Goal: Task Accomplishment & Management: Use online tool/utility

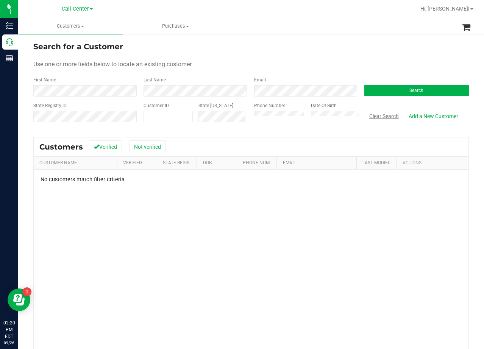
click at [383, 120] on button "Clear Search" at bounding box center [383, 116] width 39 height 13
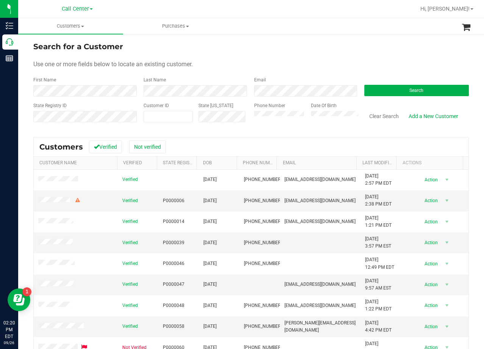
click at [285, 42] on div "Search for a Customer" at bounding box center [250, 46] width 435 height 11
click at [411, 84] on div "Search" at bounding box center [413, 86] width 110 height 20
click at [415, 87] on button "Search" at bounding box center [416, 90] width 104 height 11
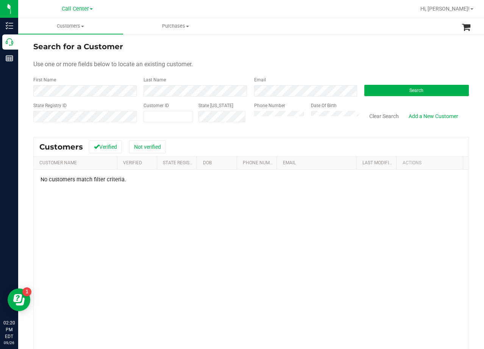
click at [273, 42] on div "Search for a Customer" at bounding box center [250, 46] width 435 height 11
click at [375, 117] on button "Clear Search" at bounding box center [383, 116] width 39 height 13
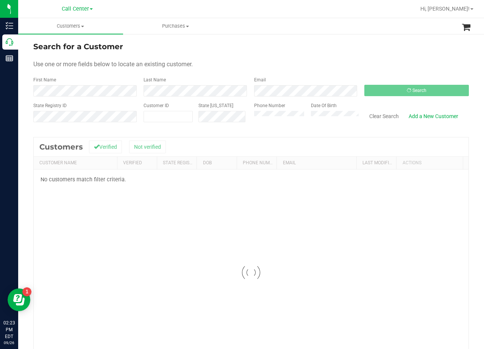
click at [275, 31] on ul "Customers All customers Add a new customer All physicians Purchases All purchas…" at bounding box center [260, 26] width 484 height 16
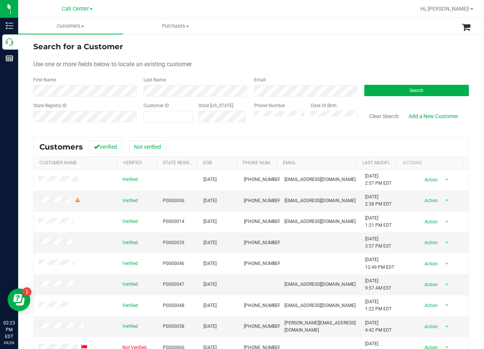
click at [316, 51] on div "Search for a Customer" at bounding box center [250, 46] width 435 height 11
click at [401, 85] on button "Search" at bounding box center [416, 90] width 104 height 11
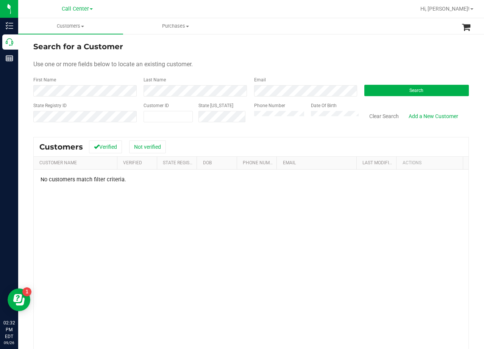
click at [290, 52] on form "Search for a Customer Use one or more fields below to locate an existing custom…" at bounding box center [250, 85] width 435 height 88
click at [324, 58] on form "Search for a Customer Use one or more fields below to locate an existing custom…" at bounding box center [250, 85] width 435 height 88
click at [415, 116] on link "Add a New Customer" at bounding box center [432, 116] width 59 height 13
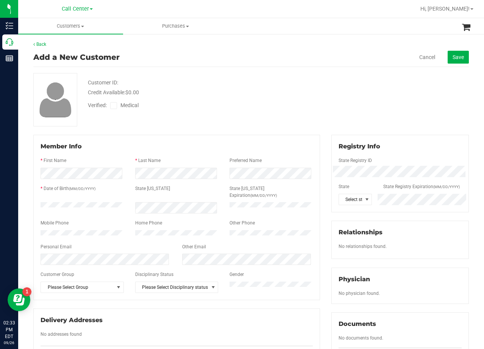
drag, startPoint x: 292, startPoint y: 115, endPoint x: 288, endPoint y: 118, distance: 4.9
click at [289, 116] on div "Customer ID: Credit Available: $0.00 Verified: Medical" at bounding box center [251, 99] width 447 height 53
drag, startPoint x: 333, startPoint y: 98, endPoint x: 270, endPoint y: 152, distance: 83.5
click at [333, 98] on div "Customer ID: Credit Available: $0.00 Verified: Medical" at bounding box center [251, 99] width 447 height 53
click at [114, 108] on span at bounding box center [113, 105] width 7 height 7
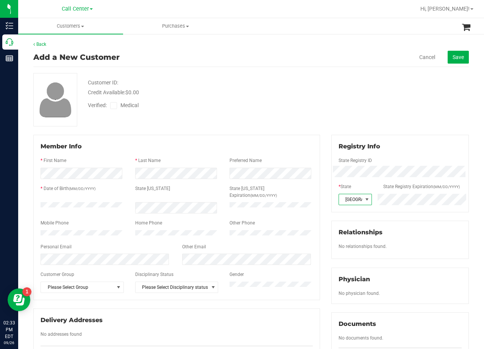
click at [0, 0] on input "Medical" at bounding box center [0, 0] width 0 height 0
click at [220, 97] on div "Verified: Medical" at bounding box center [193, 104] width 223 height 17
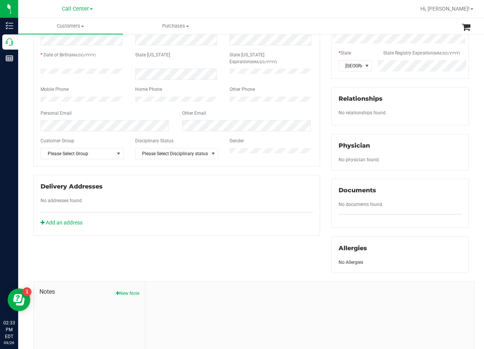
scroll to position [193, 0]
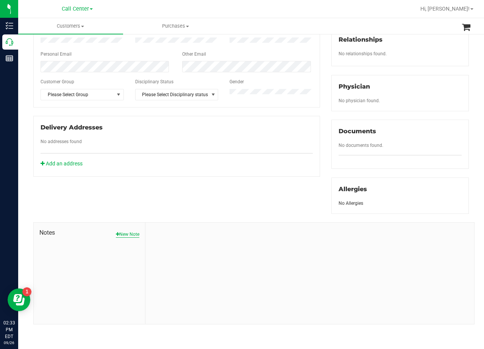
click at [126, 236] on button "New Note" at bounding box center [127, 234] width 23 height 7
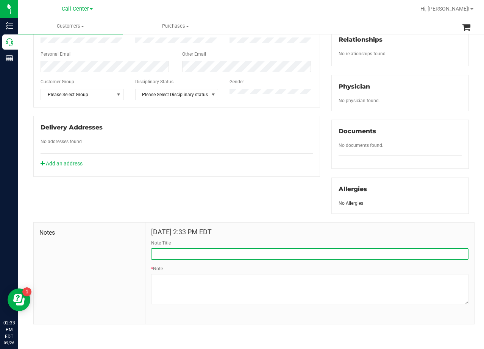
click at [186, 250] on input "Note Title" at bounding box center [309, 253] width 317 height 11
type input "CURT"
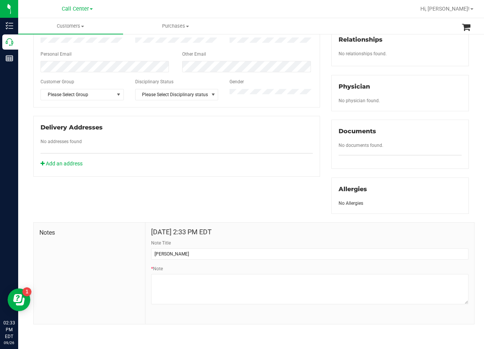
drag, startPoint x: 173, startPoint y: 192, endPoint x: 161, endPoint y: 197, distance: 12.2
click at [170, 194] on div "Member Info * First Name * Last Name Preferred Name * Date of Birth (MM/DD/YYYY…" at bounding box center [251, 133] width 447 height 382
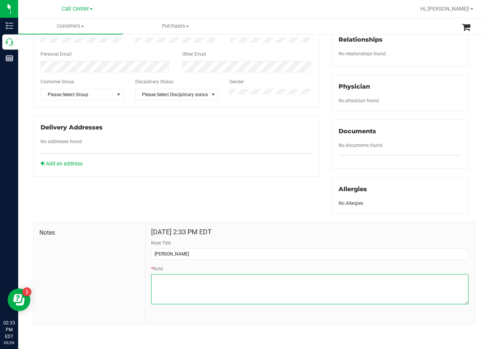
click at [302, 291] on textarea "* Note" at bounding box center [309, 289] width 317 height 30
paste textarea "Patient Name: Gloria Arriaga Address: 16103 Pierce Ln Del Valle, TX, 78617 Phon…"
type textarea "Patient Name: Gloria Arriaga Address: 16103 Pierce Ln Del Valle, TX, 78617 Phon…"
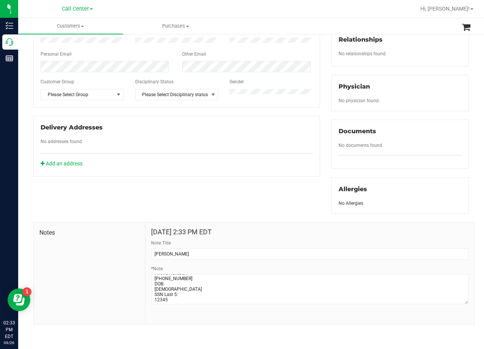
click at [262, 204] on div "Member Info * First Name * Last Name Preferred Name * Date of Birth (MM/DD/YYYY…" at bounding box center [251, 133] width 447 height 382
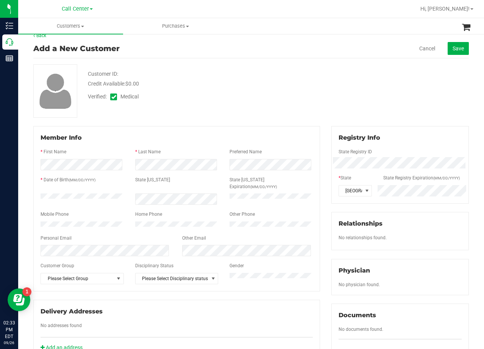
scroll to position [3, 0]
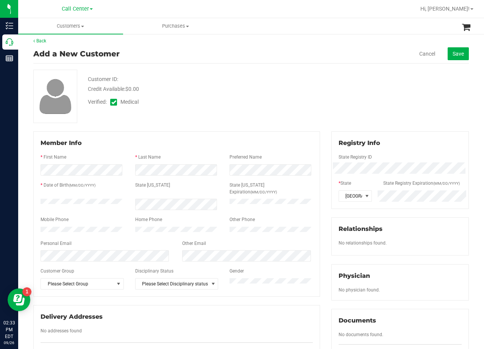
click at [242, 134] on div "Member Info * First Name * Last Name Preferred Name * Date of Birth (MM/DD/YYYY…" at bounding box center [176, 213] width 286 height 165
click at [457, 53] on span "Save" at bounding box center [457, 54] width 11 height 6
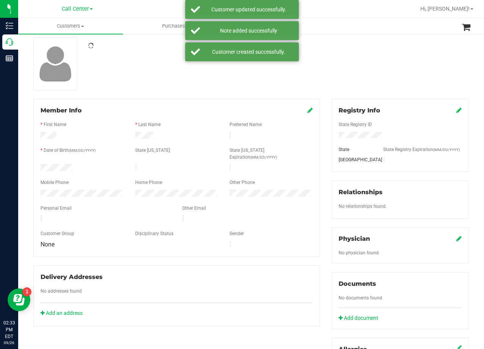
scroll to position [117, 0]
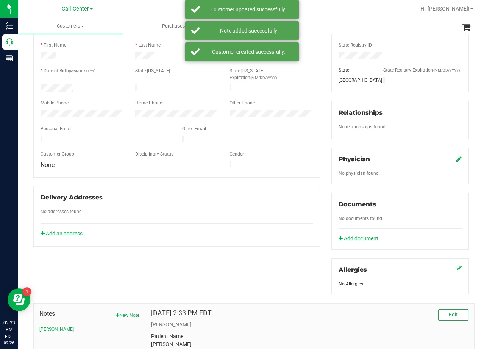
click at [456, 156] on icon at bounding box center [458, 159] width 5 height 6
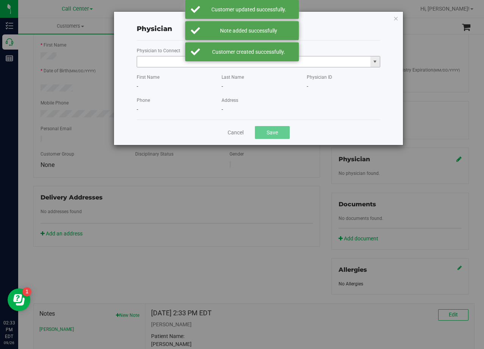
click at [169, 65] on input "text" at bounding box center [253, 61] width 233 height 11
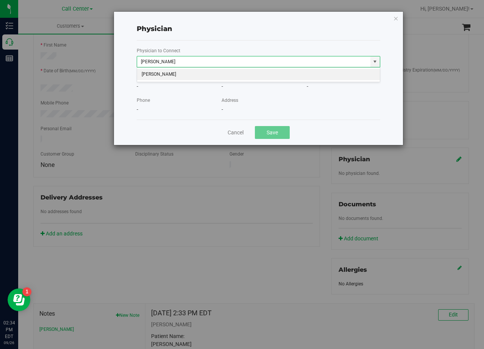
drag, startPoint x: 174, startPoint y: 73, endPoint x: 240, endPoint y: 128, distance: 85.5
click at [201, 98] on body "Physician Physician to Connect Rafii First Name - Last Name - Physician ID - Ph…" at bounding box center [242, 174] width 484 height 349
click at [236, 75] on li "Sauman Rafii" at bounding box center [258, 74] width 243 height 11
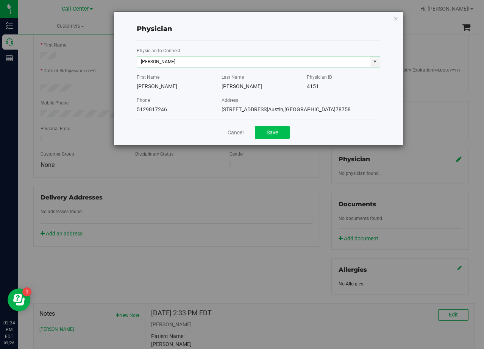
type input "Sauman Rafii"
click at [260, 132] on button "Save" at bounding box center [272, 132] width 35 height 13
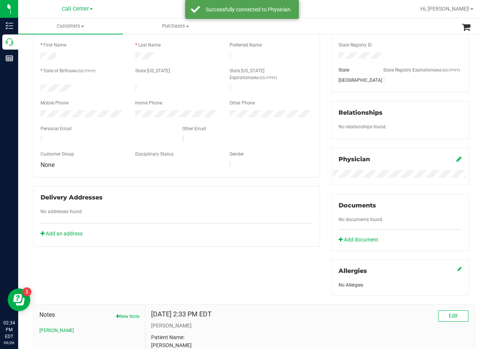
click at [317, 118] on div "Member Info * First Name * Last Name Preferred Name * Date of Birth (MM/DD/YYYY…" at bounding box center [177, 132] width 298 height 227
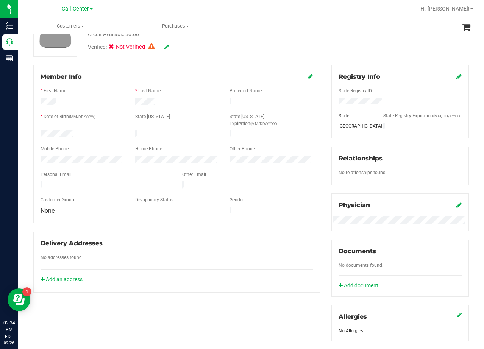
scroll to position [76, 0]
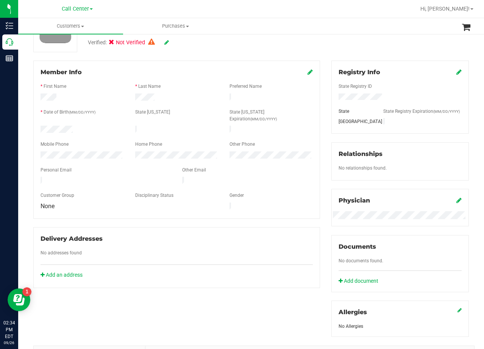
click at [319, 109] on div "Member Info * First Name * Last Name Preferred Name * Date of Birth (MM/DD/YYYY…" at bounding box center [177, 174] width 298 height 227
drag, startPoint x: 319, startPoint y: 71, endPoint x: 319, endPoint y: 75, distance: 3.9
click at [319, 75] on div "Member Info * First Name * Last Name Preferred Name * Date of Birth (MM/DD/YYYY…" at bounding box center [177, 174] width 298 height 227
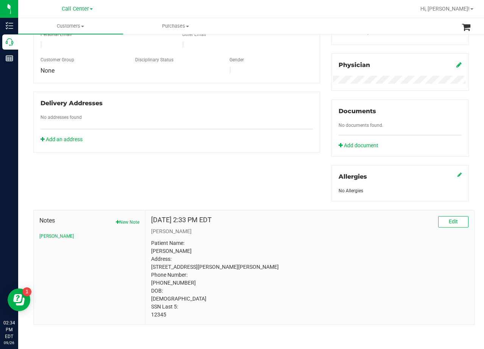
scroll to position [219, 0]
click at [319, 103] on div "Member Info * First Name * Last Name Preferred Name * Date of Birth (MM/DD/YYYY…" at bounding box center [177, 38] width 298 height 227
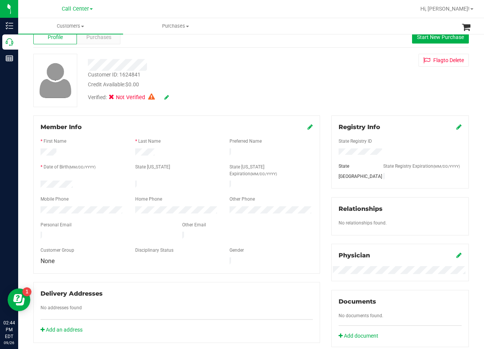
scroll to position [0, 0]
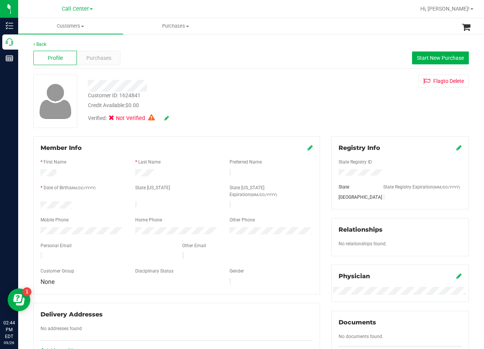
click at [307, 148] on icon at bounding box center [309, 148] width 5 height 6
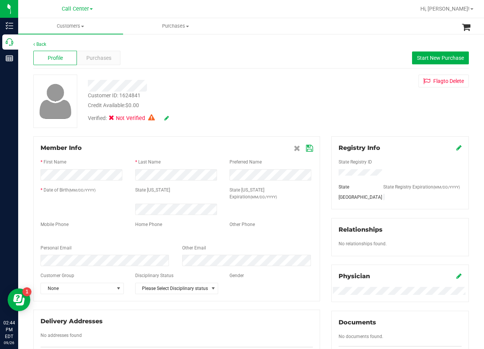
click at [283, 105] on div "Credit Available: $0.00" at bounding box center [194, 105] width 212 height 8
click at [221, 106] on div "Credit Available: $0.00" at bounding box center [194, 105] width 212 height 8
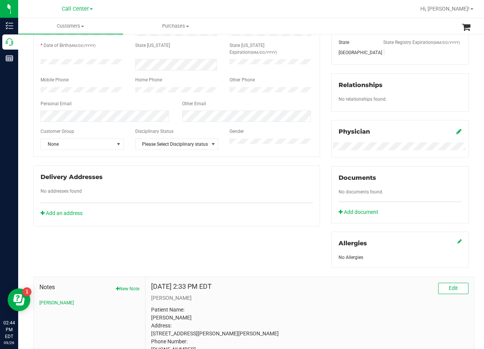
scroll to position [76, 0]
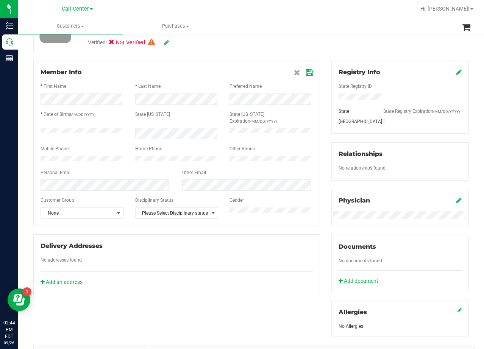
click at [306, 73] on icon at bounding box center [309, 73] width 7 height 6
click at [309, 80] on div "Member Info * First Name * Last Name Preferred Name * Date of Birth (MM/DD/YYYY…" at bounding box center [176, 143] width 286 height 165
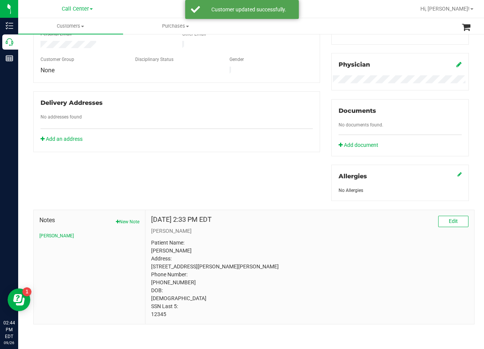
scroll to position [0, 0]
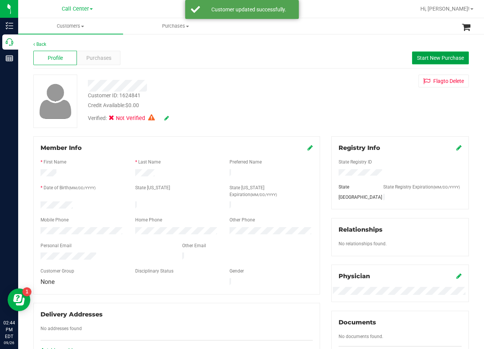
click at [433, 54] on button "Start New Purchase" at bounding box center [440, 57] width 57 height 13
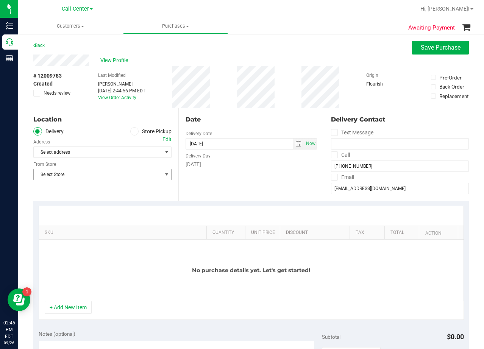
click at [127, 175] on span "Select Store" at bounding box center [98, 174] width 128 height 11
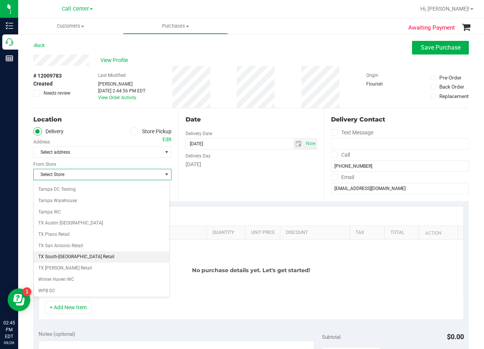
scroll to position [550, 0]
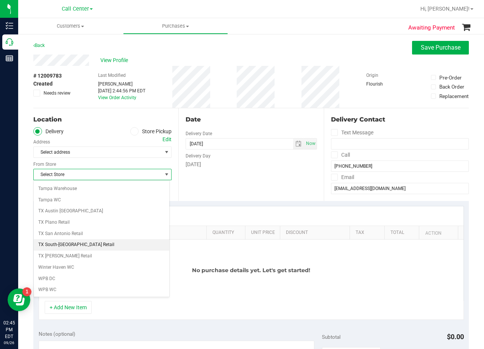
click at [90, 245] on li "TX South-[GEOGRAPHIC_DATA] Retail" at bounding box center [101, 244] width 135 height 11
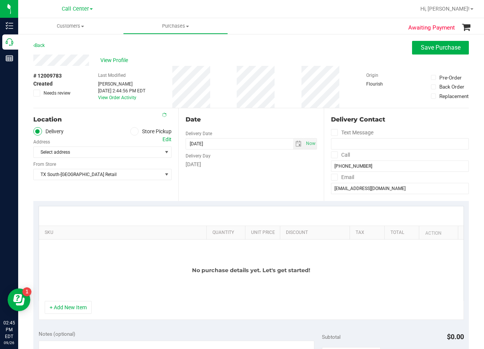
click at [199, 183] on div "Date Delivery Date 09/26/2025 Now 09/26/2025 02:44 PM Now Delivery Day Friday" at bounding box center [250, 154] width 145 height 93
click at [165, 139] on div "Edit" at bounding box center [166, 139] width 9 height 8
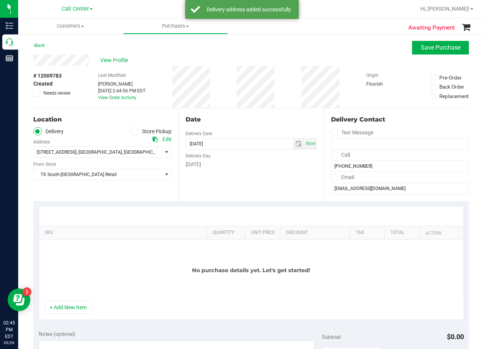
click at [266, 123] on div "Date" at bounding box center [250, 119] width 131 height 9
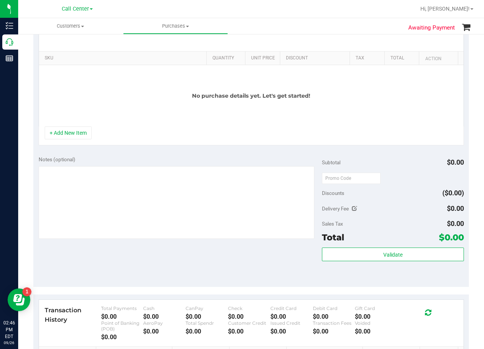
scroll to position [189, 0]
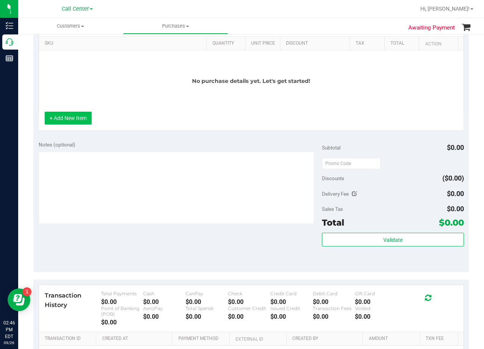
click at [87, 124] on button "+ Add New Item" at bounding box center [68, 118] width 47 height 13
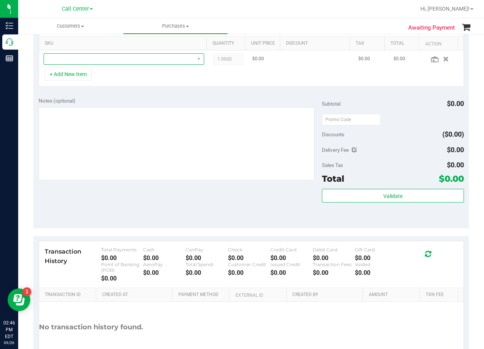
click at [109, 61] on span "NO DATA FOUND" at bounding box center [119, 59] width 150 height 11
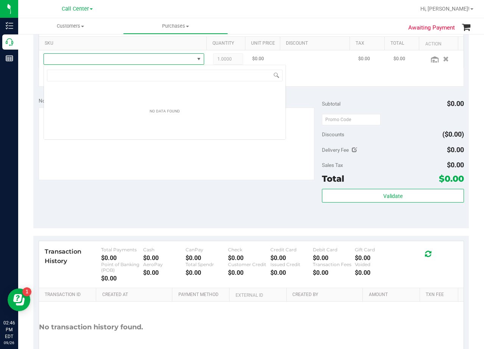
scroll to position [11, 156]
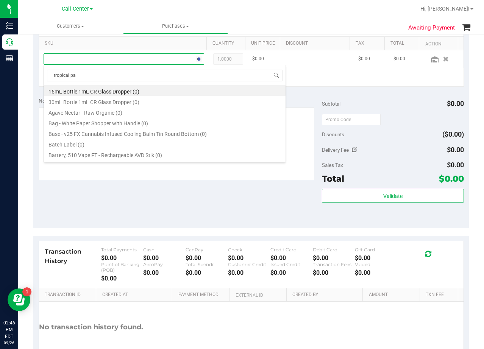
type input "tropical par"
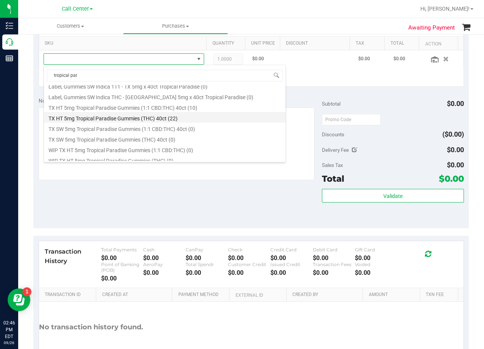
scroll to position [98, 0]
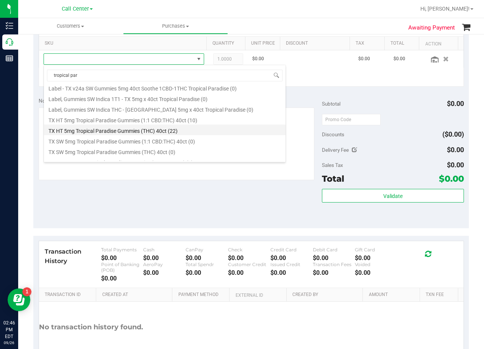
click at [145, 129] on li "TX HT 5mg Tropical Paradise Gummies (THC) 40ct (22)" at bounding box center [164, 129] width 241 height 11
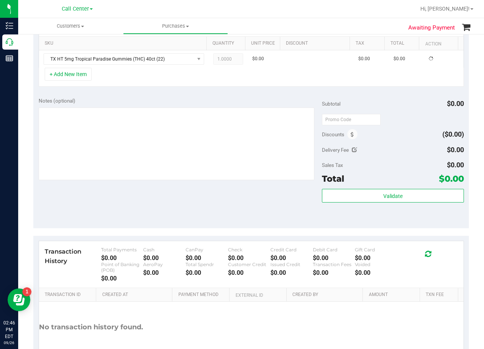
click at [141, 92] on div "Notes (optional) Subtotal $0.00 Discounts ($0.00) Delivery Fee $0.00 Sales Tax …" at bounding box center [250, 160] width 435 height 136
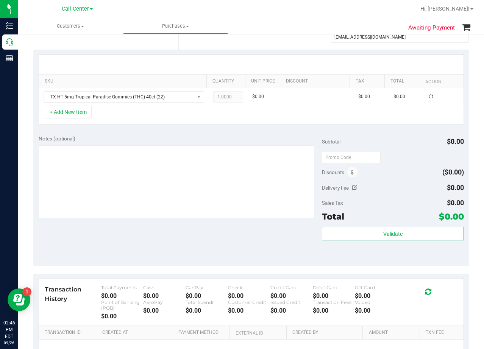
click at [261, 126] on div "SKU Quantity Unit Price Discount Tax Total Action TX HT 5mg Tropical Paradise G…" at bounding box center [250, 90] width 435 height 80
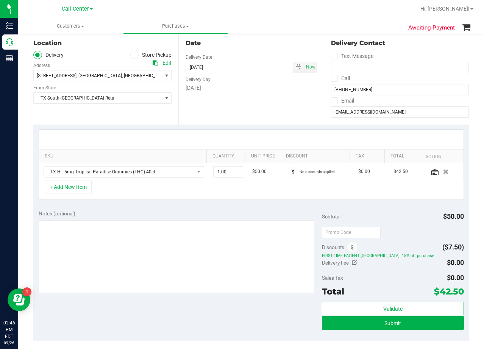
scroll to position [76, 0]
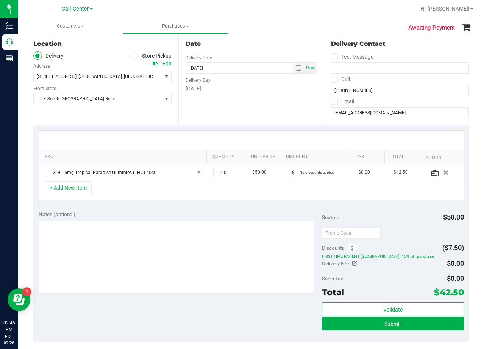
click at [247, 117] on div "Date Delivery Date 09/26/2025 Now 09/26/2025 08:00 AM Now Delivery Day Friday" at bounding box center [250, 79] width 145 height 93
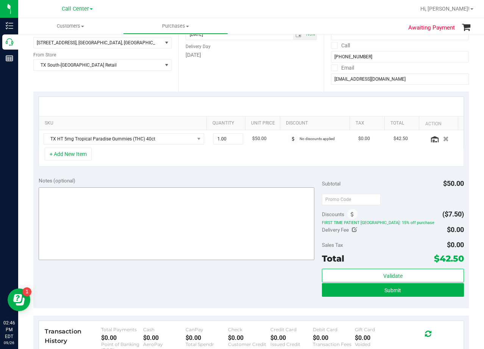
scroll to position [114, 0]
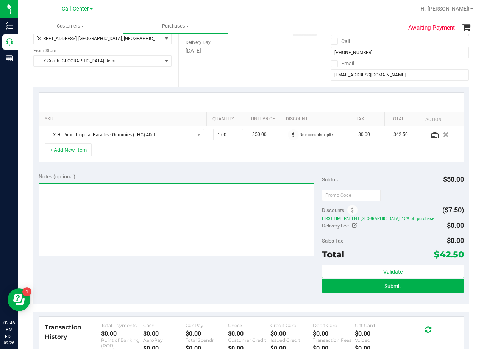
click at [196, 212] on textarea at bounding box center [177, 219] width 276 height 73
type textarea "pu 9/27 South Austin. AL 9/26"
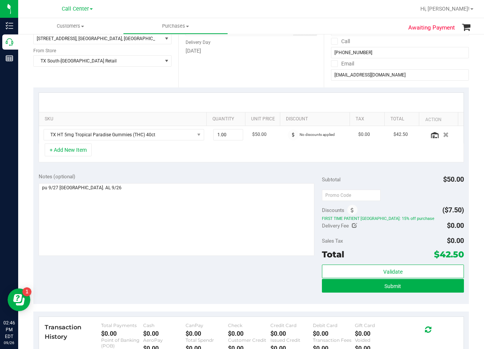
click at [233, 179] on div "Notes (optional)" at bounding box center [180, 177] width 283 height 8
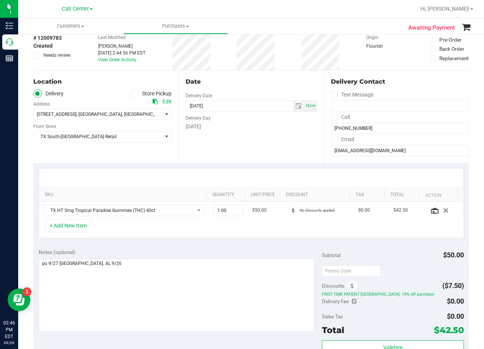
click at [266, 83] on div "Date" at bounding box center [250, 81] width 131 height 9
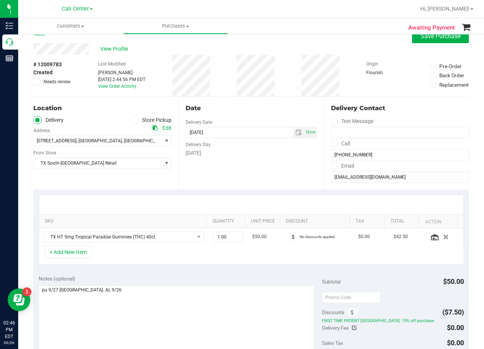
scroll to position [0, 0]
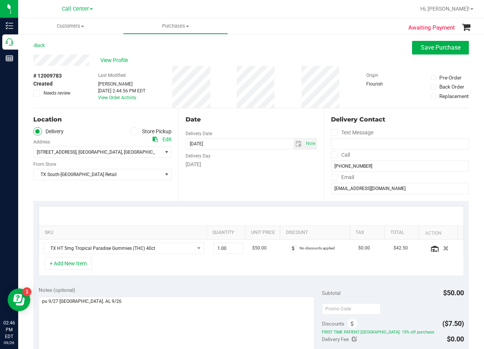
click at [261, 55] on div "View Profile" at bounding box center [250, 59] width 435 height 11
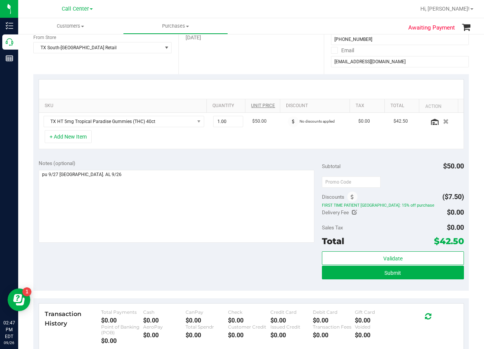
scroll to position [114, 0]
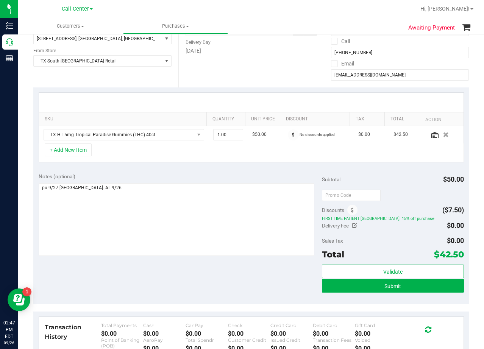
click at [250, 82] on div "Date Delivery Date 09/26/2025 Now 09/26/2025 08:00 AM Now Delivery Day Friday" at bounding box center [250, 41] width 145 height 93
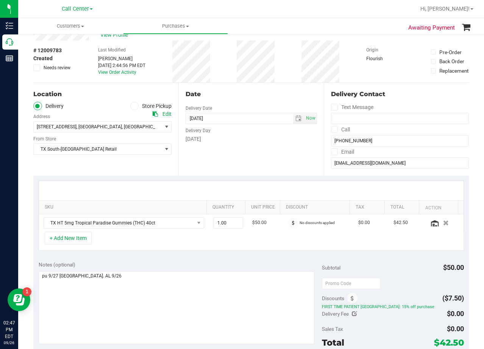
scroll to position [38, 0]
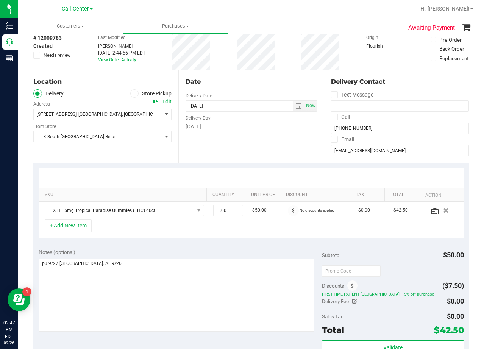
click at [252, 80] on div "Date" at bounding box center [250, 81] width 131 height 9
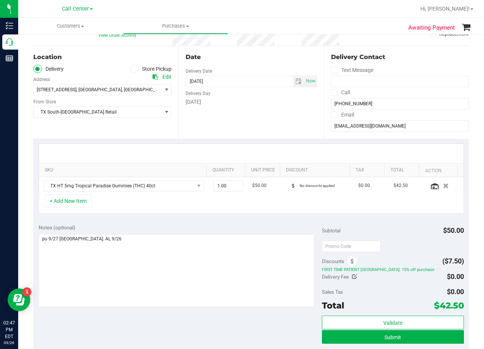
scroll to position [76, 0]
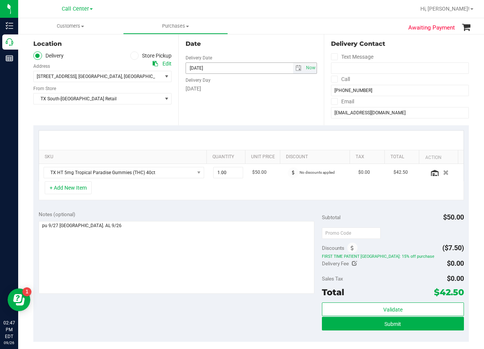
click at [294, 72] on span "select" at bounding box center [298, 68] width 11 height 11
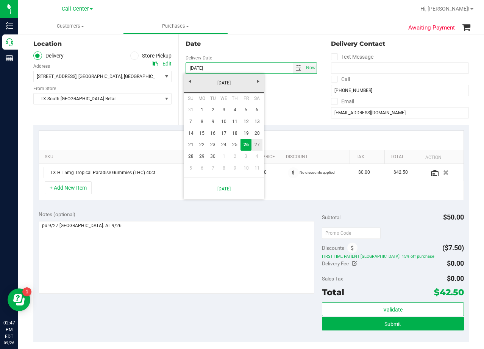
click at [253, 145] on link "27" at bounding box center [256, 145] width 11 height 12
type input "09/27/2025"
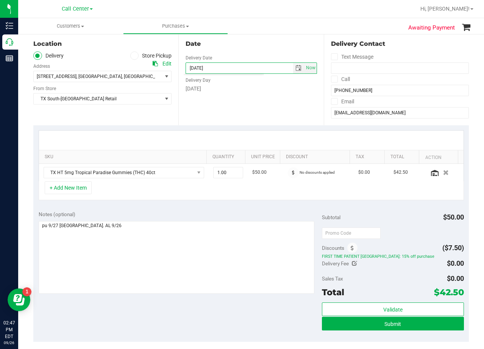
click at [260, 111] on div "Date Delivery Date 09/27/2025 Now 09/27/2025 08:00 AM Now Delivery Day Saturday" at bounding box center [250, 79] width 145 height 93
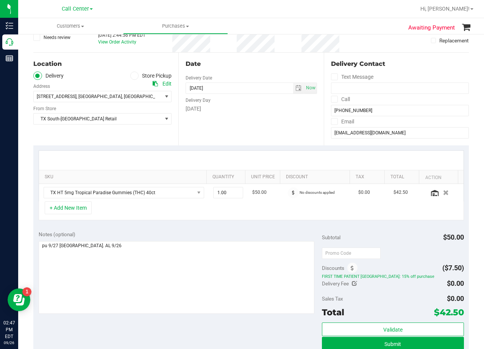
scroll to position [0, 0]
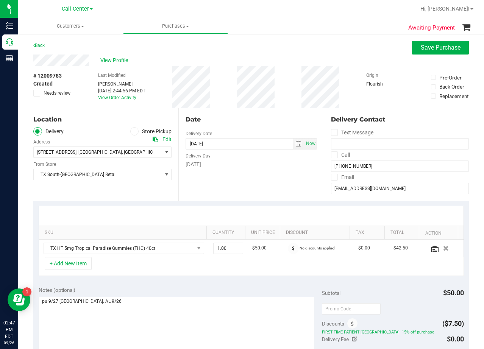
click at [251, 115] on div "Date" at bounding box center [250, 119] width 131 height 9
click at [254, 164] on div "Saturday" at bounding box center [250, 164] width 131 height 8
click at [362, 188] on input "56gcruz@gmail.com" at bounding box center [400, 188] width 138 height 11
click at [360, 187] on input "56gcruz@gmail.com" at bounding box center [400, 188] width 138 height 11
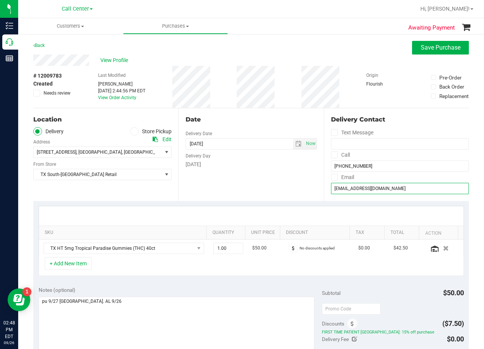
click at [360, 187] on input "56gcruz@gmail.com" at bounding box center [400, 188] width 138 height 11
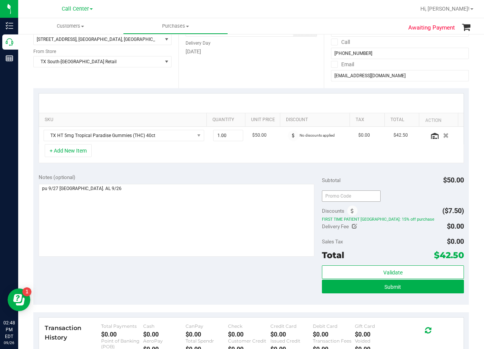
scroll to position [114, 0]
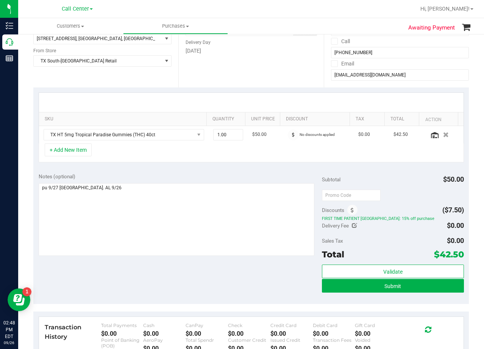
click at [262, 168] on div "Notes (optional) Subtotal $50.00 Discounts ($7.50) FIRST TIME PATIENT TX: 15% o…" at bounding box center [250, 236] width 435 height 136
click at [330, 286] on button "Submit" at bounding box center [393, 286] width 142 height 14
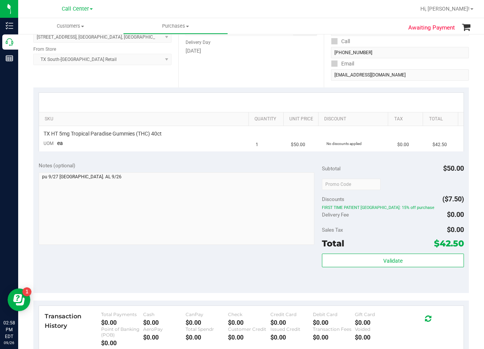
click at [288, 91] on div "SKU Quantity Unit Price Discount Tax Total TX HT 5mg Tropical Paradise Gummies …" at bounding box center [250, 121] width 435 height 69
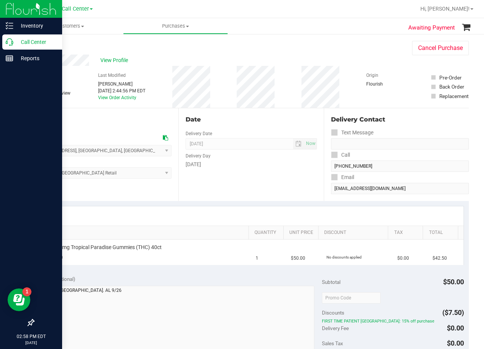
click at [9, 44] on icon at bounding box center [10, 42] width 8 height 8
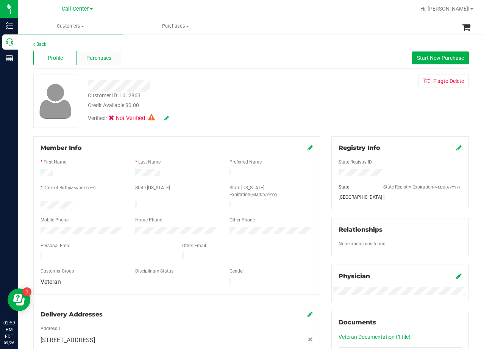
drag, startPoint x: 100, startPoint y: 65, endPoint x: 96, endPoint y: 59, distance: 7.3
click at [97, 62] on div "Profile Purchases Start New Purchase" at bounding box center [250, 58] width 435 height 21
click at [96, 59] on span "Purchases" at bounding box center [98, 58] width 25 height 8
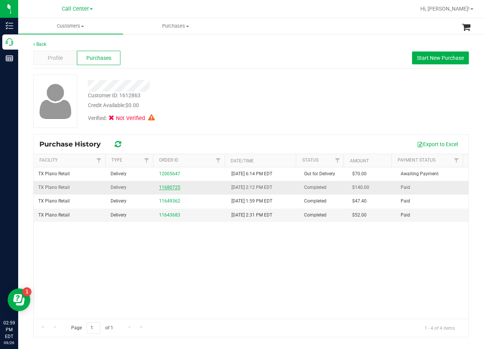
click at [174, 186] on link "11680725" at bounding box center [169, 187] width 21 height 5
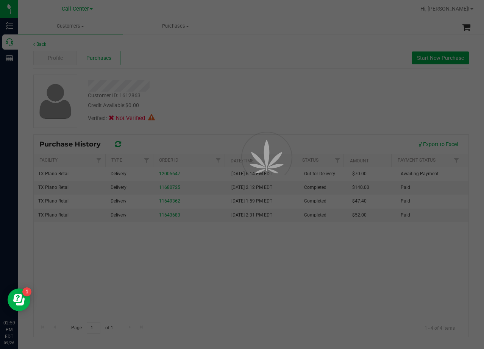
click at [220, 93] on div at bounding box center [242, 174] width 484 height 349
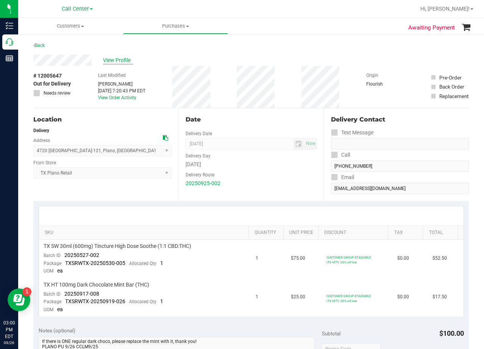
click at [131, 61] on span "View Profile" at bounding box center [118, 60] width 30 height 8
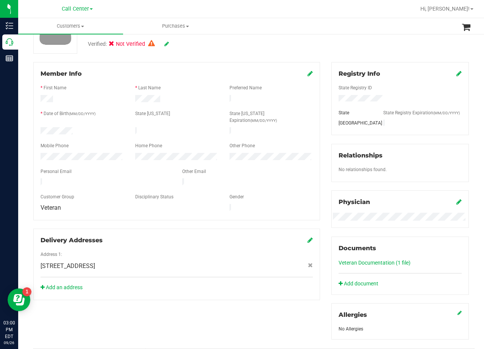
scroll to position [76, 0]
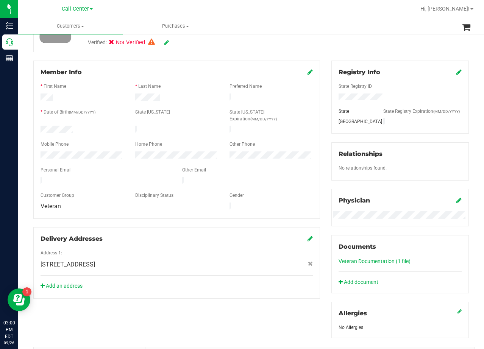
click at [325, 134] on div "Registry Info State Registry ID State State Registry Expiration (MM/DD/YYYY) TX…" at bounding box center [399, 199] width 149 height 277
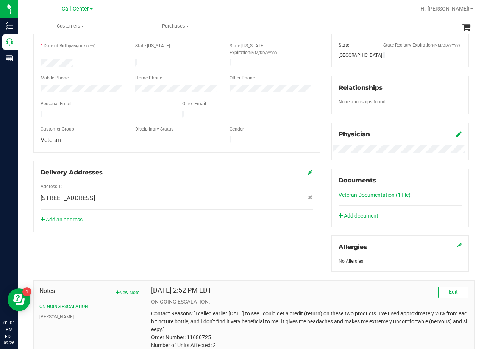
scroll to position [0, 0]
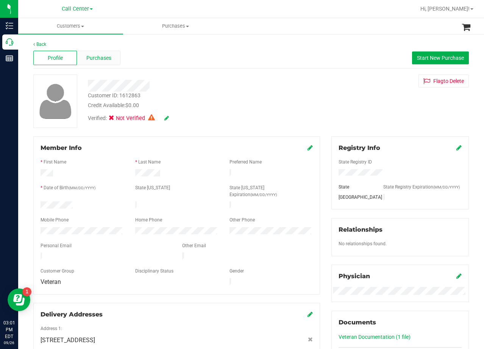
click at [95, 58] on span "Purchases" at bounding box center [98, 58] width 25 height 8
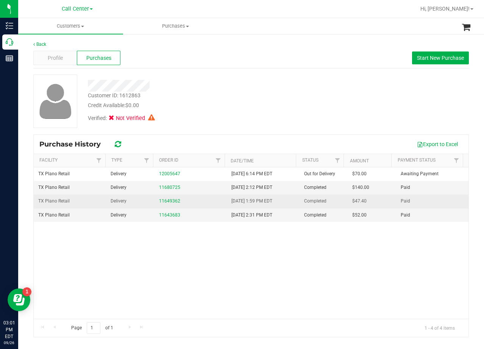
click at [147, 203] on td "Delivery" at bounding box center [130, 201] width 48 height 14
click at [162, 201] on link "11649362" at bounding box center [169, 200] width 21 height 5
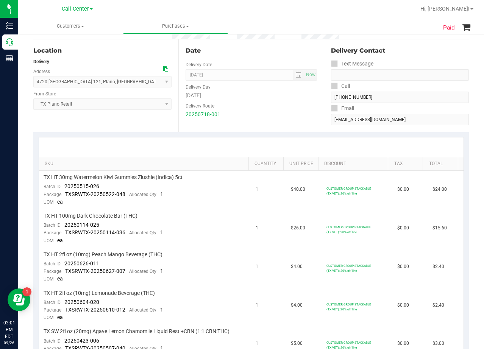
scroll to position [151, 0]
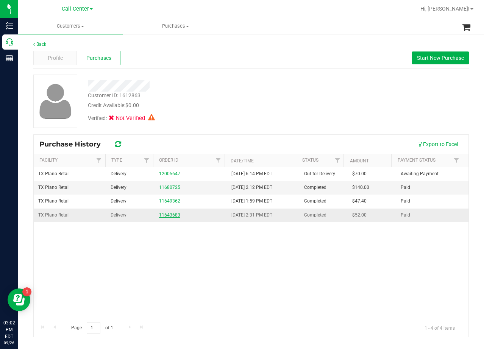
click at [170, 217] on link "11643683" at bounding box center [169, 214] width 21 height 5
click at [173, 188] on link "11680725" at bounding box center [169, 187] width 21 height 5
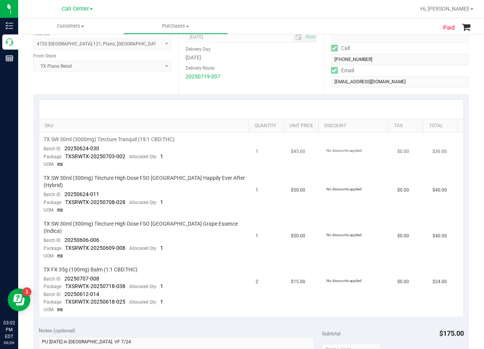
scroll to position [151, 0]
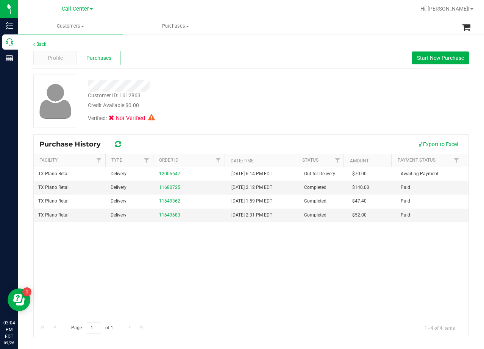
drag, startPoint x: 395, startPoint y: 96, endPoint x: 275, endPoint y: 81, distance: 121.0
click at [392, 98] on div "Customer ID: 1612863 Credit Available: $0.00 Verified: Not Verified" at bounding box center [251, 101] width 447 height 53
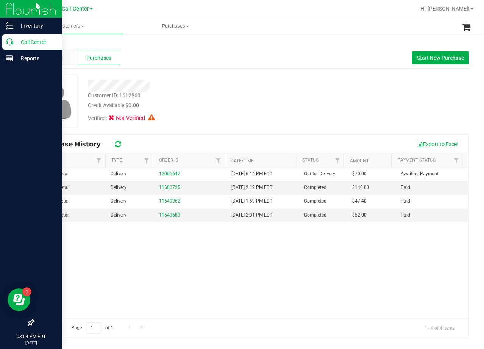
click at [7, 40] on icon at bounding box center [10, 42] width 8 height 8
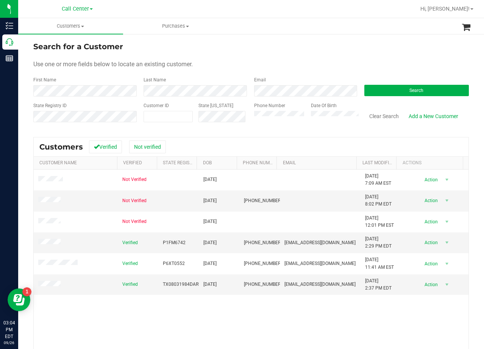
click at [316, 45] on div "Search for a Customer" at bounding box center [250, 46] width 435 height 11
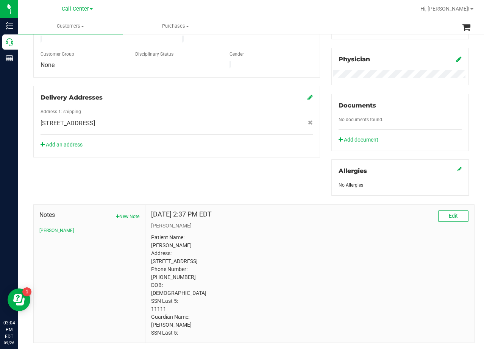
scroll to position [227, 0]
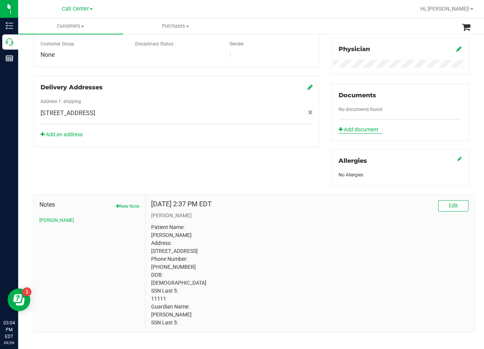
click at [359, 126] on link "Add document" at bounding box center [360, 130] width 44 height 8
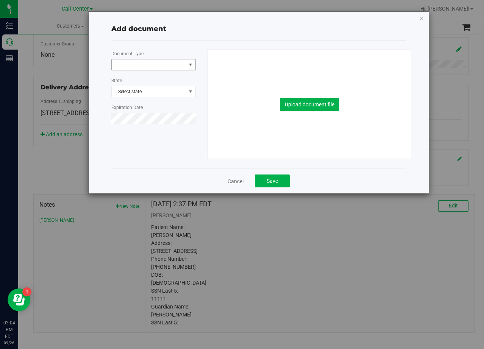
click at [161, 68] on span at bounding box center [149, 64] width 74 height 11
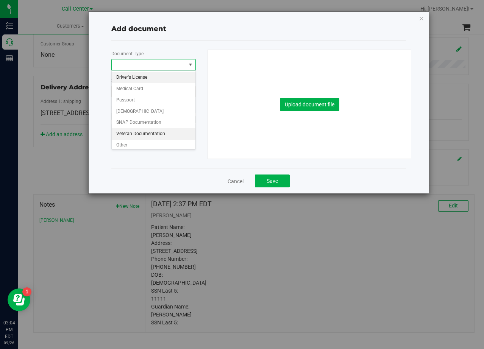
drag, startPoint x: 153, startPoint y: 143, endPoint x: 152, endPoint y: 135, distance: 8.0
click at [152, 135] on ul "Driver's License Medical Card Passport Permanent Resident SNAP Documentation Ve…" at bounding box center [154, 111] width 84 height 79
click at [152, 135] on li "Veteran Documentation" at bounding box center [154, 133] width 84 height 11
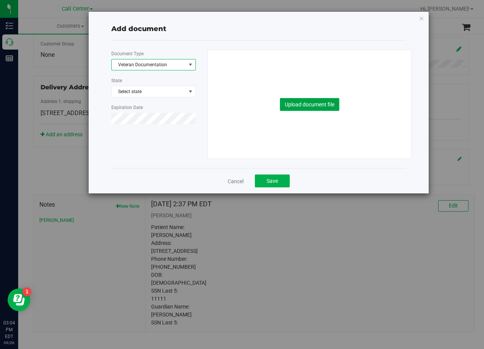
click at [305, 105] on button "Upload document file" at bounding box center [309, 104] width 59 height 13
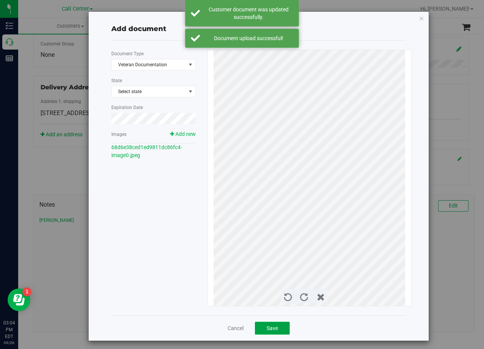
click at [276, 327] on button "Save" at bounding box center [272, 328] width 35 height 13
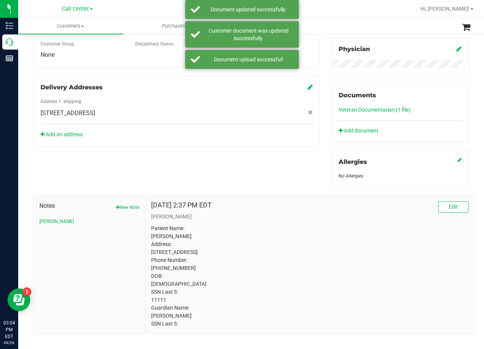
scroll to position [0, 0]
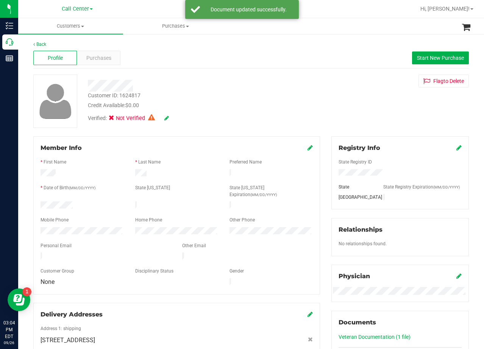
click at [307, 147] on icon at bounding box center [309, 148] width 5 height 6
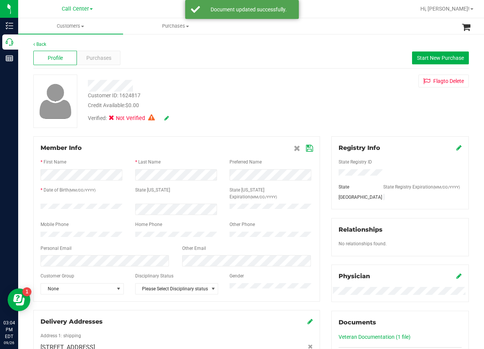
click at [108, 292] on div "Member Info * First Name * Last Name Preferred Name * Date of Birth (MM/DD/YYYY…" at bounding box center [176, 218] width 286 height 165
click at [107, 290] on span "None" at bounding box center [77, 288] width 73 height 11
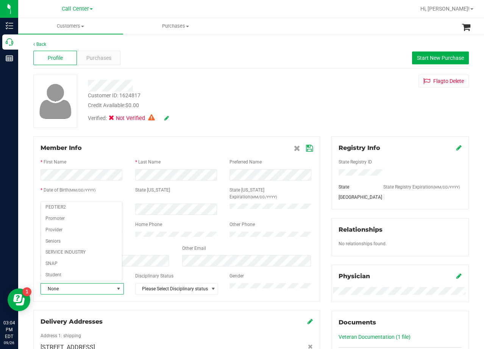
scroll to position [93, 0]
click at [72, 274] on li "Veteran" at bounding box center [81, 272] width 81 height 11
click at [307, 147] on icon at bounding box center [309, 148] width 7 height 6
click at [291, 84] on div at bounding box center [193, 86] width 223 height 12
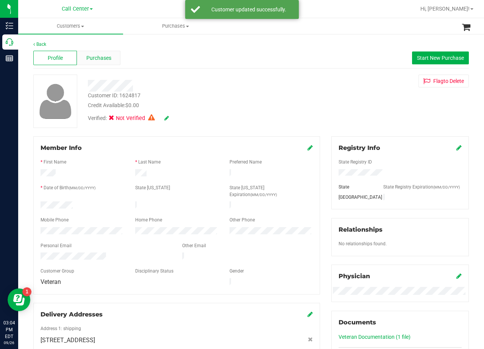
click at [101, 53] on div "Purchases" at bounding box center [99, 58] width 44 height 14
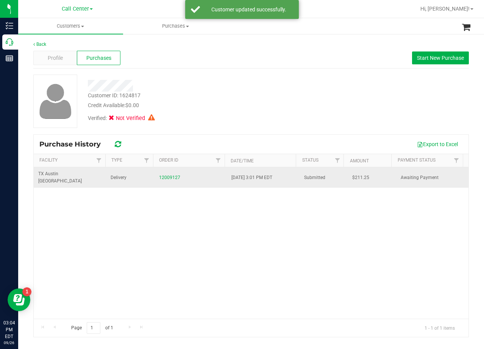
click at [162, 170] on td "12009127" at bounding box center [190, 177] width 72 height 20
click at [162, 175] on link "12009127" at bounding box center [169, 177] width 21 height 5
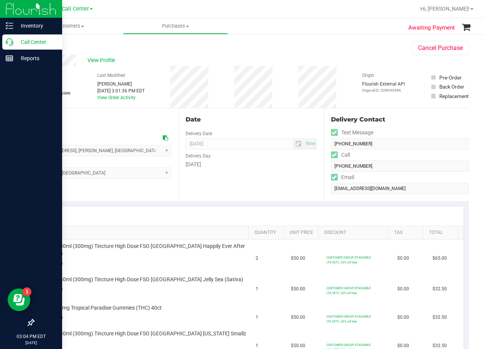
click at [0, 38] on link "Call Center" at bounding box center [31, 42] width 62 height 16
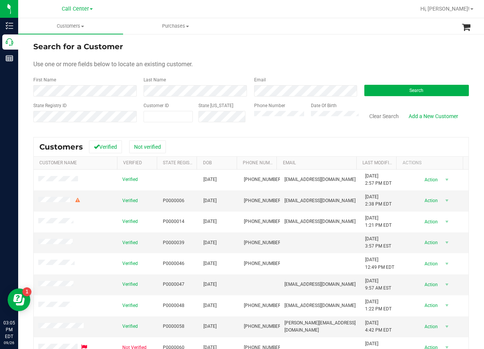
click at [323, 48] on div "Search for a Customer" at bounding box center [250, 46] width 435 height 11
click at [289, 48] on div "Search for a Customer" at bounding box center [250, 46] width 435 height 11
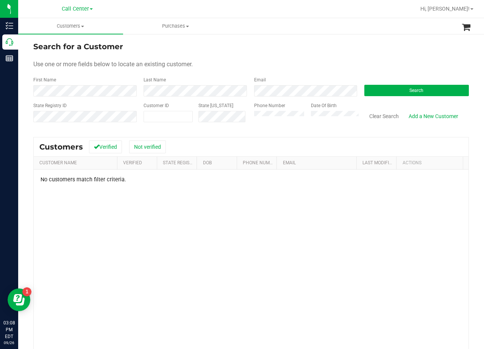
click at [348, 63] on div "Use one or more fields below to locate an existing customer." at bounding box center [250, 64] width 435 height 9
click at [296, 54] on form "Search for a Customer Use one or more fields below to locate an existing custom…" at bounding box center [250, 85] width 435 height 88
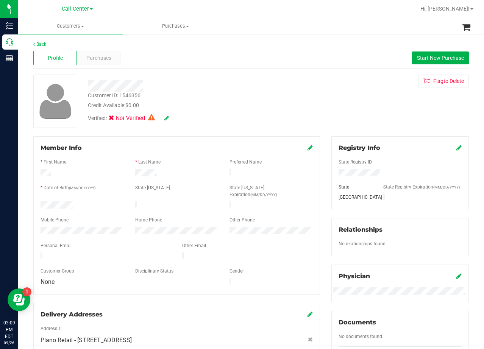
click at [282, 105] on div "Credit Available: $0.00" at bounding box center [194, 105] width 212 height 8
drag, startPoint x: 312, startPoint y: 111, endPoint x: 300, endPoint y: 137, distance: 28.8
click at [312, 111] on div "Customer ID: 1546356 Credit Available: $0.00 Verified: Not Verified Flag to Del…" at bounding box center [251, 101] width 447 height 53
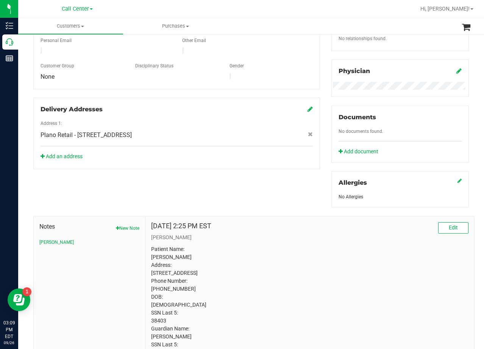
scroll to position [205, 0]
click at [325, 126] on div "Registry Info State Registry ID State State Registry Expiration (MM/DD/YYYY) TX…" at bounding box center [399, 70] width 149 height 276
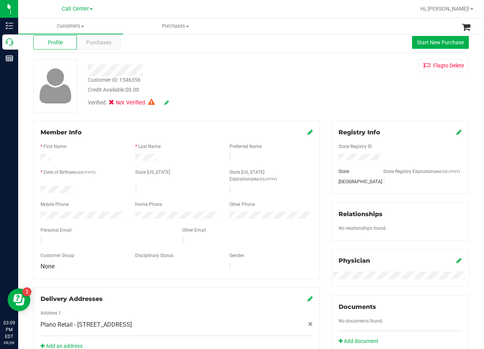
scroll to position [0, 0]
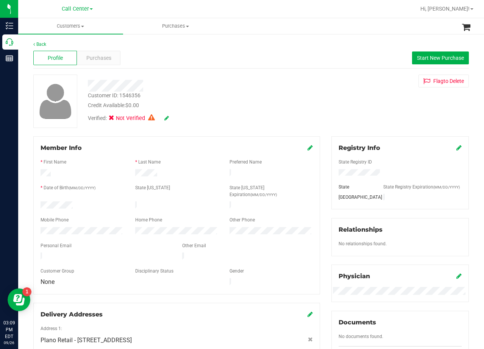
click at [261, 101] on div "Credit Available: $0.00" at bounding box center [194, 105] width 212 height 8
click at [107, 61] on span "Purchases" at bounding box center [98, 58] width 25 height 8
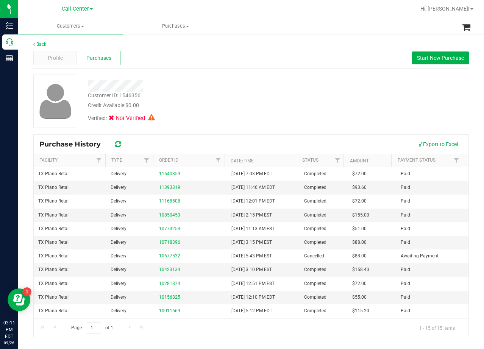
click at [381, 106] on div "Customer ID: 1546356 Credit Available: $0.00 Verified: Not Verified" at bounding box center [251, 101] width 447 height 53
click at [281, 77] on div at bounding box center [193, 83] width 223 height 17
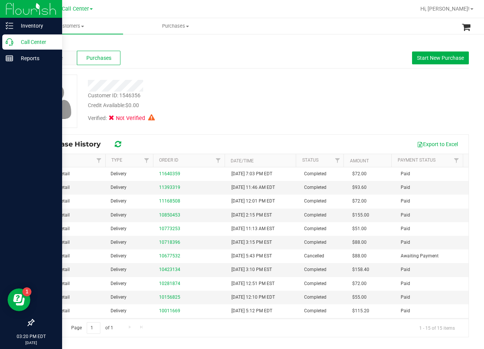
click at [14, 44] on p "Call Center" at bounding box center [35, 41] width 45 height 9
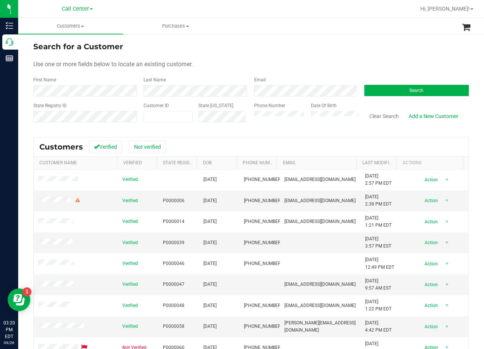
click at [298, 53] on form "Search for a Customer Use one or more fields below to locate an existing custom…" at bounding box center [250, 85] width 435 height 88
click at [389, 83] on div "Search" at bounding box center [413, 86] width 110 height 20
click at [394, 92] on button "Search" at bounding box center [416, 90] width 104 height 11
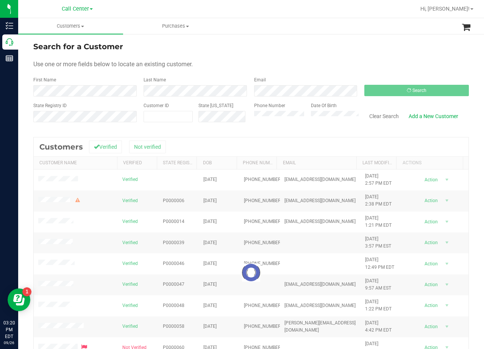
click at [344, 59] on form "Search for a Customer Use one or more fields below to locate an existing custom…" at bounding box center [250, 85] width 435 height 88
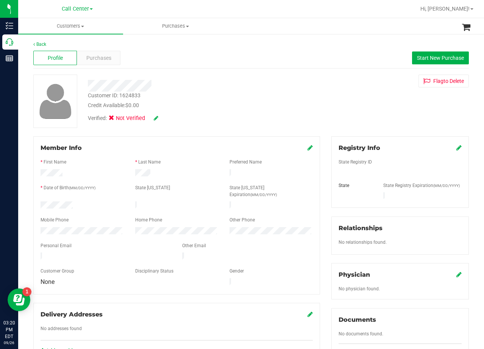
drag, startPoint x: 297, startPoint y: 72, endPoint x: 307, endPoint y: 84, distance: 15.6
click at [300, 76] on div "Back Profile Purchases Start New Purchase Customer ID: 1624833 Credit Available…" at bounding box center [250, 281] width 435 height 480
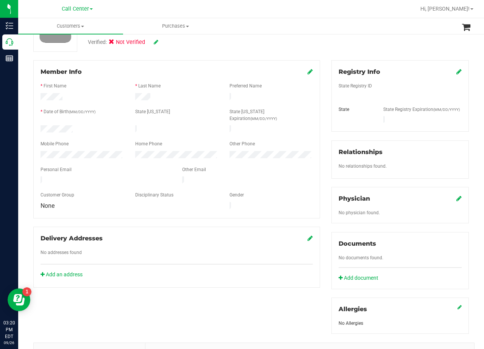
scroll to position [76, 0]
click at [291, 56] on div "Back Profile Purchases Start New Purchase Customer ID: 1624833 Credit Available…" at bounding box center [250, 205] width 435 height 480
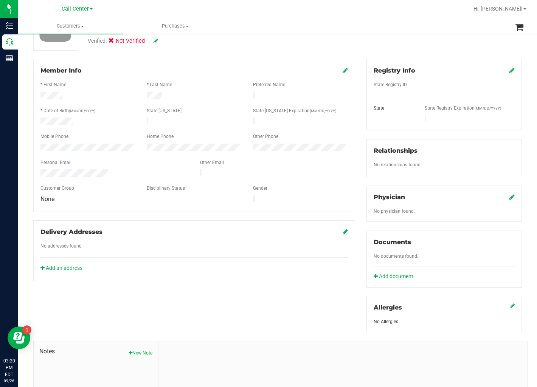
scroll to position [0, 0]
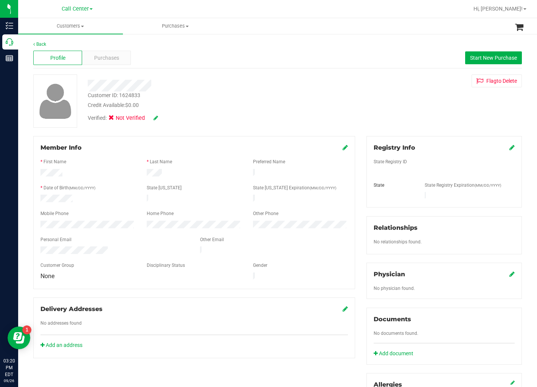
click at [308, 85] on div at bounding box center [207, 86] width 250 height 12
click at [326, 89] on div at bounding box center [207, 86] width 250 height 12
click at [341, 100] on div "Customer ID: 1624833 Credit Available: $0.00 Verified: Not Verified Flag to Del…" at bounding box center [278, 101] width 500 height 53
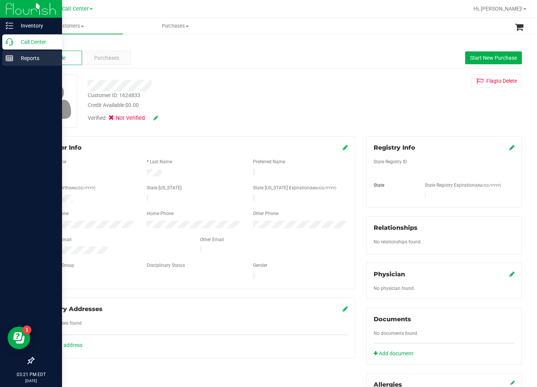
click at [16, 51] on div "Reports" at bounding box center [32, 58] width 60 height 15
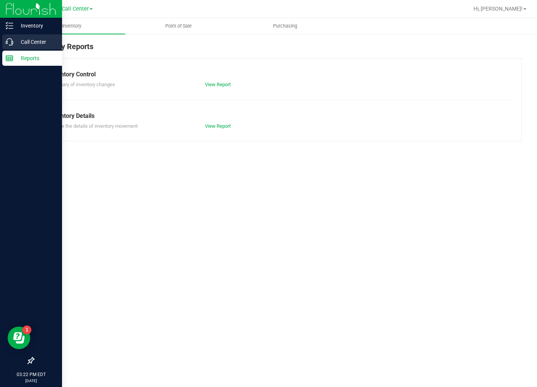
click at [17, 44] on p "Call Center" at bounding box center [35, 41] width 45 height 9
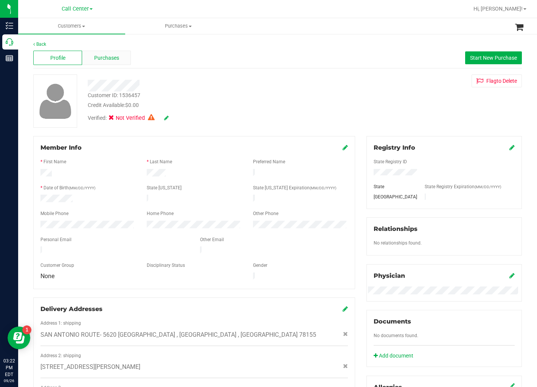
click at [115, 62] on span "Purchases" at bounding box center [106, 58] width 25 height 8
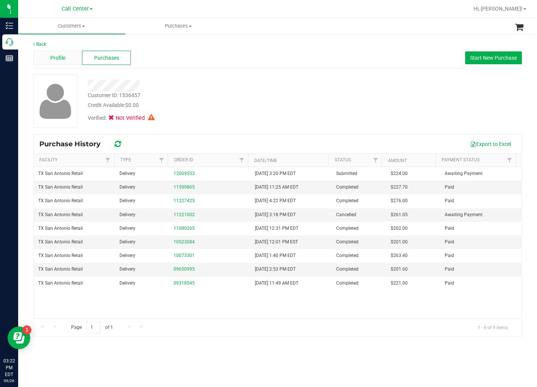
click at [76, 62] on div "Profile" at bounding box center [57, 58] width 49 height 14
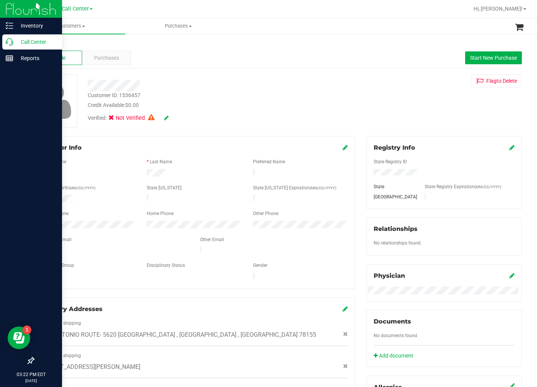
click at [12, 44] on icon at bounding box center [10, 42] width 8 height 8
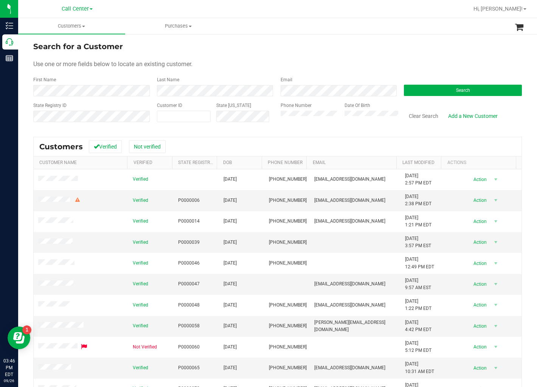
click at [304, 110] on div "Phone Number" at bounding box center [310, 115] width 58 height 27
click at [440, 85] on button "Search" at bounding box center [463, 90] width 118 height 11
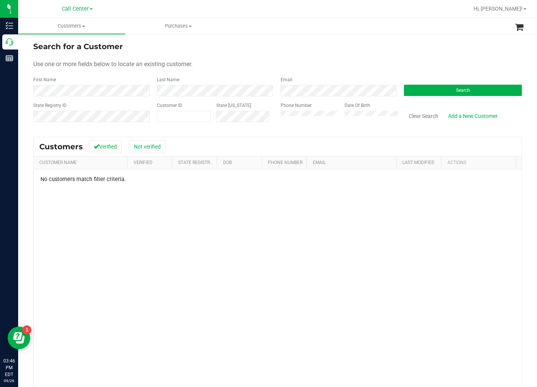
click at [326, 71] on form "Search for a Customer Use one or more fields below to locate an existing custom…" at bounding box center [277, 85] width 489 height 88
click at [327, 233] on div "No customers match filter criteria." at bounding box center [278, 295] width 488 height 251
click at [423, 117] on button "Clear Search" at bounding box center [423, 116] width 39 height 13
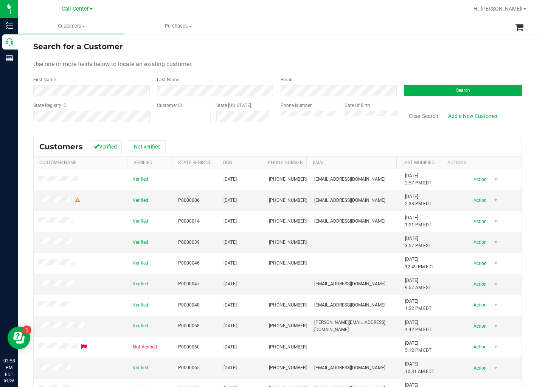
click at [353, 26] on ul "Customers All customers Add a new customer All physicians Purchases All purchas…" at bounding box center [286, 26] width 537 height 16
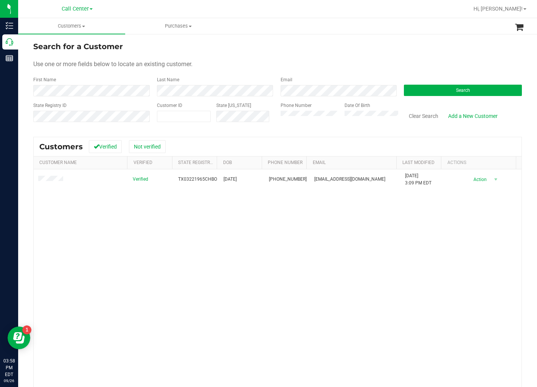
click at [307, 44] on div "Search for a Customer" at bounding box center [277, 46] width 489 height 11
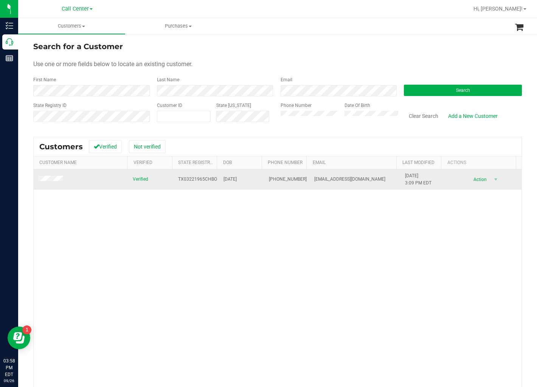
click at [64, 178] on span at bounding box center [51, 180] width 27 height 8
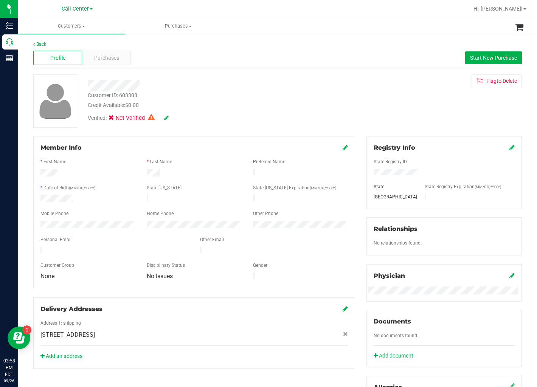
click at [350, 100] on div "Customer ID: 603308 Credit Available: $0.00 Verified: Not Verified Flag to Dele…" at bounding box center [278, 101] width 500 height 53
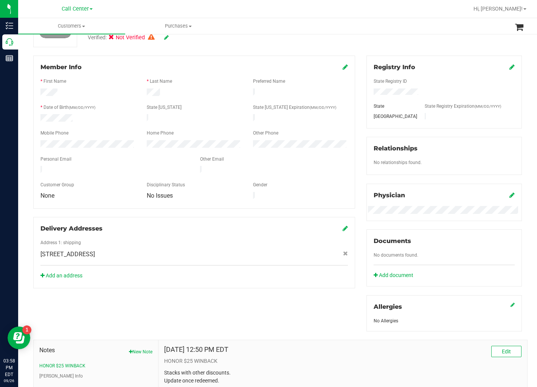
scroll to position [84, 0]
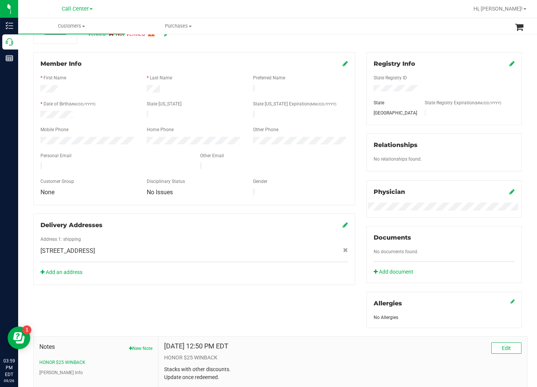
click at [361, 86] on div "Registry Info State Registry ID State State Registry Expiration (MM/DD/YYYY) TX…" at bounding box center [444, 190] width 167 height 276
click at [361, 87] on div "Registry Info State Registry ID State State Registry Expiration (MM/DD/YYYY) TX…" at bounding box center [444, 190] width 167 height 276
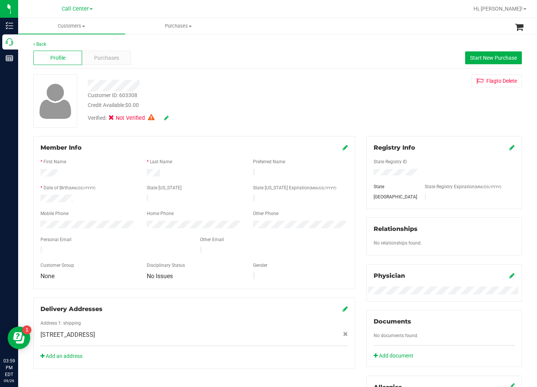
click at [349, 106] on div "Customer ID: 603308 Credit Available: $0.00 Verified: Not Verified Flag to Dele…" at bounding box center [278, 101] width 500 height 53
click at [120, 59] on div "Purchases" at bounding box center [106, 58] width 49 height 14
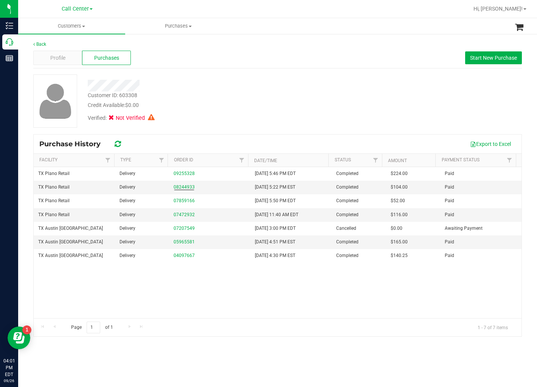
click at [248, 93] on div "Customer ID: 603308 Credit Available: $0.00" at bounding box center [207, 101] width 250 height 18
click at [245, 106] on div "Credit Available: $0.00" at bounding box center [207, 105] width 239 height 8
click at [233, 100] on div "Customer ID: 603308 Credit Available: $0.00" at bounding box center [207, 101] width 250 height 18
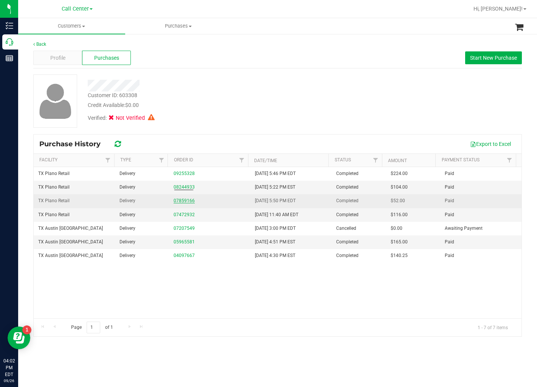
drag, startPoint x: 190, startPoint y: 204, endPoint x: 185, endPoint y: 201, distance: 5.1
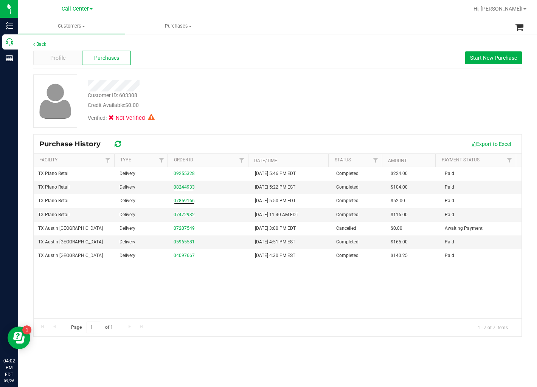
click at [240, 38] on div "Back Profile Purchases Start New Purchase Customer ID: 603308 Credit Available:…" at bounding box center [277, 188] width 519 height 311
click at [59, 54] on span "Profile" at bounding box center [57, 58] width 15 height 8
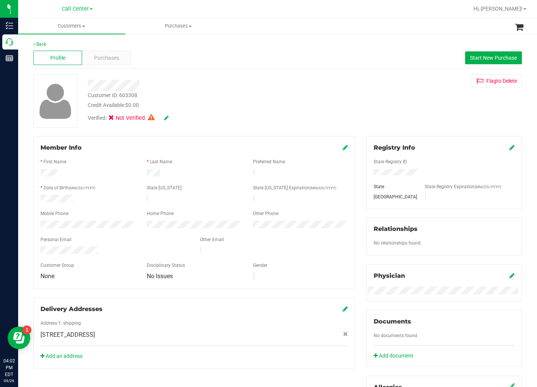
click at [383, 97] on div "Customer ID: 603308 Credit Available: $0.00 Verified: Not Verified Flag to Dele…" at bounding box center [278, 101] width 500 height 53
click at [382, 96] on div "Customer ID: 603308 Credit Available: $0.00 Verified: Not Verified Flag to Dele…" at bounding box center [278, 101] width 500 height 53
click at [104, 47] on div "Back" at bounding box center [277, 44] width 489 height 7
click at [108, 53] on div "Purchases" at bounding box center [106, 58] width 49 height 14
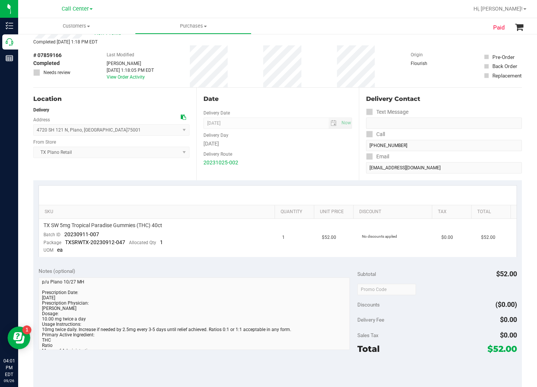
scroll to position [42, 0]
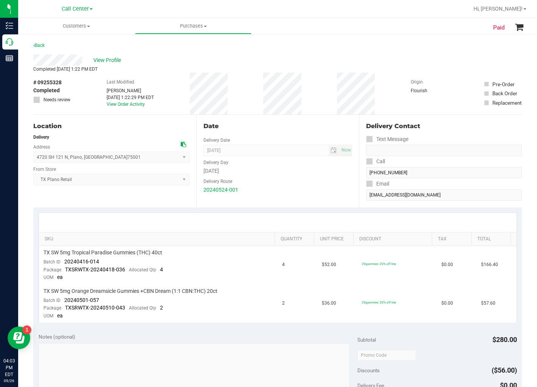
click at [279, 58] on div "View Profile" at bounding box center [277, 59] width 489 height 11
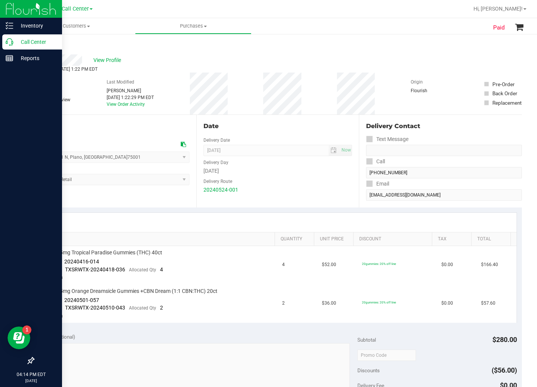
click at [16, 44] on p "Call Center" at bounding box center [35, 41] width 45 height 9
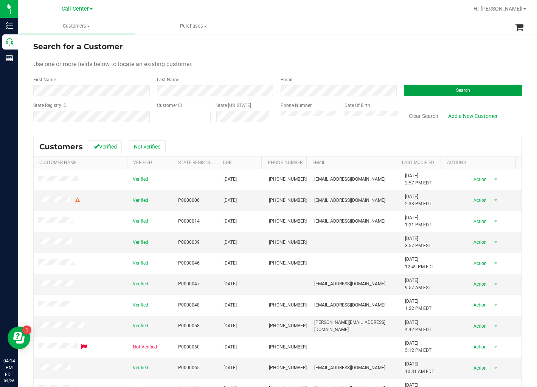
click at [453, 85] on button "Search" at bounding box center [463, 90] width 118 height 11
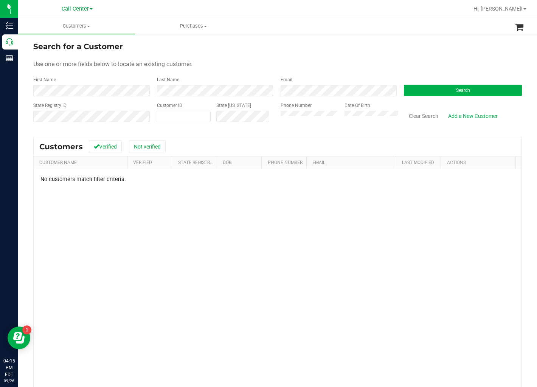
click at [330, 57] on form "Search for a Customer Use one or more fields below to locate an existing custom…" at bounding box center [277, 85] width 489 height 88
click at [192, 101] on form "Search for a Customer Use one or more fields below to locate an existing custom…" at bounding box center [277, 85] width 489 height 88
click at [350, 66] on div "Use one or more fields below to locate an existing customer." at bounding box center [277, 64] width 489 height 9
drag, startPoint x: 422, startPoint y: 114, endPoint x: 422, endPoint y: 121, distance: 7.6
click at [422, 114] on button "Clear Search" at bounding box center [423, 116] width 39 height 13
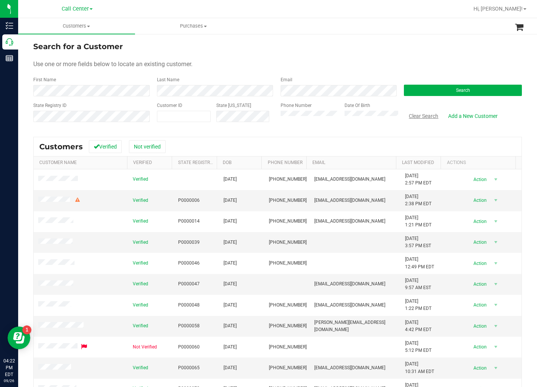
scroll to position [52, 0]
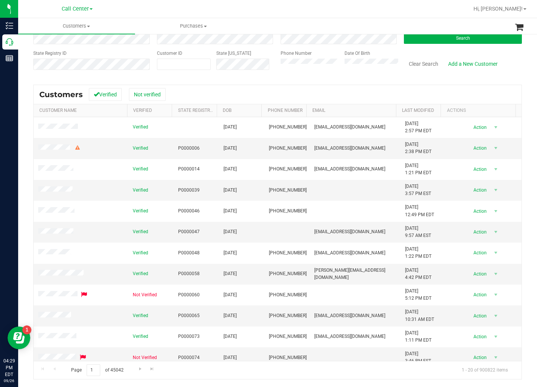
click at [372, 84] on div "Customers Verified Not verified Customer Name Verified State Registry Id DOB Ph…" at bounding box center [277, 232] width 489 height 296
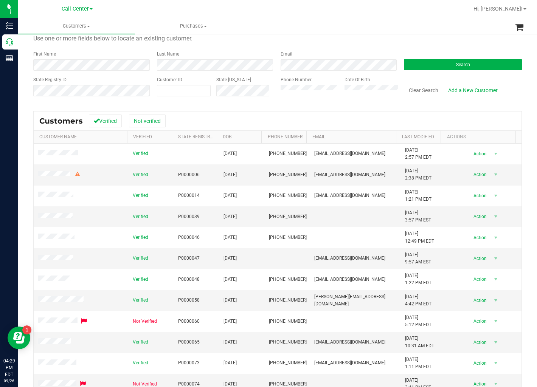
scroll to position [0, 0]
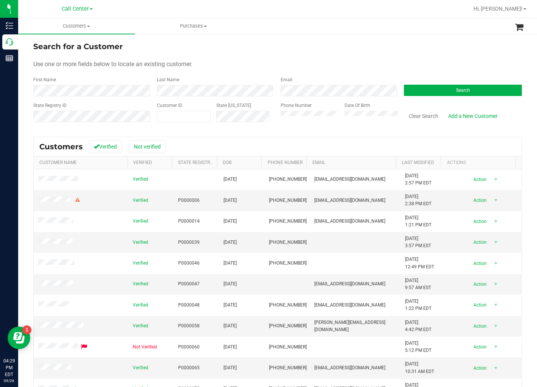
click at [109, 82] on div "First Name" at bounding box center [92, 86] width 118 height 20
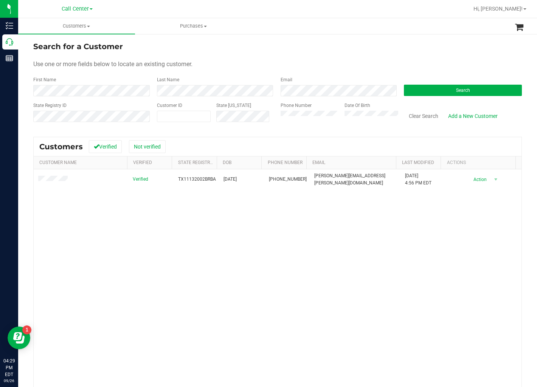
click at [333, 66] on div "Use one or more fields below to locate an existing customer." at bounding box center [277, 64] width 489 height 9
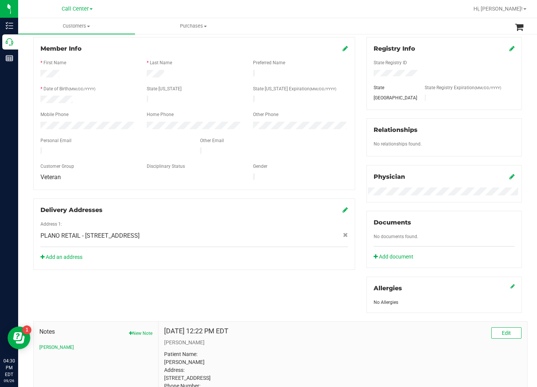
scroll to position [172, 0]
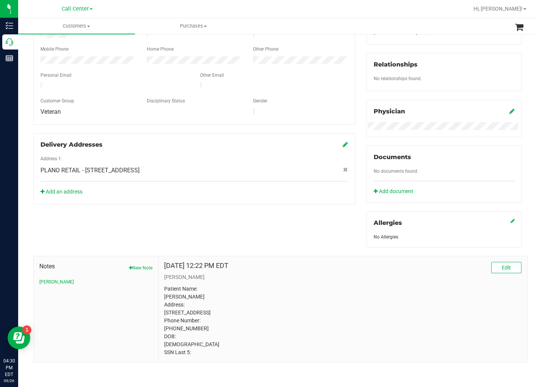
click at [320, 188] on div "Add an address" at bounding box center [194, 192] width 319 height 8
click at [352, 66] on div "Member Info * First Name * Last Name Preferred Name * Date of Birth (MM/DD/YYYY…" at bounding box center [194, 88] width 333 height 233
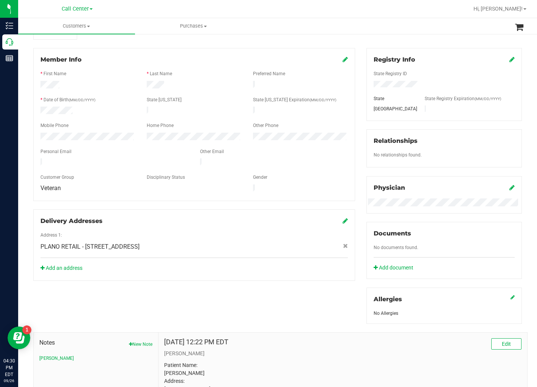
scroll to position [46, 0]
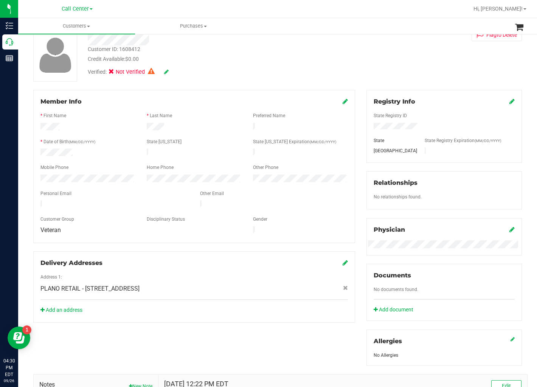
click at [354, 55] on div "Customer ID: 1608412 Credit Available: $0.00 Verified: Not Verified Flag to Del…" at bounding box center [278, 54] width 500 height 53
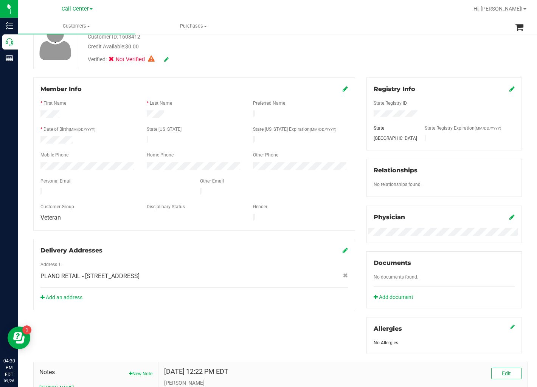
scroll to position [4, 0]
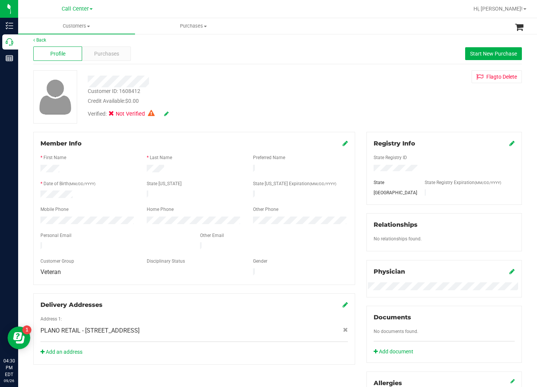
click at [358, 101] on div "Customer ID: 1608412 Credit Available: $0.00 Verified: Not Verified Flag to Del…" at bounding box center [278, 96] width 500 height 53
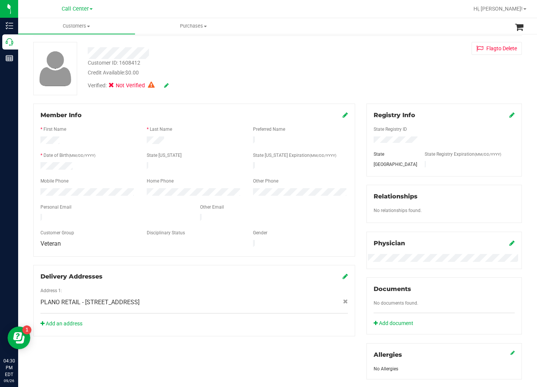
scroll to position [46, 0]
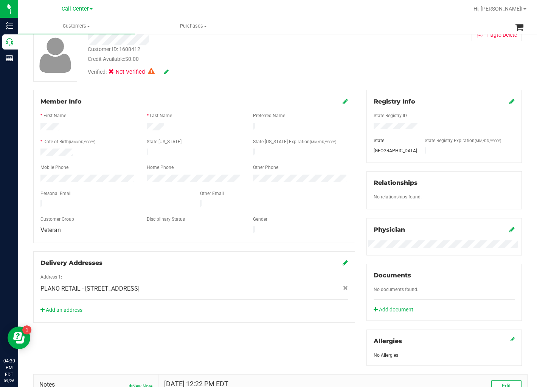
click at [351, 68] on div "Customer ID: 1608412 Credit Available: $0.00 Verified: Not Verified Flag to Del…" at bounding box center [278, 54] width 500 height 53
click at [359, 61] on div "Customer ID: 1608412 Credit Available: $0.00 Verified: Not Verified Flag to Del…" at bounding box center [278, 54] width 500 height 53
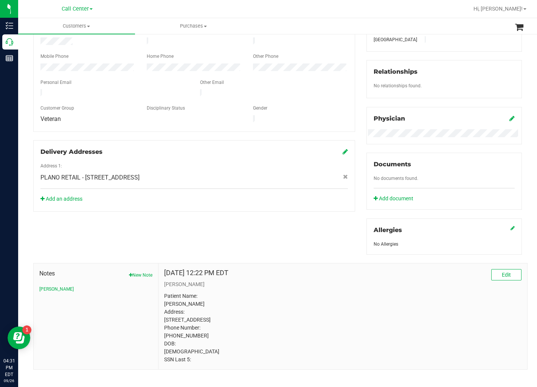
scroll to position [172, 0]
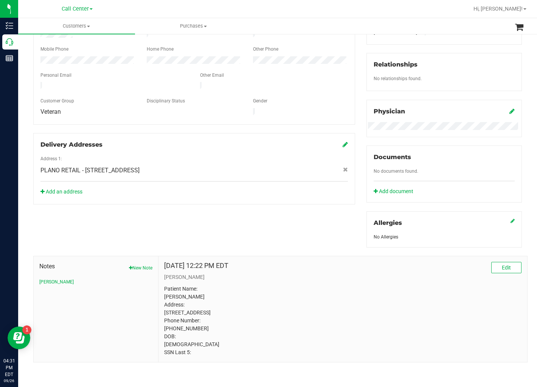
click at [201, 311] on p "Patient Name: Braden Baxter Address: 7513 Wellesley Ave Garland, TX, 75044 Phon…" at bounding box center [343, 321] width 358 height 72
copy p "75044"
click at [349, 166] on div "PLANO RETAIL - [STREET_ADDRESS]" at bounding box center [194, 170] width 319 height 9
click at [361, 157] on div "Registry Info State Registry ID State State Registry Expiration (MM/DD/YYYY) TX…" at bounding box center [444, 110] width 167 height 276
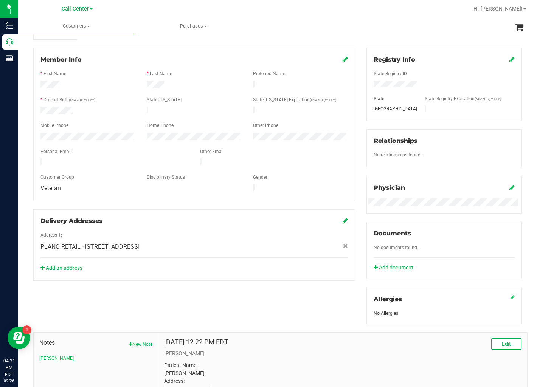
click at [355, 151] on div "Member Info * First Name * Last Name Preferred Name * Date of Birth (MM/DD/YYYY…" at bounding box center [194, 164] width 333 height 233
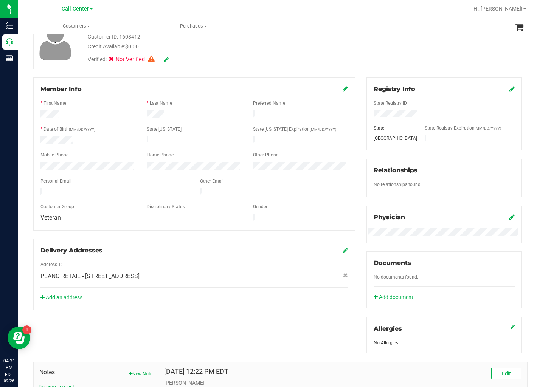
scroll to position [46, 0]
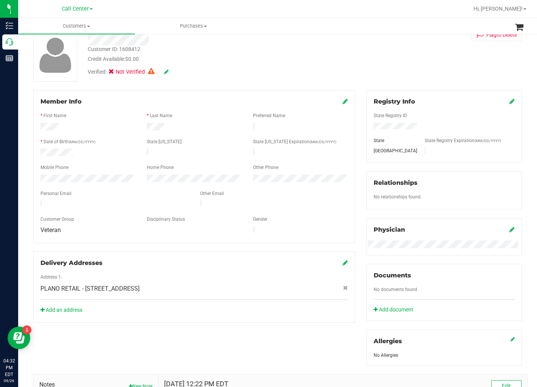
click at [356, 184] on div "Member Info * First Name * Last Name Preferred Name * Date of Birth (MM/DD/YYYY…" at bounding box center [194, 206] width 333 height 233
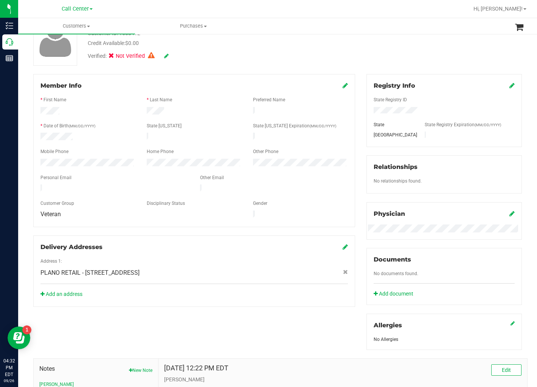
scroll to position [88, 0]
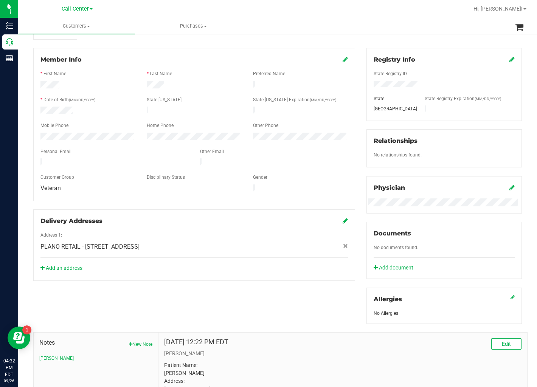
click at [510, 189] on icon at bounding box center [512, 188] width 5 height 6
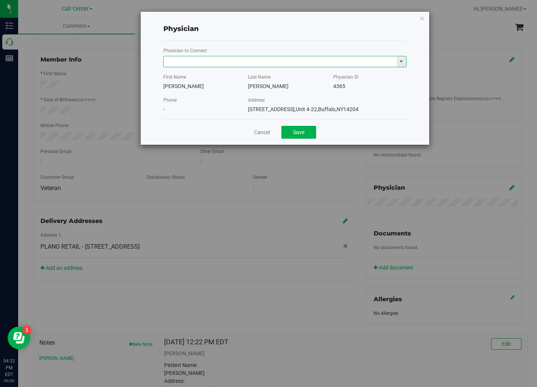
click at [269, 61] on input "text" at bounding box center [280, 61] width 233 height 11
click at [293, 59] on input "text" at bounding box center [280, 61] width 233 height 11
paste input "Ulyanovskiy"
click at [247, 76] on li "PHILLIP ULYANOVSKIY" at bounding box center [285, 74] width 243 height 11
type input "PHILLIP ULYANOVSKIY"
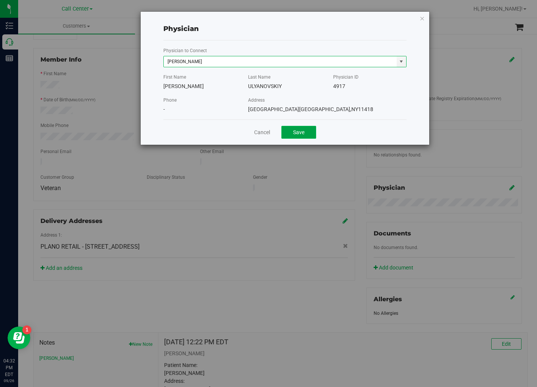
click at [289, 129] on button "Save" at bounding box center [299, 132] width 35 height 13
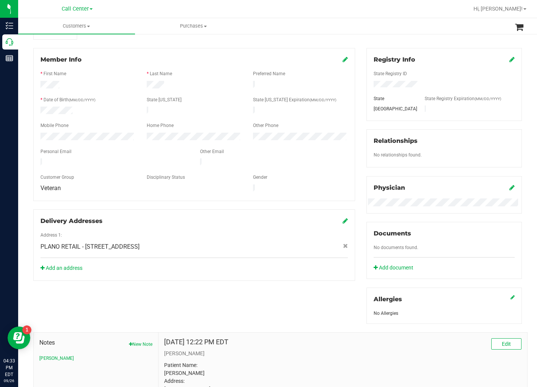
click at [294, 174] on div "Gender" at bounding box center [300, 178] width 106 height 9
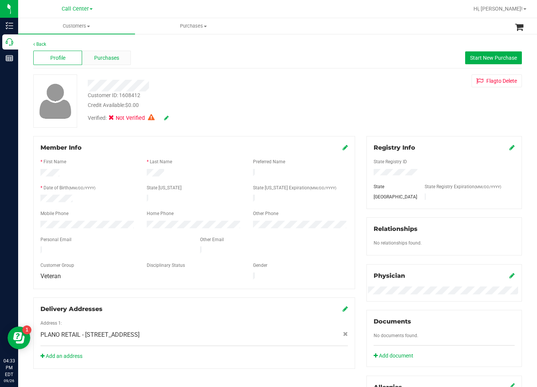
click at [105, 59] on span "Purchases" at bounding box center [106, 58] width 25 height 8
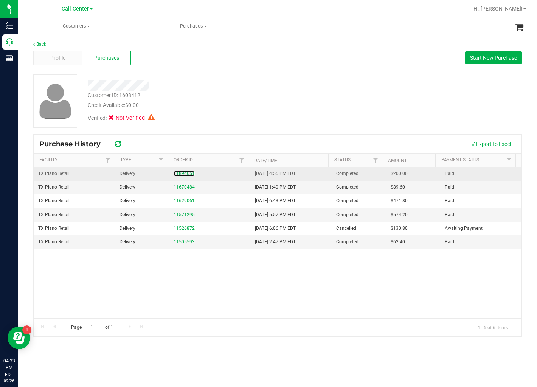
drag, startPoint x: 187, startPoint y: 174, endPoint x: 184, endPoint y: 180, distance: 6.1
drag, startPoint x: 184, startPoint y: 180, endPoint x: 184, endPoint y: 176, distance: 4.2
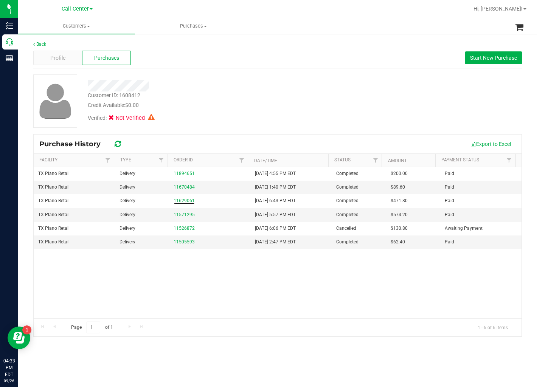
click at [244, 76] on div at bounding box center [207, 83] width 250 height 17
click at [263, 105] on div "Credit Available: $0.00" at bounding box center [207, 105] width 239 height 8
click at [334, 89] on div "Customer ID: 1608412 Credit Available: $0.00 Verified: Not Verified" at bounding box center [278, 101] width 500 height 53
click at [353, 122] on div "Customer ID: 1608412 Credit Available: $0.00 Verified: Not Verified" at bounding box center [278, 101] width 500 height 53
click at [310, 86] on div at bounding box center [207, 86] width 250 height 12
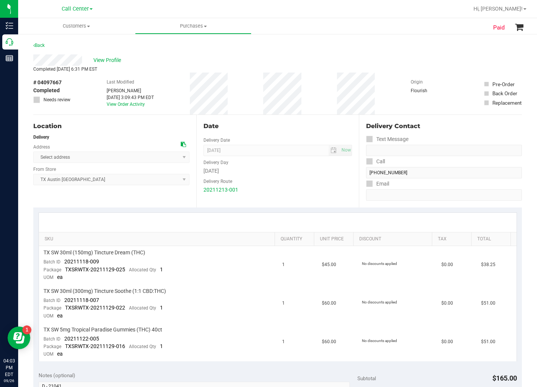
click at [293, 123] on div "Date" at bounding box center [278, 126] width 149 height 9
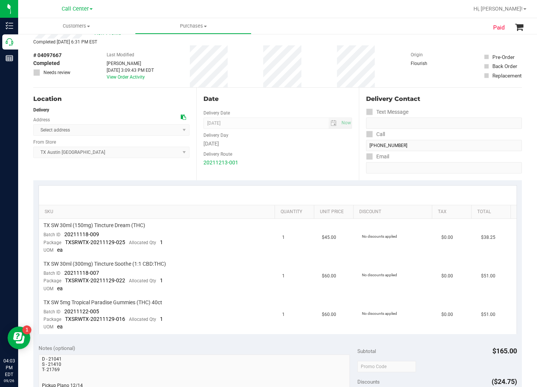
scroll to position [42, 0]
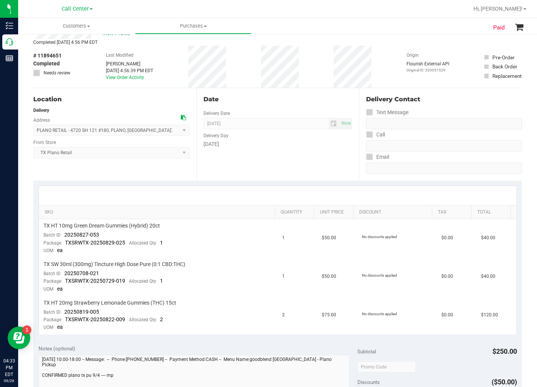
scroll to position [42, 0]
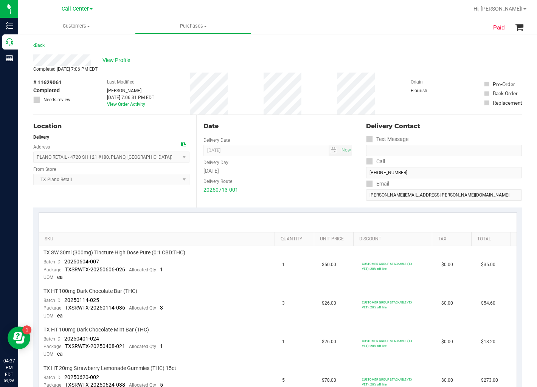
click at [116, 54] on div "View Profile" at bounding box center [277, 59] width 489 height 11
click at [118, 59] on span "View Profile" at bounding box center [118, 60] width 30 height 8
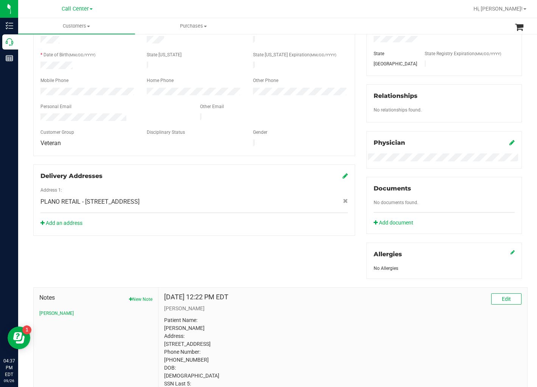
scroll to position [172, 0]
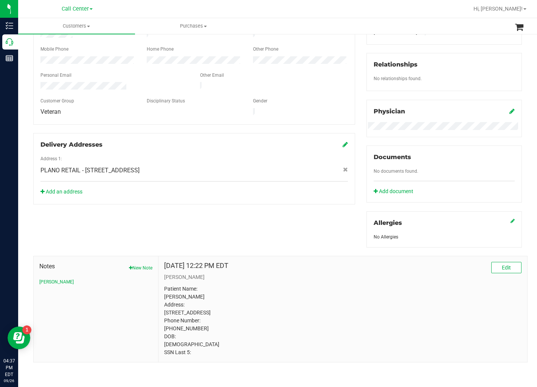
click at [341, 221] on div "Member Info * First Name * Last Name Preferred Name * Date of Birth (MM/DD/YYYY…" at bounding box center [278, 167] width 500 height 391
click at [501, 263] on button "Edit" at bounding box center [507, 267] width 30 height 11
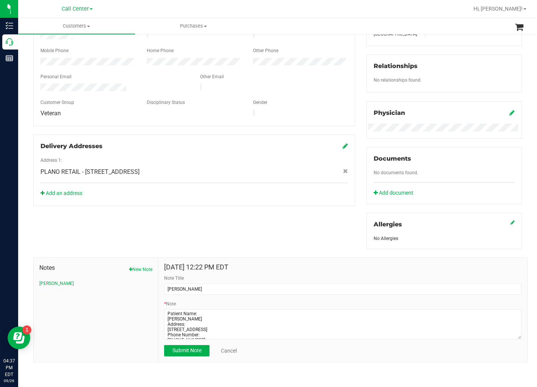
scroll to position [164, 0]
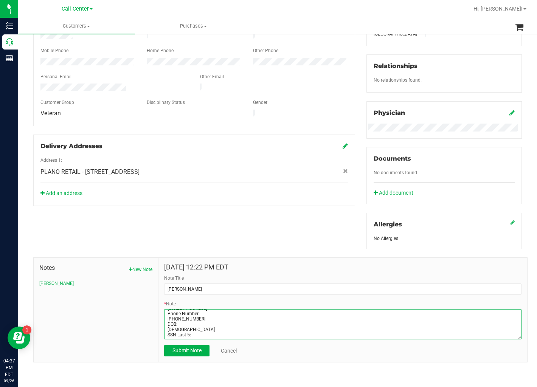
drag, startPoint x: 165, startPoint y: 313, endPoint x: 310, endPoint y: 367, distance: 154.3
click at [309, 367] on div "Back Profile Purchases Start New Purchase Customer ID: 1608412 Credit Available…" at bounding box center [277, 128] width 519 height 517
paste textarea "Garland, TX, 75044 Phone Number: (972) 800-9189 DOB: 11/13/2002 SSN Last 5: 391…"
type textarea "Patient Name: Braden Baxter Address: 7513 Wellesley A Garland, TX, 75044 Phone …"
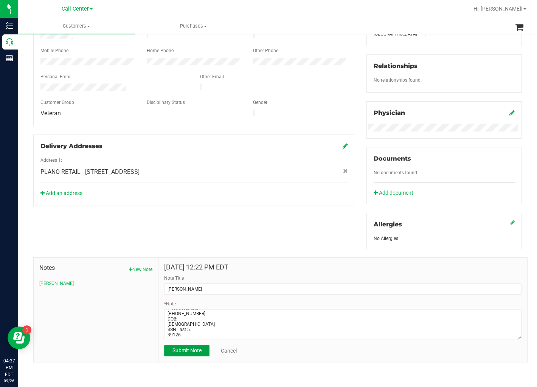
click at [183, 354] on button "Submit Note" at bounding box center [186, 350] width 45 height 11
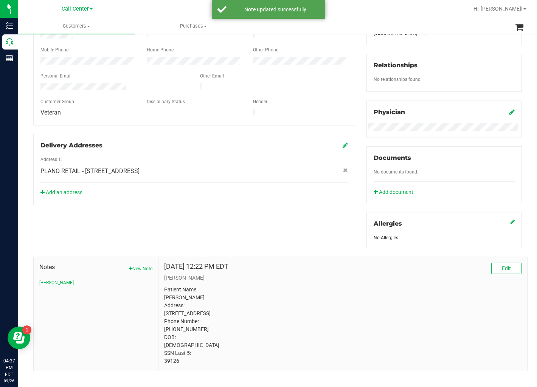
click at [230, 219] on div "Member Info * First Name * Last Name Preferred Name * Date of Birth (MM/DD/YYYY…" at bounding box center [278, 171] width 500 height 399
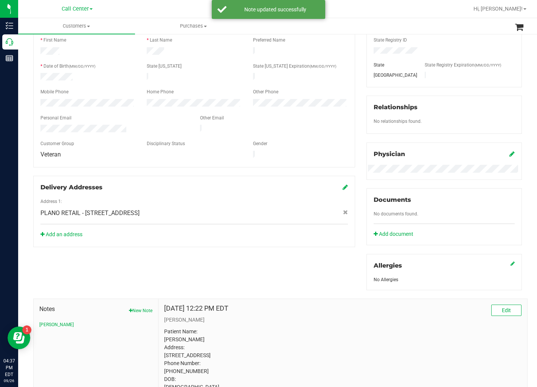
scroll to position [0, 0]
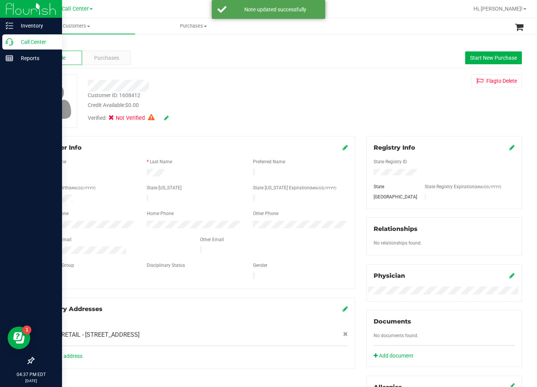
drag, startPoint x: 12, startPoint y: 38, endPoint x: 58, endPoint y: 44, distance: 46.5
click at [12, 38] on icon at bounding box center [10, 42] width 8 height 8
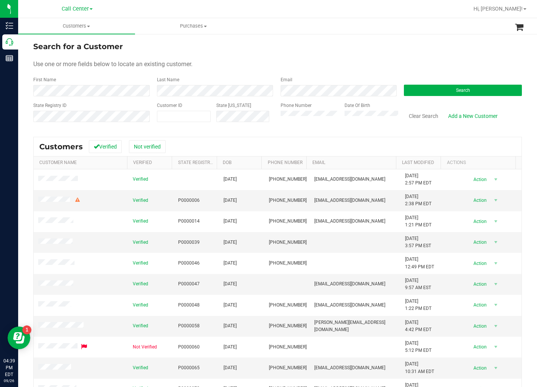
click at [327, 74] on form "Search for a Customer Use one or more fields below to locate an existing custom…" at bounding box center [277, 85] width 489 height 88
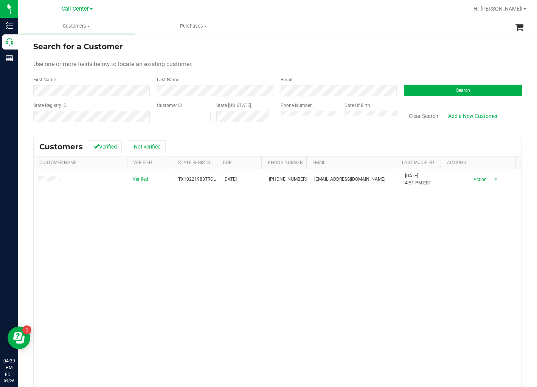
drag, startPoint x: 389, startPoint y: 64, endPoint x: 249, endPoint y: 135, distance: 157.6
click at [388, 64] on div "Use one or more fields below to locate an existing customer." at bounding box center [277, 64] width 489 height 9
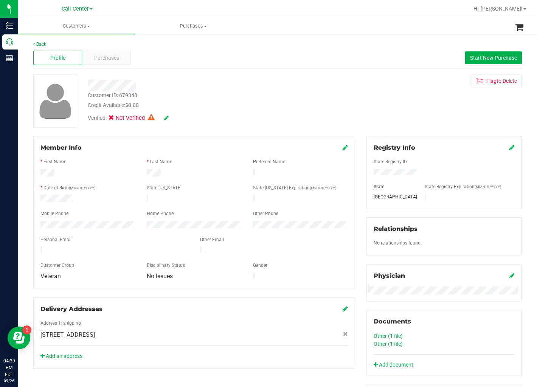
click at [355, 82] on div "Customer ID: 679348 Credit Available: $0.00 Verified: Not Verified Flag to Dele…" at bounding box center [278, 101] width 500 height 53
click at [472, 58] on span "Start New Purchase" at bounding box center [493, 58] width 47 height 6
drag, startPoint x: 321, startPoint y: 100, endPoint x: 304, endPoint y: 112, distance: 21.3
click at [321, 100] on div "Customer ID: 679348 Credit Available: $0.00" at bounding box center [207, 101] width 250 height 18
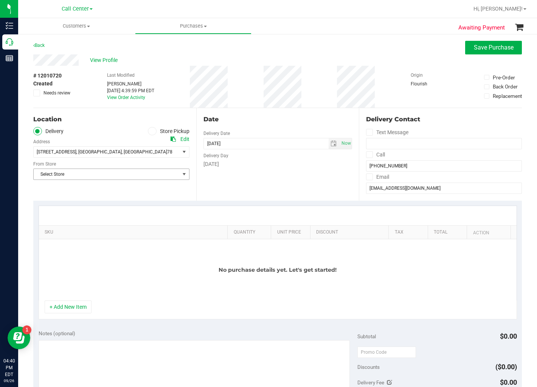
click at [109, 181] on div "Location Delivery Store Pickup Address Edit 18720 Stone Oak Pkwy suite 107 , Sa…" at bounding box center [114, 154] width 163 height 93
click at [108, 177] on span "Select Store" at bounding box center [107, 174] width 146 height 11
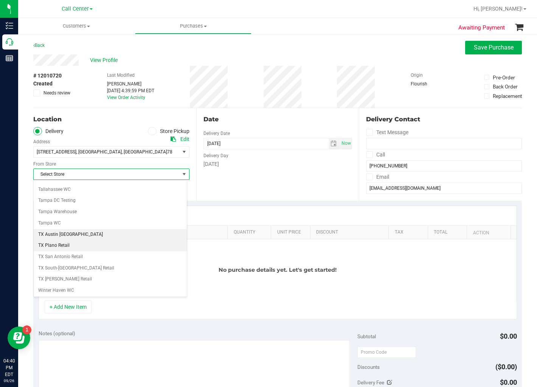
scroll to position [554, 0]
drag, startPoint x: 109, startPoint y: 233, endPoint x: 112, endPoint y: 231, distance: 4.6
click at [109, 233] on li "TX San Antonio Retail" at bounding box center [110, 233] width 153 height 11
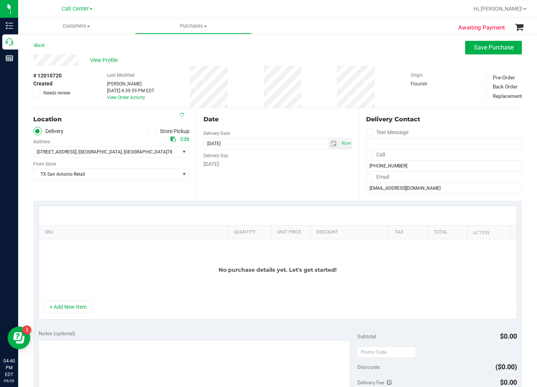
click at [251, 152] on div "Delivery Day" at bounding box center [278, 154] width 149 height 11
drag, startPoint x: 298, startPoint y: 131, endPoint x: 308, endPoint y: 133, distance: 10.4
click at [300, 131] on div "Date Delivery Date 09/26/2025 Now 09/26/2025 04:40 PM Now Delivery Day Friday" at bounding box center [277, 154] width 163 height 93
click at [331, 142] on span "select" at bounding box center [334, 144] width 6 height 6
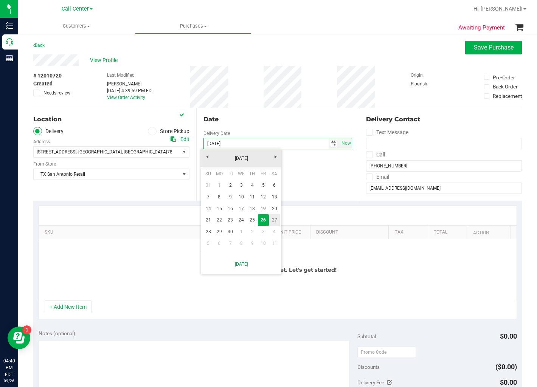
click at [271, 219] on link "27" at bounding box center [274, 221] width 11 height 12
type input "[DATE]"
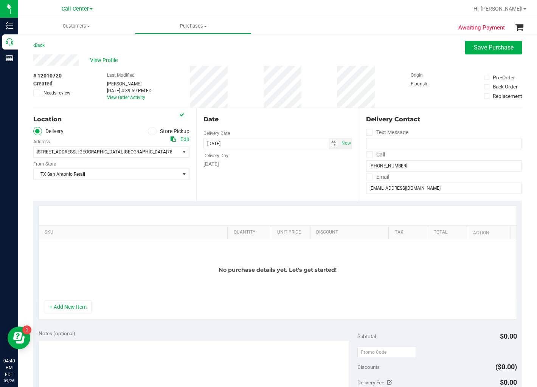
drag, startPoint x: 263, startPoint y: 185, endPoint x: 254, endPoint y: 170, distance: 18.1
click at [258, 180] on div "Date Delivery Date 09/27/2025 Now 09/27/2025 04:40 PM Now Delivery Day Saturday" at bounding box center [277, 154] width 163 height 93
drag, startPoint x: 246, startPoint y: 119, endPoint x: 247, endPoint y: 128, distance: 8.7
click at [246, 122] on div "Date" at bounding box center [278, 119] width 149 height 9
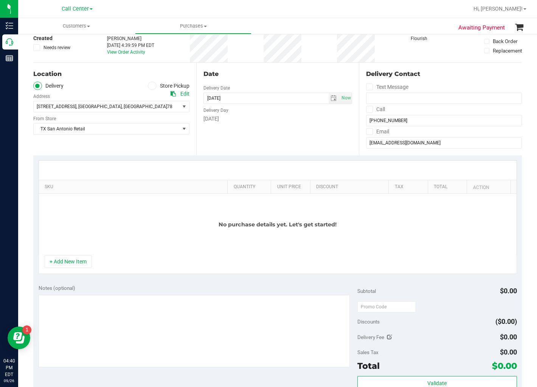
scroll to position [168, 0]
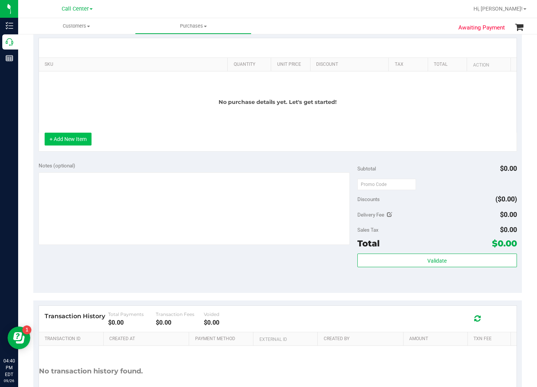
click at [80, 135] on button "+ Add New Item" at bounding box center [68, 139] width 47 height 13
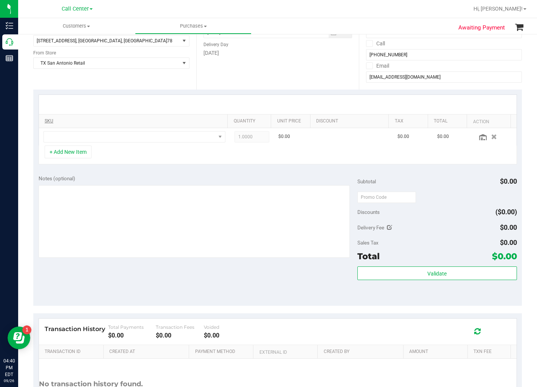
scroll to position [42, 0]
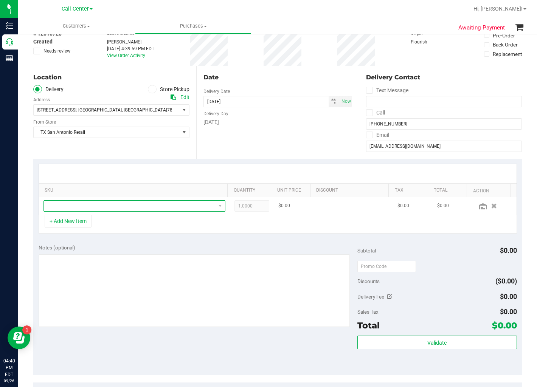
drag, startPoint x: 119, startPoint y: 206, endPoint x: 129, endPoint y: 202, distance: 10.3
click at [120, 206] on span "NO DATA FOUND" at bounding box center [130, 206] width 172 height 11
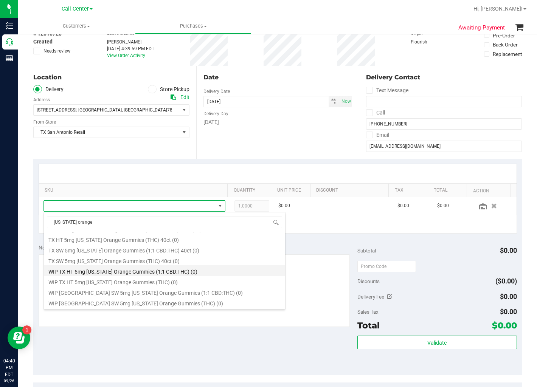
scroll to position [84, 0]
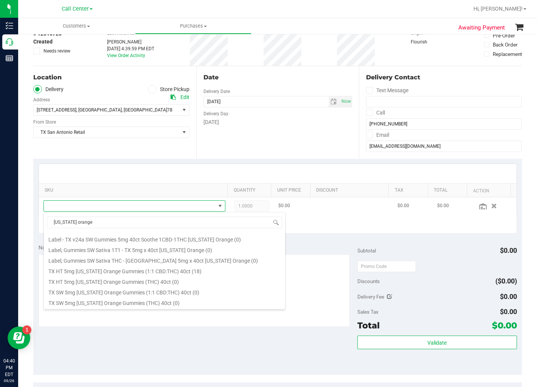
type input "texas orange"
click at [153, 207] on span at bounding box center [130, 206] width 172 height 11
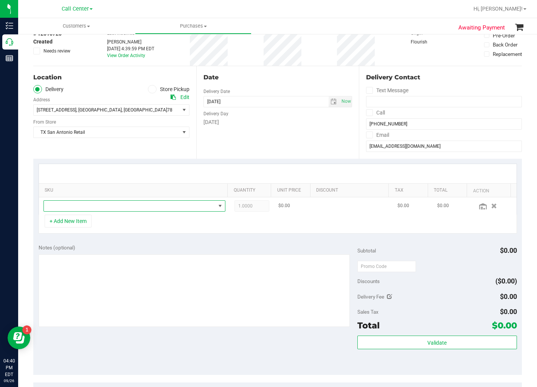
click at [153, 207] on span "NO DATA FOUND" at bounding box center [130, 206] width 172 height 11
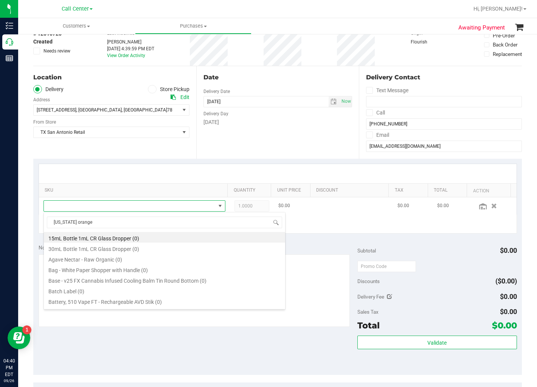
scroll to position [11, 177]
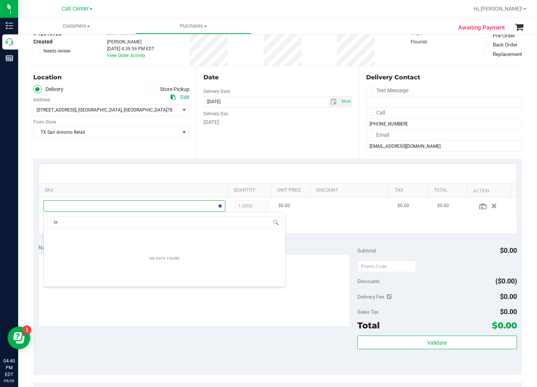
type input "t"
type input "tropical par"
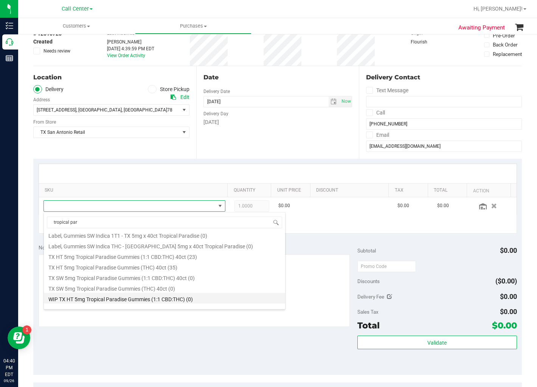
scroll to position [94, 0]
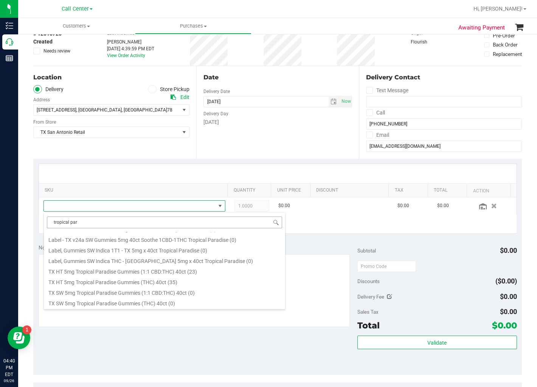
click at [113, 220] on input "tropical par" at bounding box center [164, 223] width 235 height 12
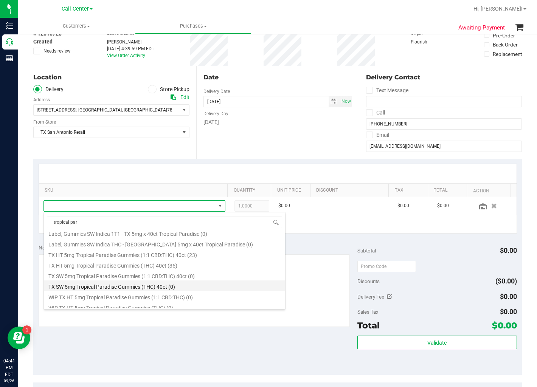
scroll to position [136, 0]
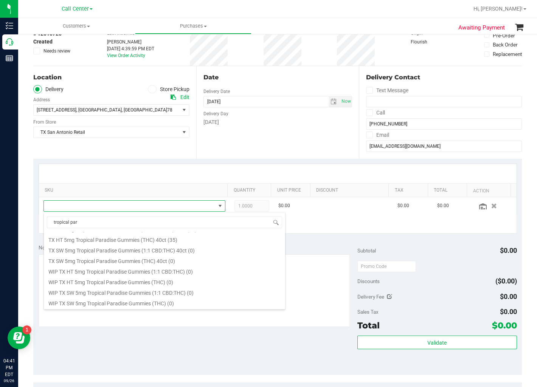
type input "tropical par"
click at [232, 175] on div at bounding box center [278, 173] width 478 height 19
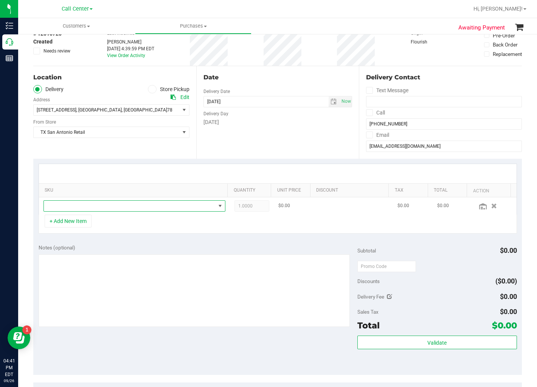
click at [154, 209] on span "NO DATA FOUND" at bounding box center [130, 206] width 172 height 11
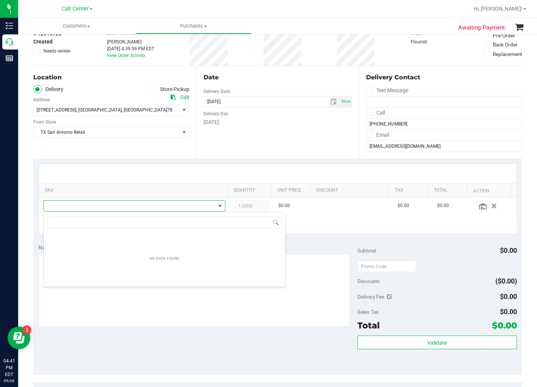
scroll to position [11, 177]
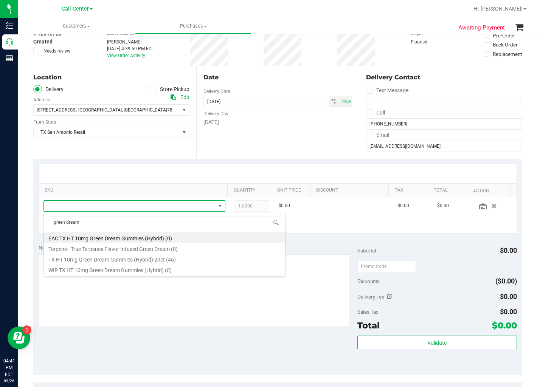
type input "green dream"
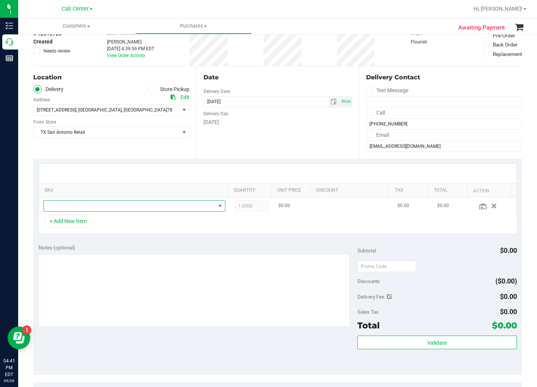
click at [174, 208] on span "NO DATA FOUND" at bounding box center [130, 206] width 172 height 11
click at [266, 137] on div "Date Delivery Date 09/27/2025 Now 09/27/2025 04:40 PM Now Delivery Day Saturday" at bounding box center [277, 112] width 163 height 93
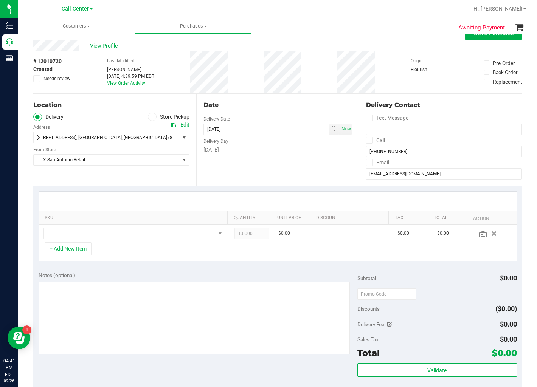
scroll to position [0, 0]
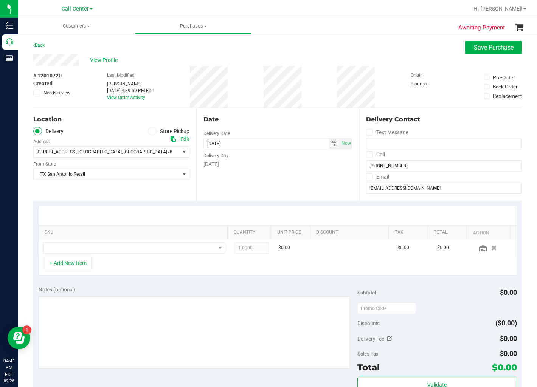
click at [274, 119] on div "Date" at bounding box center [278, 119] width 149 height 9
click at [267, 120] on div "Date" at bounding box center [278, 119] width 149 height 9
click at [278, 51] on div "Back Save Purchase" at bounding box center [277, 48] width 489 height 14
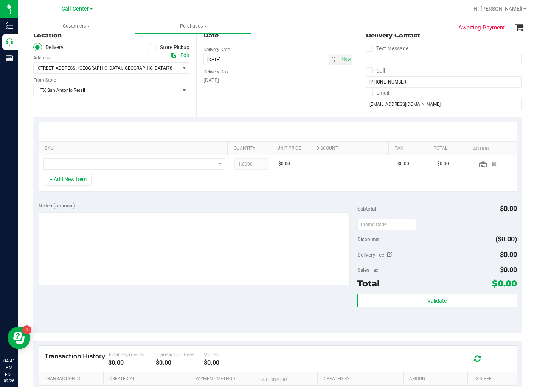
scroll to position [126, 0]
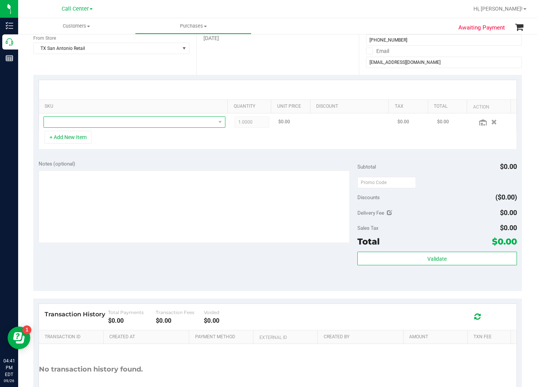
click at [166, 122] on span "NO DATA FOUND" at bounding box center [130, 122] width 172 height 11
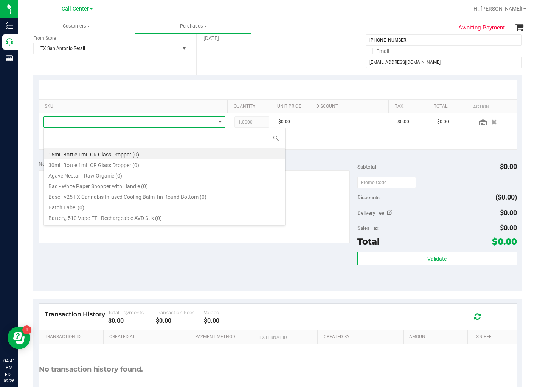
scroll to position [11, 177]
type input "t"
type input "green dream"
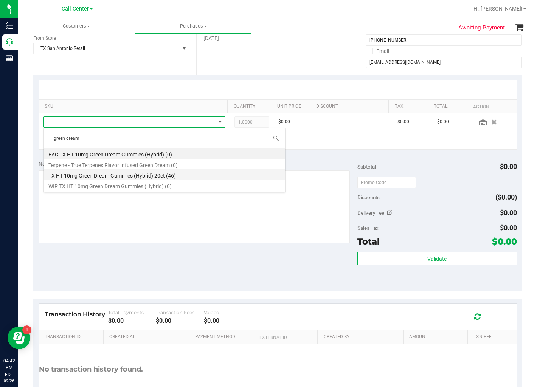
click at [196, 178] on li "TX HT 10mg Green Dream Gummies (Hybrid) 20ct (46)" at bounding box center [164, 175] width 241 height 11
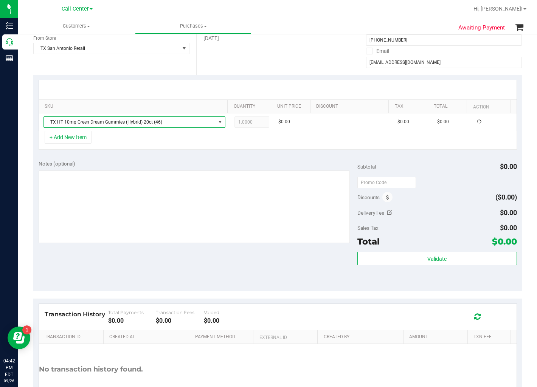
click at [198, 160] on div "Notes (optional) Subtotal $0.00 Discounts ($0.00) Delivery Fee $0.00 Sales Tax …" at bounding box center [277, 223] width 489 height 136
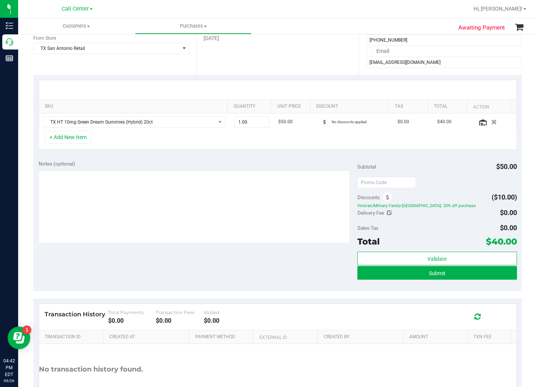
click at [255, 151] on div "SKU Quantity Unit Price Discount Tax Total Action TX HT 10mg Green Dream Gummie…" at bounding box center [277, 115] width 489 height 80
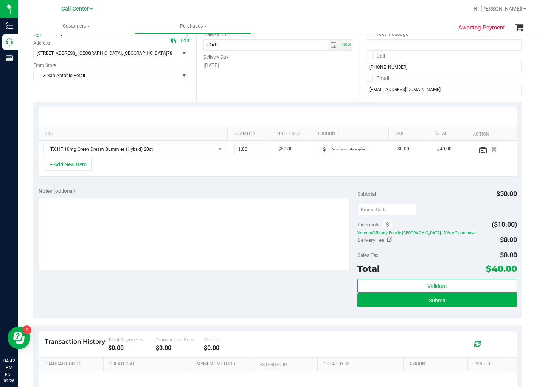
scroll to position [84, 0]
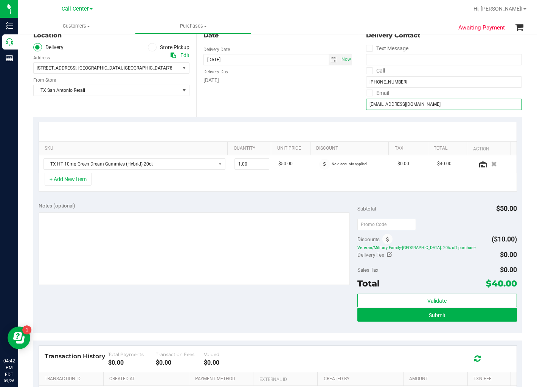
click at [397, 102] on input "truthclark@gmail.com" at bounding box center [444, 104] width 156 height 11
click at [294, 88] on div "Date Delivery Date [DATE] Now [DATE] 08:00 AM Now Delivery Day [DATE]" at bounding box center [277, 70] width 163 height 93
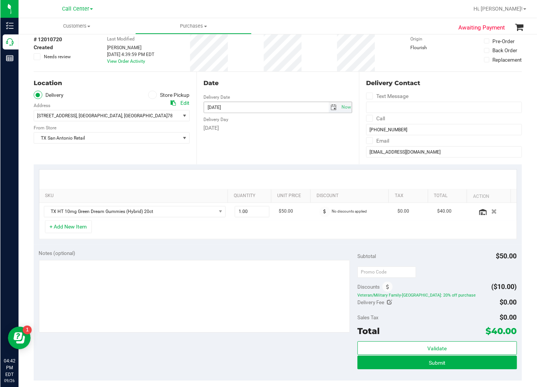
scroll to position [0, 0]
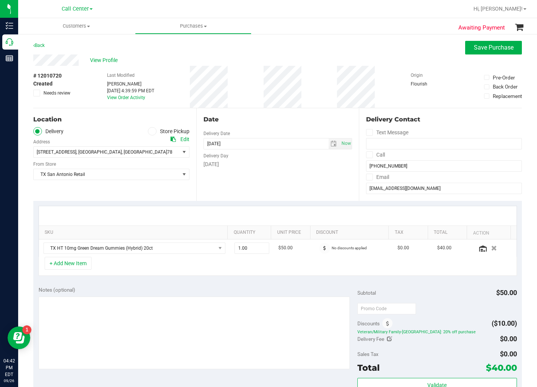
click at [311, 76] on div "# 12010720 Created Needs review Last Modified Alexander Lawson Sep 26, 2025 4:3…" at bounding box center [277, 87] width 489 height 42
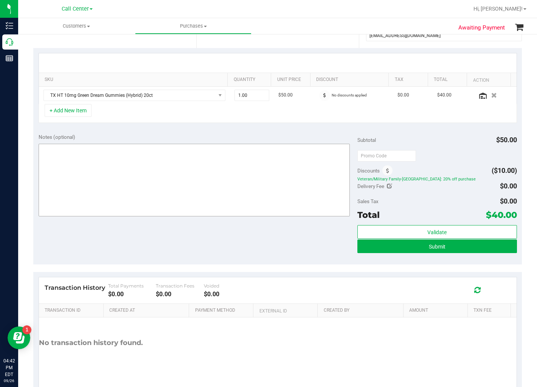
scroll to position [168, 0]
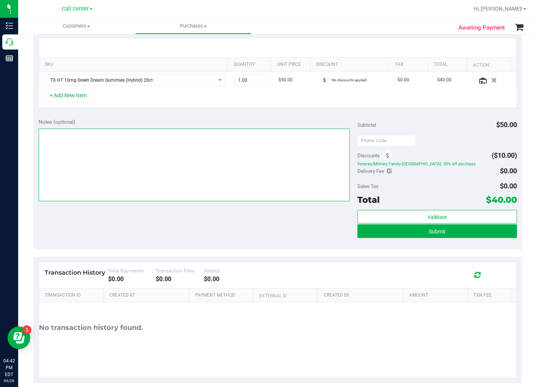
click at [185, 171] on textarea at bounding box center [194, 165] width 311 height 73
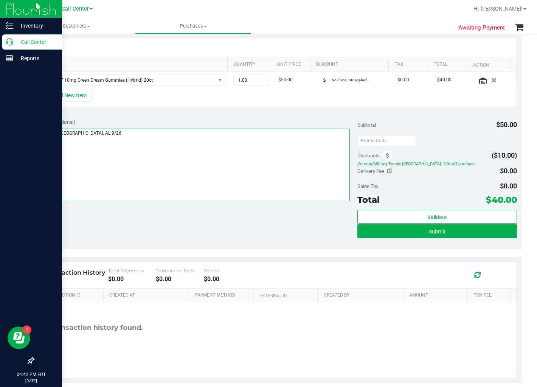
type textarea "pu 9/27 San Antonio. AL 9/26"
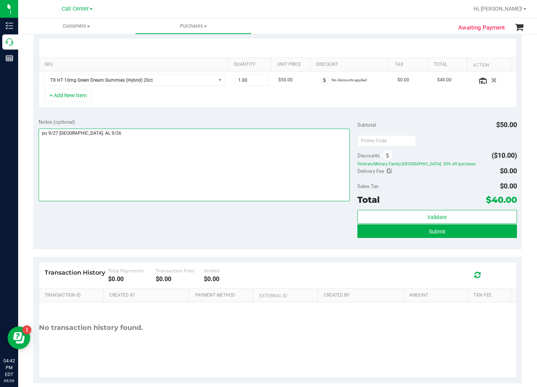
click at [300, 199] on textarea at bounding box center [194, 165] width 311 height 73
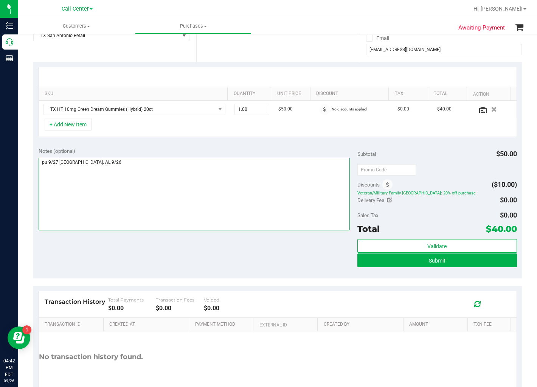
scroll to position [126, 0]
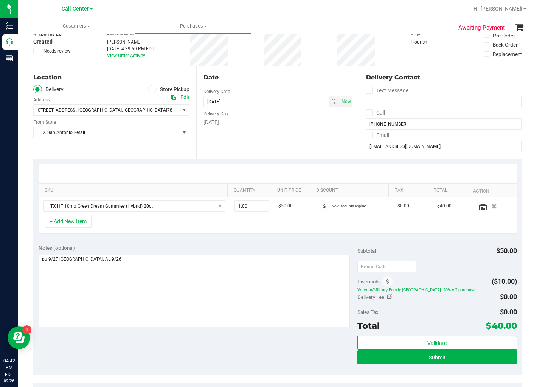
click at [270, 148] on div "Date Delivery Date [DATE] Now [DATE] 08:00 AM Now Delivery Day [DATE]" at bounding box center [277, 112] width 163 height 93
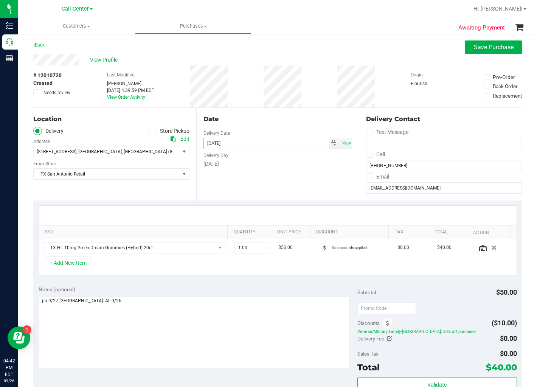
scroll to position [0, 0]
click at [270, 111] on div "Date Delivery Date [DATE] Now [DATE] 08:00 AM Now Delivery Day [DATE]" at bounding box center [277, 154] width 163 height 93
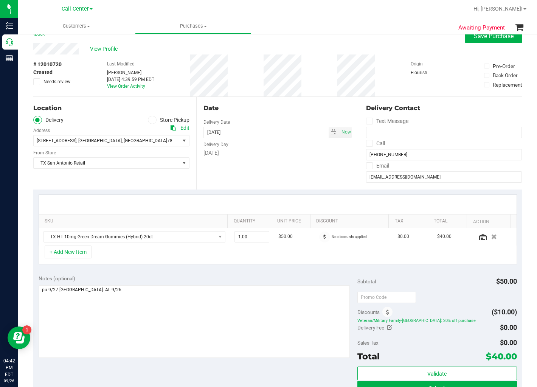
scroll to position [42, 0]
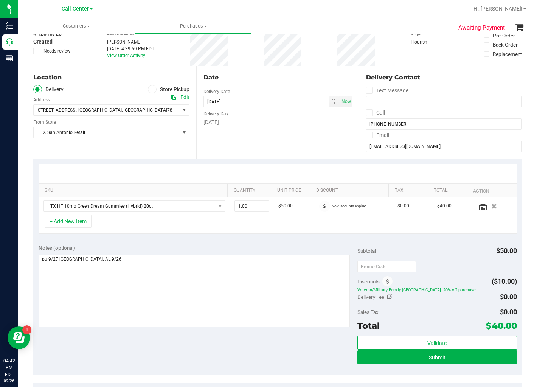
click at [277, 119] on div "[DATE]" at bounding box center [278, 122] width 149 height 8
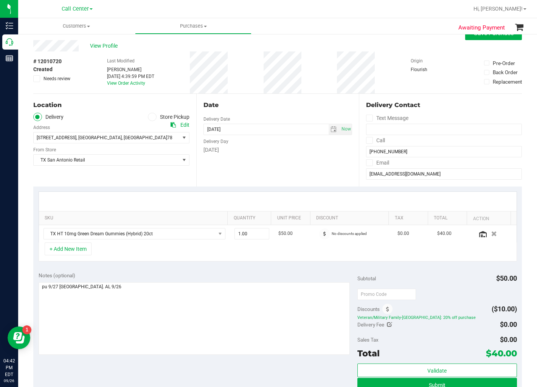
scroll to position [0, 0]
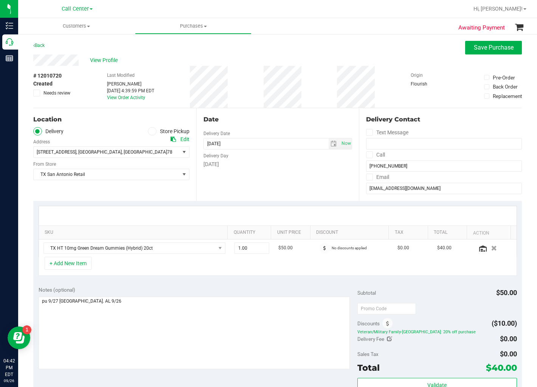
click at [277, 119] on div "Date" at bounding box center [278, 119] width 149 height 9
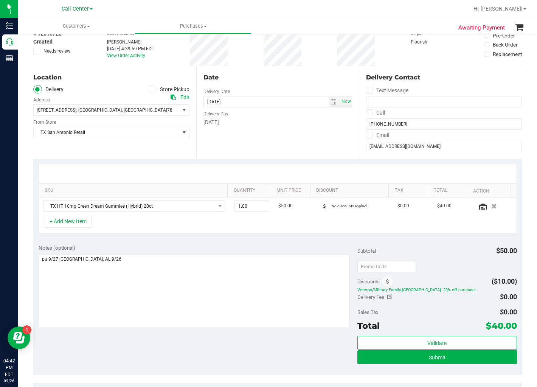
click at [277, 119] on div "[DATE]" at bounding box center [278, 122] width 149 height 8
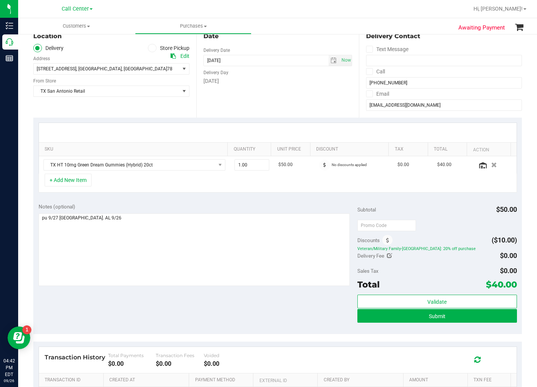
scroll to position [84, 0]
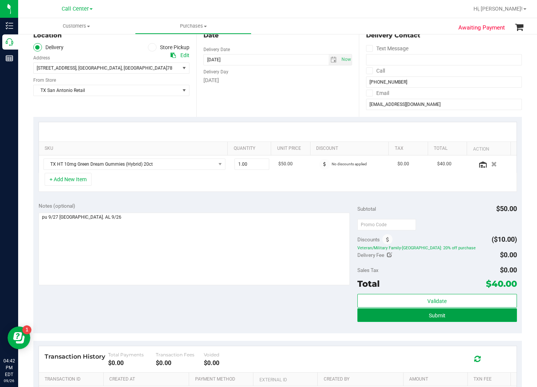
click at [425, 322] on button "Submit" at bounding box center [438, 315] width 160 height 14
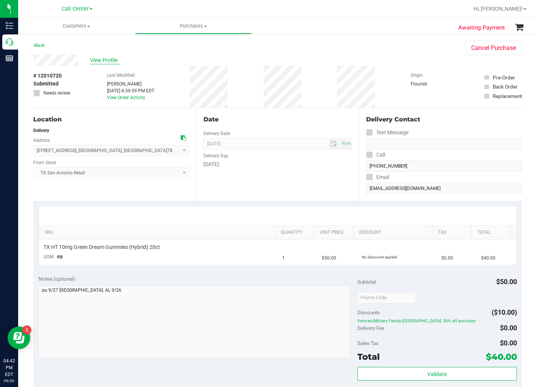
click at [99, 61] on span "View Profile" at bounding box center [105, 60] width 30 height 8
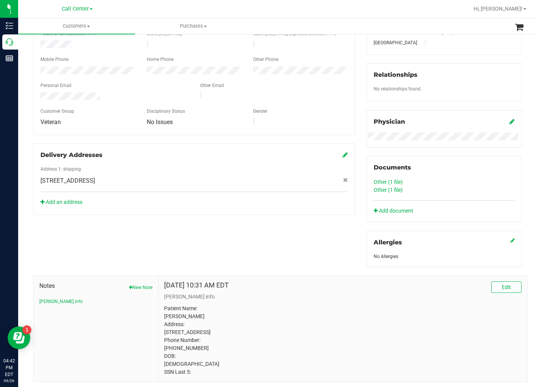
scroll to position [140, 0]
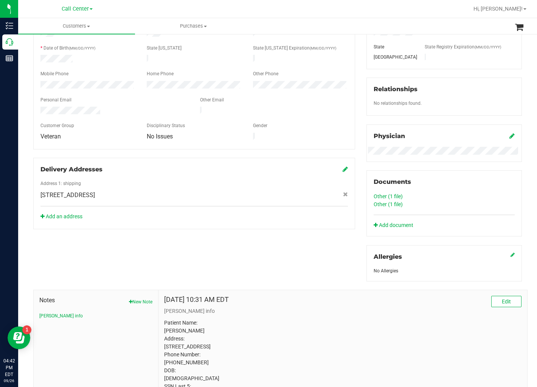
click at [355, 134] on div "Member Info * First Name * Last Name Preferred Name * Date of Birth (MM/DD/YYYY…" at bounding box center [194, 112] width 333 height 233
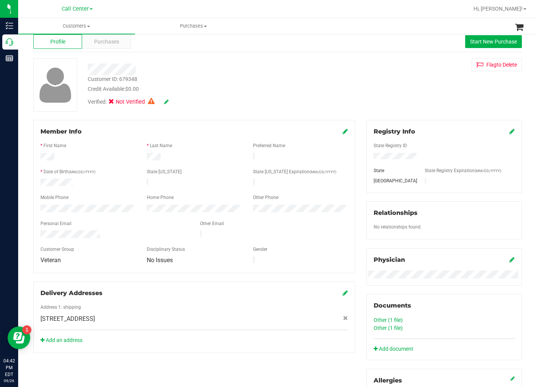
scroll to position [0, 0]
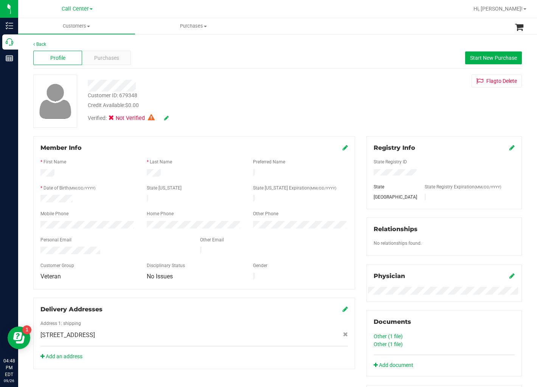
click at [332, 89] on div "Customer ID: 679348 Credit Available: $0.00 Verified: Not Verified Flag to Dele…" at bounding box center [278, 101] width 500 height 53
click at [364, 120] on div "Customer ID: 679348 Credit Available: $0.00 Verified: Not Verified Flag to Dele…" at bounding box center [278, 101] width 500 height 53
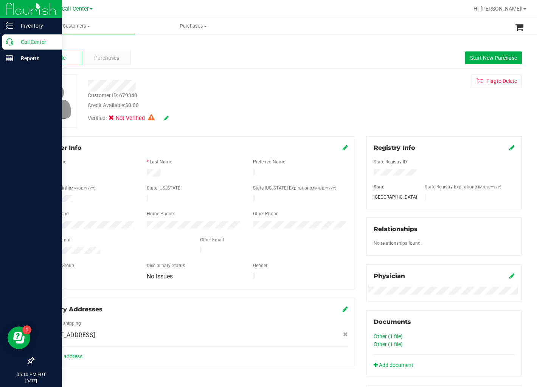
click at [13, 43] on p "Call Center" at bounding box center [35, 41] width 45 height 9
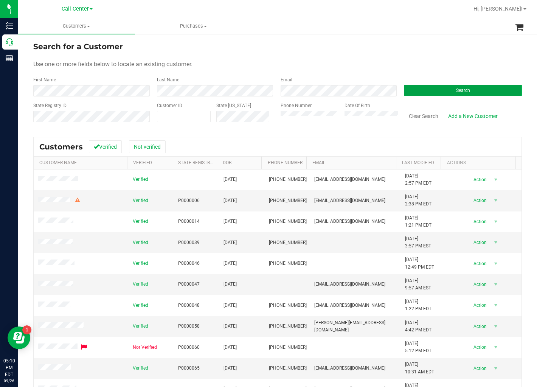
click at [442, 93] on button "Search" at bounding box center [463, 90] width 118 height 11
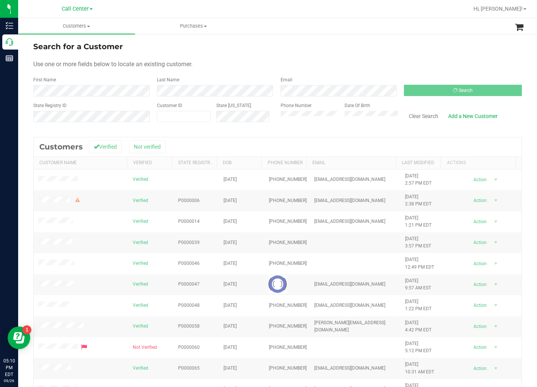
click at [371, 61] on div "Use one or more fields below to locate an existing customer." at bounding box center [277, 64] width 489 height 9
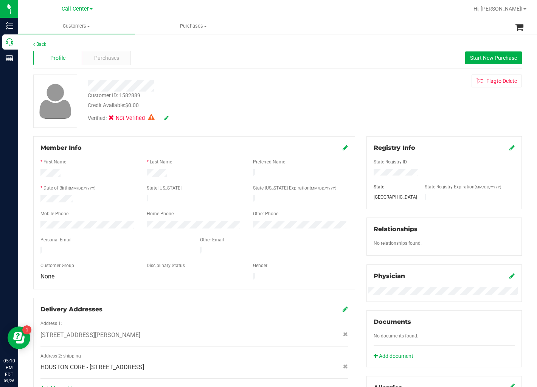
click at [238, 92] on div "Customer ID: 1582889 Credit Available: $0.00" at bounding box center [207, 101] width 250 height 18
click at [374, 92] on div "Customer ID: 1582889 Credit Available: $0.00 Verified: Not Verified Flag to Del…" at bounding box center [278, 101] width 500 height 53
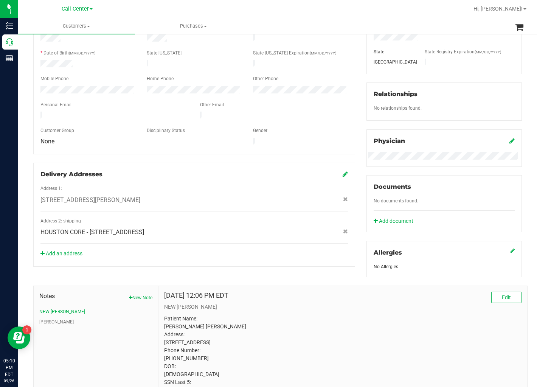
scroll to position [180, 0]
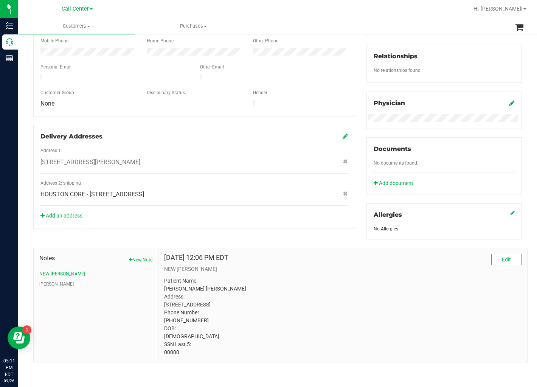
drag, startPoint x: 316, startPoint y: 250, endPoint x: 335, endPoint y: 237, distance: 22.6
click at [316, 254] on div "Jun 19, 2025 12:06 PM EDT Edit" at bounding box center [343, 259] width 358 height 11
click at [354, 156] on div "Member Info * First Name * Last Name Preferred Name * Date of Birth (MM/DD/YYYY…" at bounding box center [194, 96] width 333 height 266
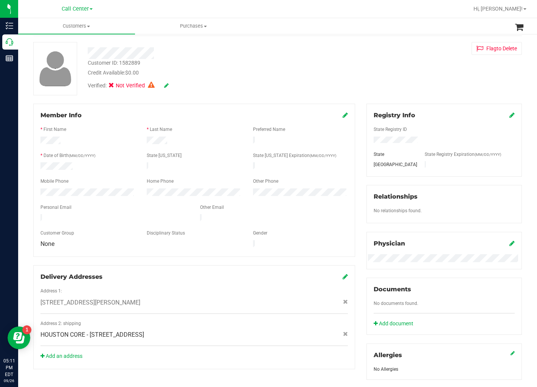
scroll to position [12, 0]
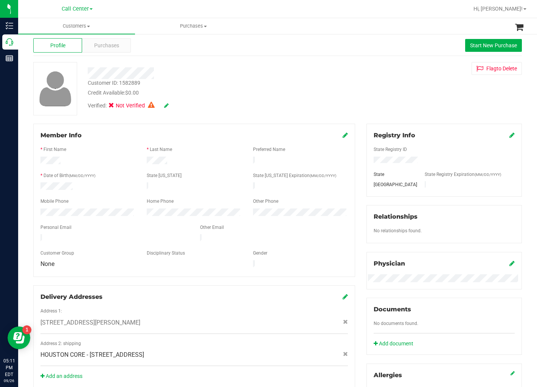
click at [345, 100] on div "Customer ID: 1582889 Credit Available: $0.00 Verified: Not Verified Flag to Del…" at bounding box center [278, 88] width 500 height 53
drag, startPoint x: 346, startPoint y: 92, endPoint x: 345, endPoint y: 98, distance: 5.5
click at [345, 98] on div "Customer ID: 1582889 Credit Available: $0.00 Verified: Not Verified Flag to Del…" at bounding box center [278, 88] width 500 height 53
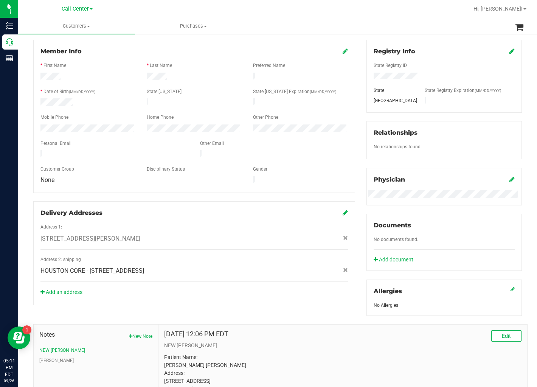
click at [353, 93] on div "Member Info * First Name * Last Name Preferred Name * Date of Birth (MM/DD/YYYY…" at bounding box center [194, 173] width 333 height 266
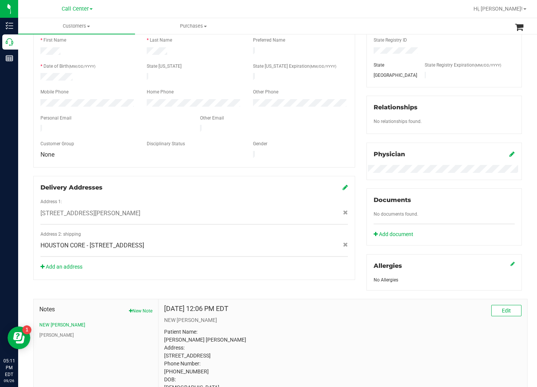
scroll to position [126, 0]
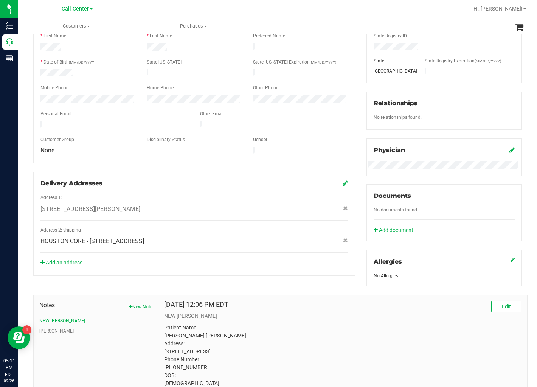
drag, startPoint x: 91, startPoint y: 233, endPoint x: 191, endPoint y: 233, distance: 100.3
click at [144, 237] on span "HOUSTON CORE - 6831 Brighton Hill Ln , Katy , TX 77450" at bounding box center [92, 241] width 104 height 9
copy span "6831 Brighton Hill Ln , Katy , TX 77450"
click at [361, 114] on div "Registry Info State Registry ID State State Registry Expiration (MM/DD/YYYY) TX…" at bounding box center [444, 148] width 167 height 276
drag, startPoint x: 89, startPoint y: 235, endPoint x: 191, endPoint y: 234, distance: 101.4
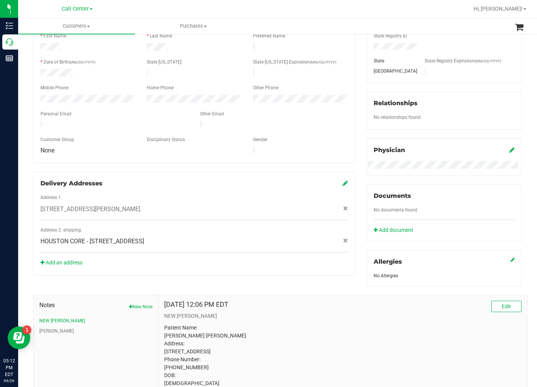
click at [144, 237] on span "HOUSTON CORE - 6831 Brighton Hill Ln , Katy , TX 77450" at bounding box center [92, 241] width 104 height 9
copy span "6831 Brighton Hill Ln , Katy , TX 77450"
click at [361, 201] on div "Registry Info State Registry ID State State Registry Expiration (MM/DD/YYYY) TX…" at bounding box center [444, 148] width 167 height 276
click at [356, 114] on div "Member Info * First Name * Last Name Preferred Name * Date of Birth (MM/DD/YYYY…" at bounding box center [194, 143] width 333 height 266
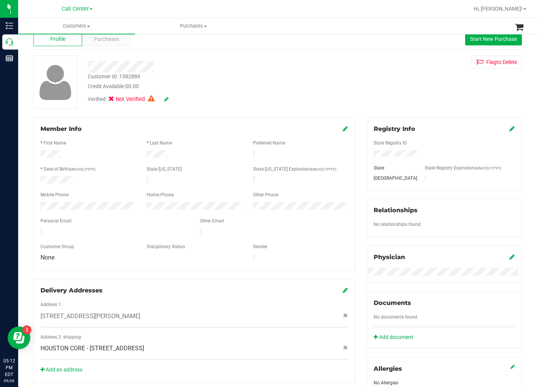
scroll to position [0, 0]
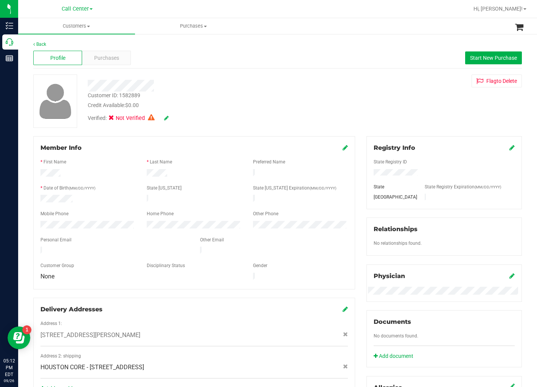
click at [338, 111] on div "Customer ID: 1582889 Credit Available: $0.00 Verified: Not Verified Flag to Del…" at bounding box center [278, 101] width 500 height 53
click at [116, 59] on span "Purchases" at bounding box center [106, 58] width 25 height 8
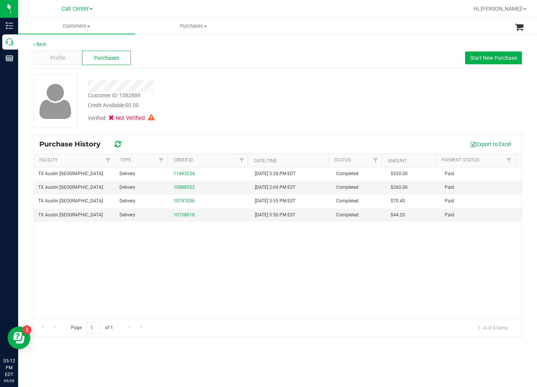
click at [228, 124] on div "Verified: Not Verified" at bounding box center [207, 117] width 250 height 17
click at [331, 109] on div "Customer ID: 1582889 Credit Available: $0.00" at bounding box center [207, 101] width 250 height 18
click at [52, 54] on div "Profile" at bounding box center [57, 58] width 49 height 14
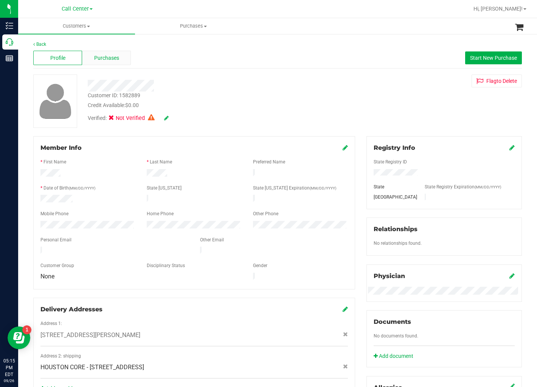
click at [107, 59] on span "Purchases" at bounding box center [106, 58] width 25 height 8
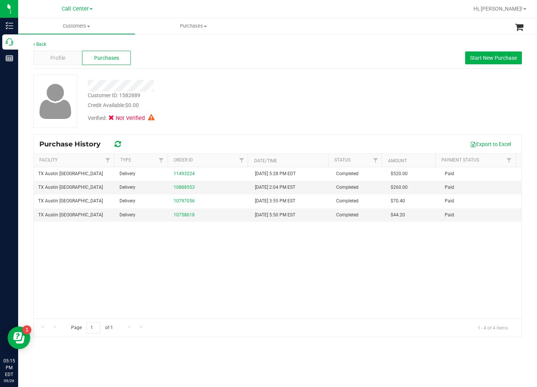
click at [299, 108] on div "Credit Available: $0.00" at bounding box center [207, 105] width 239 height 8
click at [77, 65] on div "Profile Purchases Start New Purchase" at bounding box center [277, 58] width 489 height 21
click at [75, 63] on div "Profile" at bounding box center [57, 58] width 49 height 14
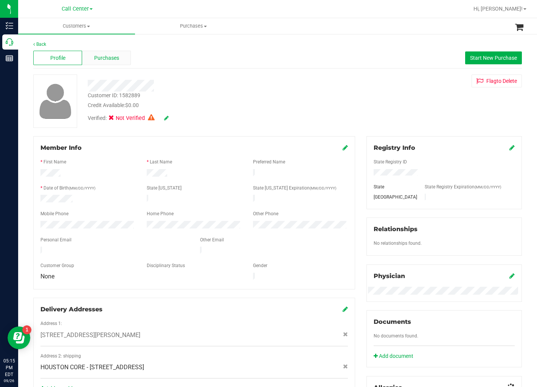
click at [98, 59] on span "Purchases" at bounding box center [106, 58] width 25 height 8
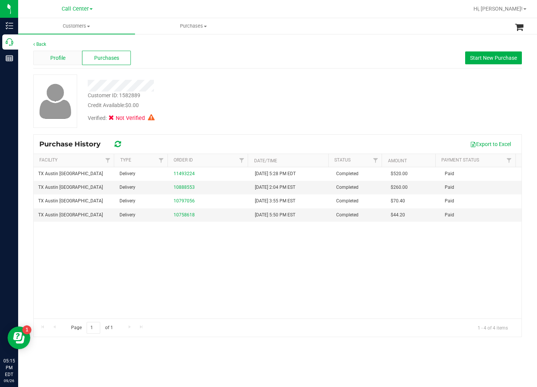
click at [73, 58] on div "Profile" at bounding box center [57, 58] width 49 height 14
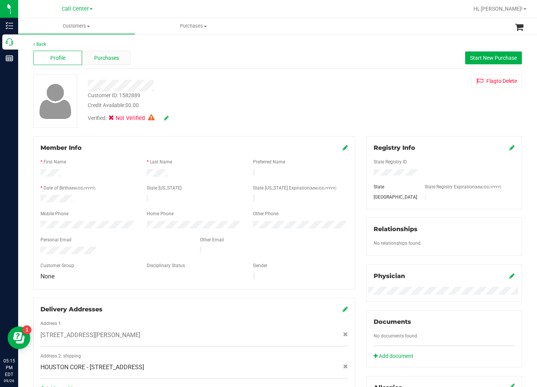
click at [113, 61] on span "Purchases" at bounding box center [106, 58] width 25 height 8
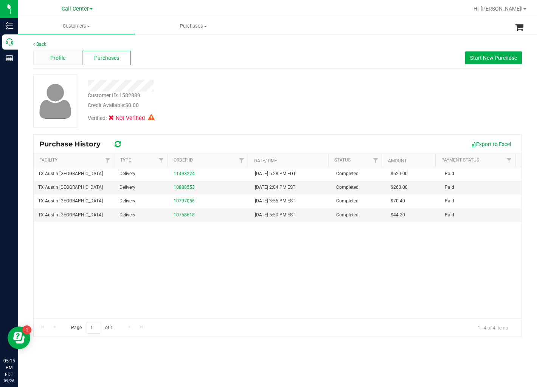
click at [66, 59] on div "Profile" at bounding box center [57, 58] width 49 height 14
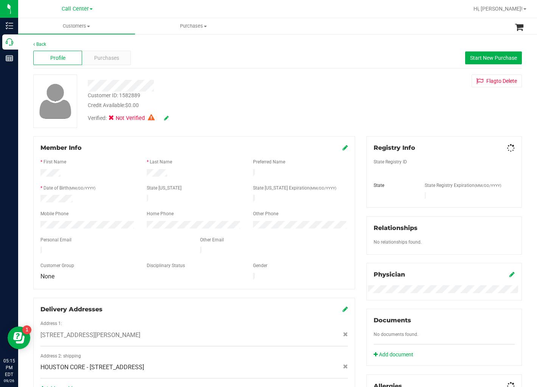
click at [109, 58] on span "Purchases" at bounding box center [106, 58] width 25 height 8
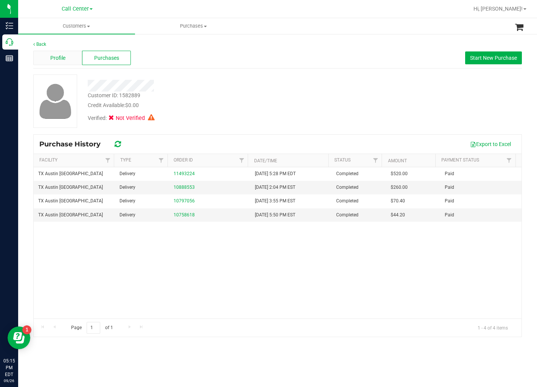
click at [59, 52] on div "Profile" at bounding box center [57, 58] width 49 height 14
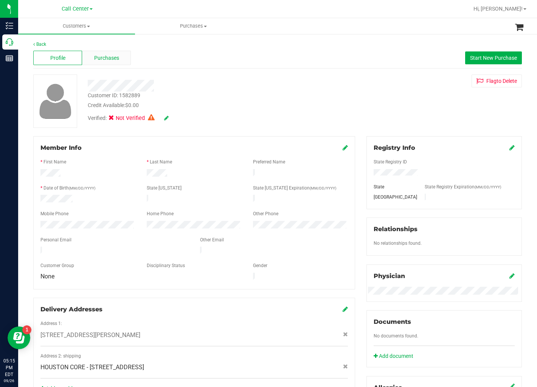
click at [118, 57] on span "Purchases" at bounding box center [106, 58] width 25 height 8
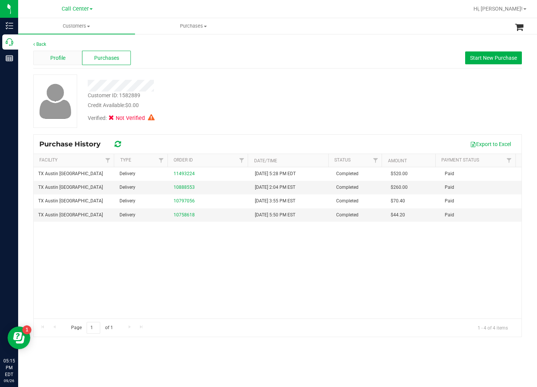
click at [63, 63] on div "Profile" at bounding box center [57, 58] width 49 height 14
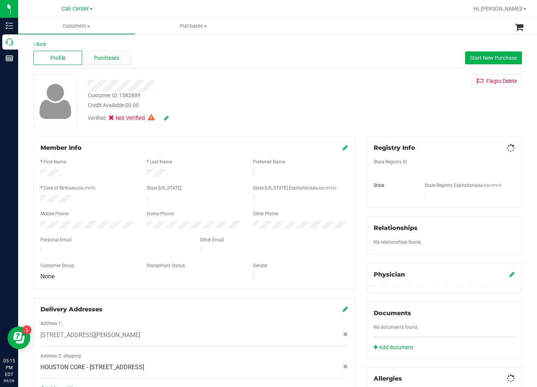
click at [89, 58] on div "Purchases" at bounding box center [106, 58] width 49 height 14
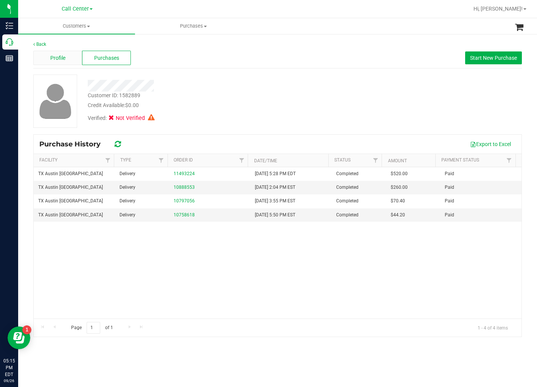
click at [53, 61] on span "Profile" at bounding box center [57, 58] width 15 height 8
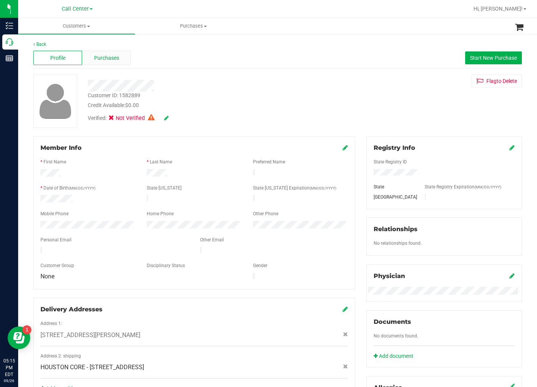
click at [101, 62] on span "Purchases" at bounding box center [106, 58] width 25 height 8
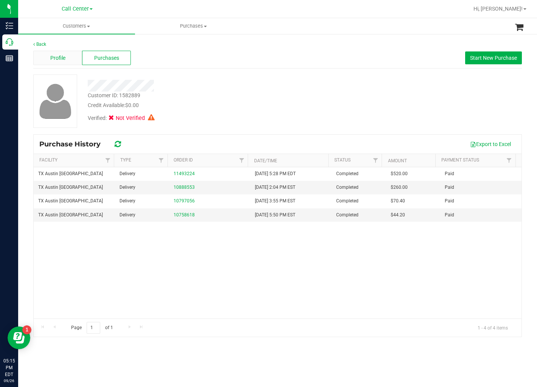
click at [57, 62] on div "Profile" at bounding box center [57, 58] width 49 height 14
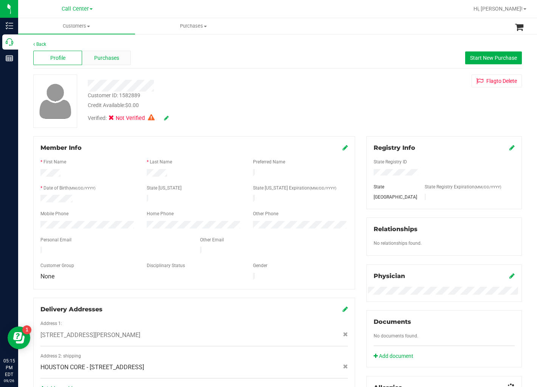
click at [104, 58] on span "Purchases" at bounding box center [106, 58] width 25 height 8
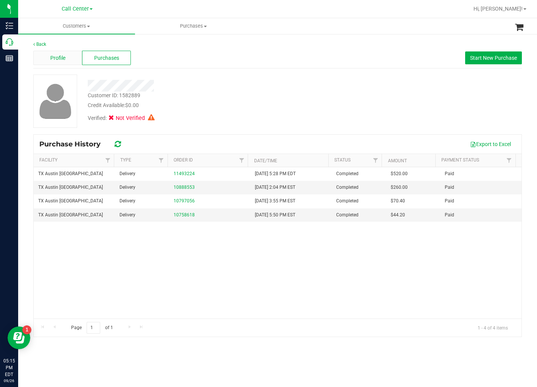
click at [65, 57] on div "Profile" at bounding box center [57, 58] width 49 height 14
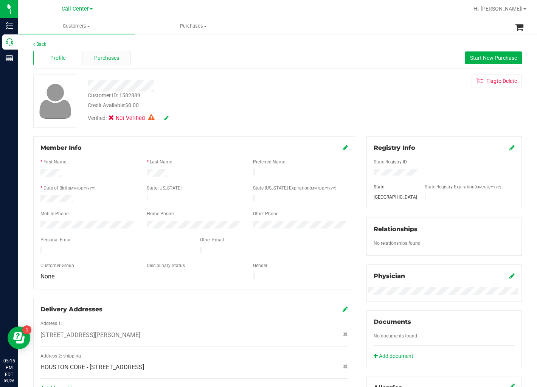
click at [98, 59] on span "Purchases" at bounding box center [106, 58] width 25 height 8
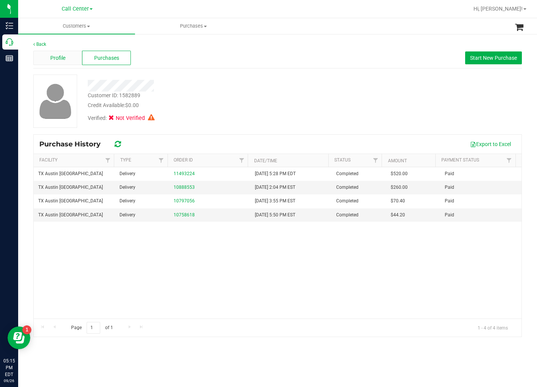
click at [70, 58] on div "Profile" at bounding box center [57, 58] width 49 height 14
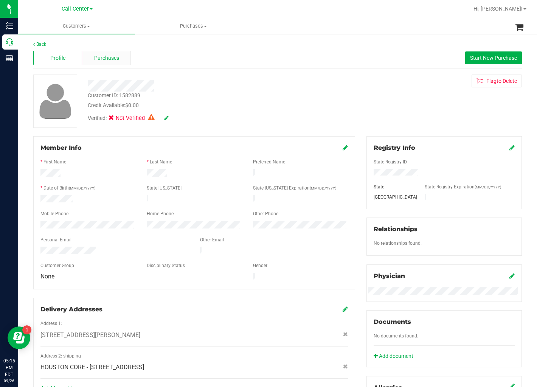
click at [106, 61] on span "Purchases" at bounding box center [106, 58] width 25 height 8
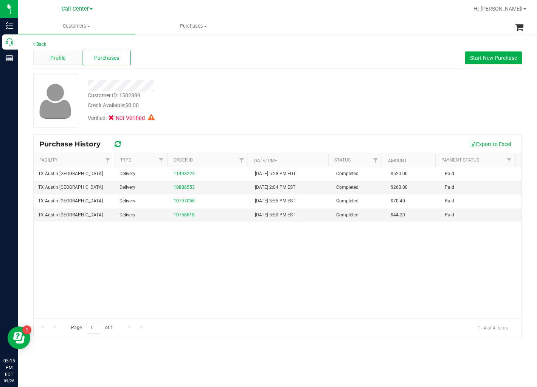
click at [66, 57] on div "Profile" at bounding box center [57, 58] width 49 height 14
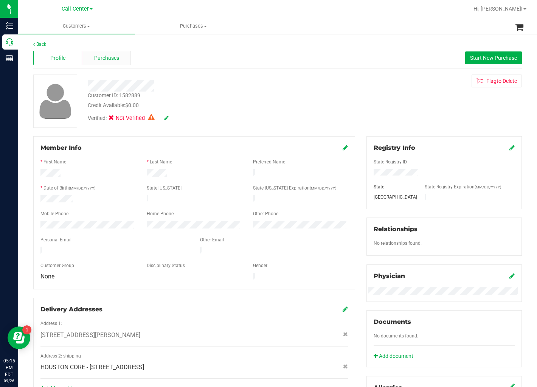
click at [115, 61] on span "Purchases" at bounding box center [106, 58] width 25 height 8
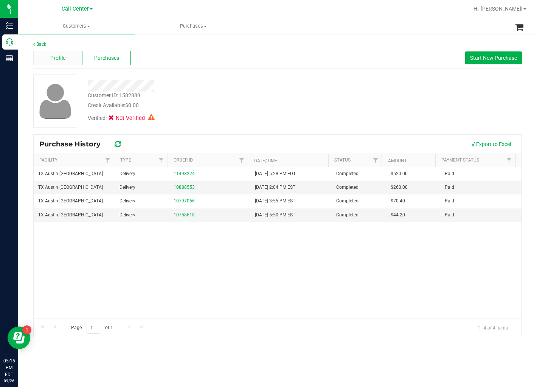
click at [61, 58] on span "Profile" at bounding box center [57, 58] width 15 height 8
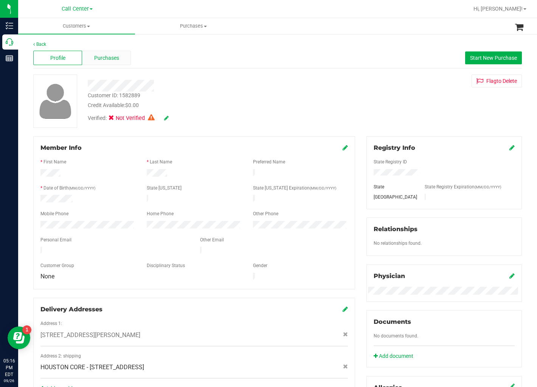
click at [118, 62] on div "Purchases" at bounding box center [106, 58] width 49 height 14
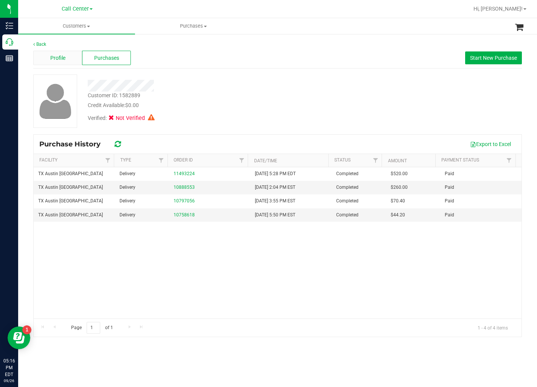
click at [46, 56] on div "Profile" at bounding box center [57, 58] width 49 height 14
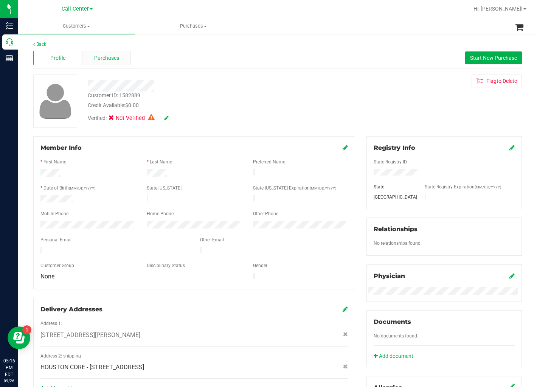
click at [117, 56] on span "Purchases" at bounding box center [106, 58] width 25 height 8
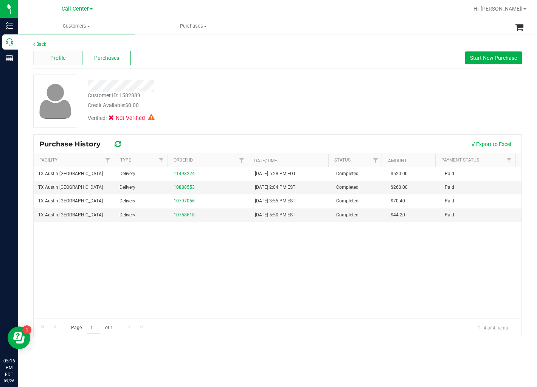
click at [65, 59] on span "Profile" at bounding box center [57, 58] width 15 height 8
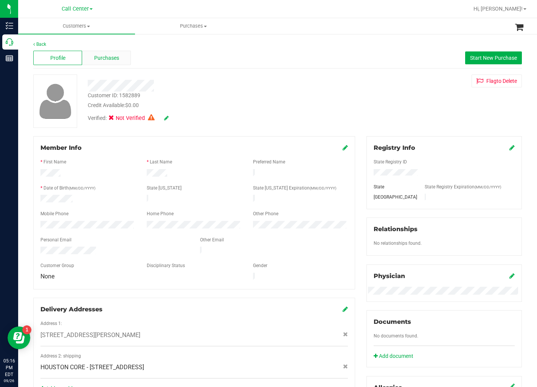
click at [105, 57] on span "Purchases" at bounding box center [106, 58] width 25 height 8
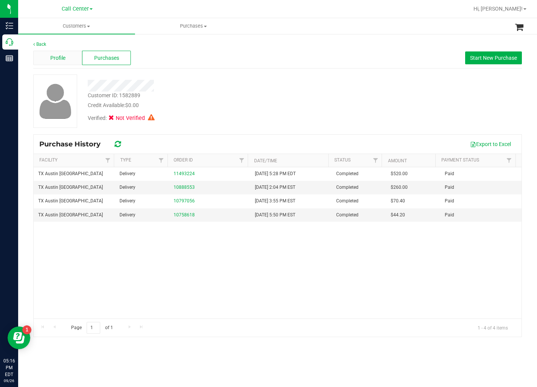
click at [65, 61] on span "Profile" at bounding box center [57, 58] width 15 height 8
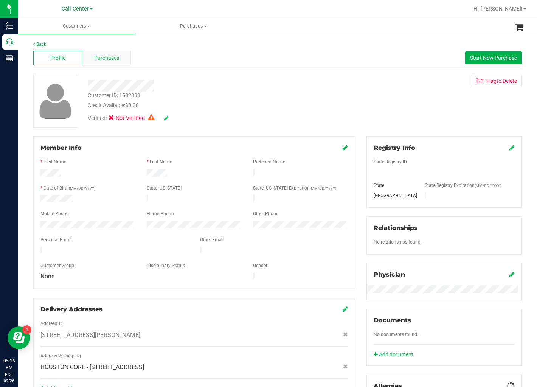
click at [100, 56] on span "Purchases" at bounding box center [106, 58] width 25 height 8
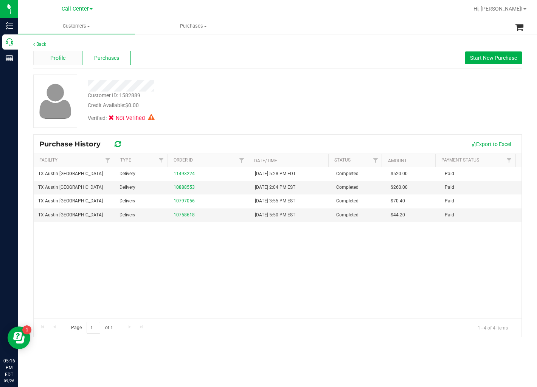
click at [64, 58] on span "Profile" at bounding box center [57, 58] width 15 height 8
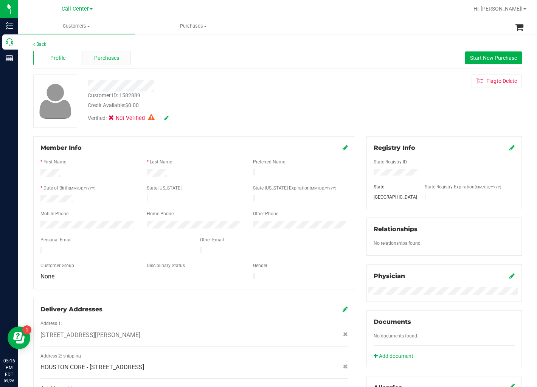
click at [98, 57] on span "Purchases" at bounding box center [106, 58] width 25 height 8
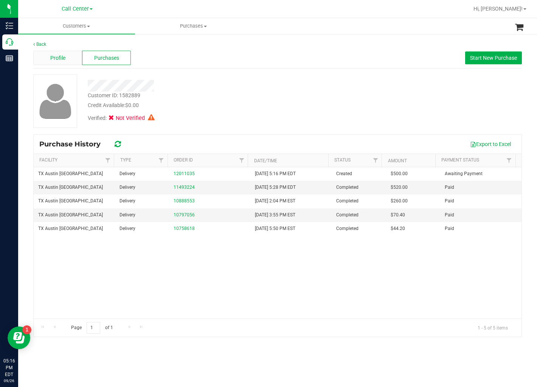
click at [62, 59] on span "Profile" at bounding box center [57, 58] width 15 height 8
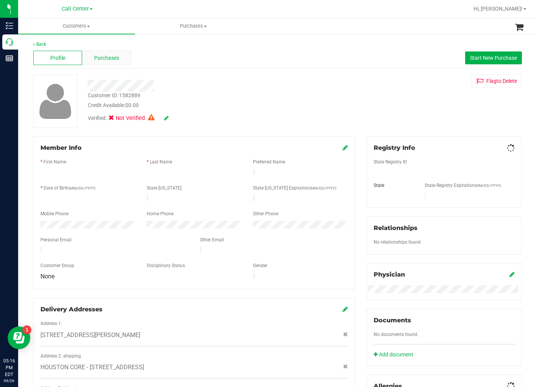
click at [104, 59] on span "Purchases" at bounding box center [106, 58] width 25 height 8
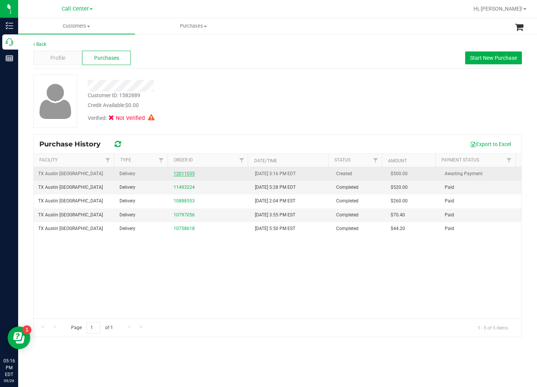
click at [180, 175] on link "12011035" at bounding box center [184, 173] width 21 height 5
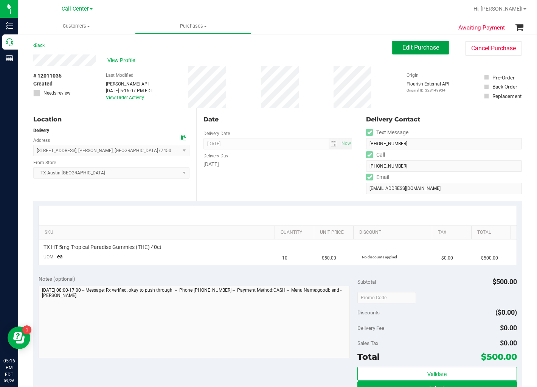
click at [403, 48] on span "Edit Purchase" at bounding box center [421, 47] width 37 height 7
click at [327, 65] on div "View Profile" at bounding box center [212, 59] width 359 height 11
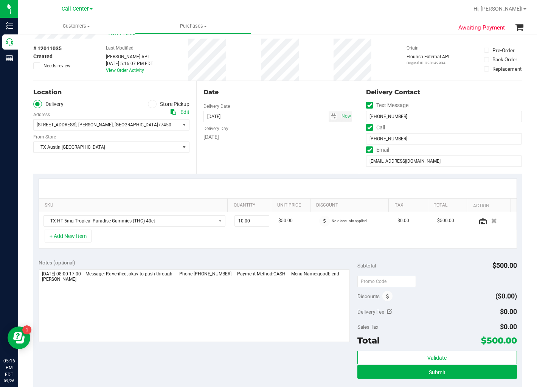
scroll to position [42, 0]
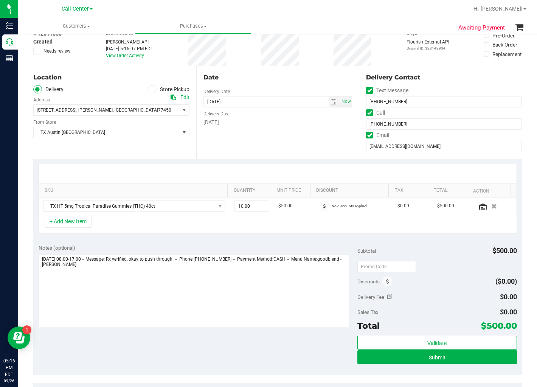
click at [281, 125] on div "Monday" at bounding box center [278, 122] width 149 height 8
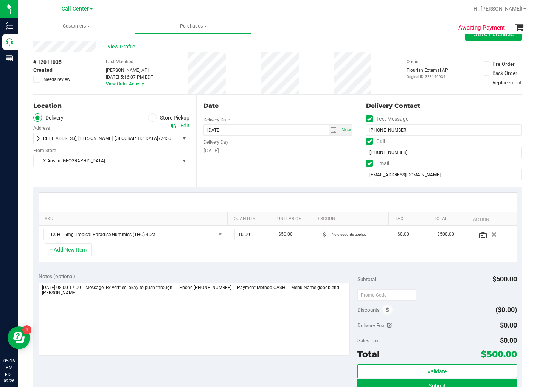
scroll to position [0, 0]
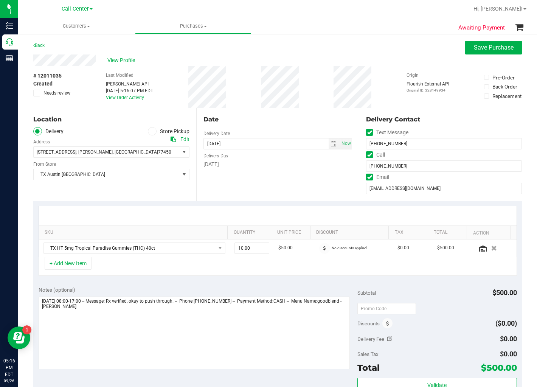
click at [278, 122] on div "Date" at bounding box center [278, 119] width 149 height 9
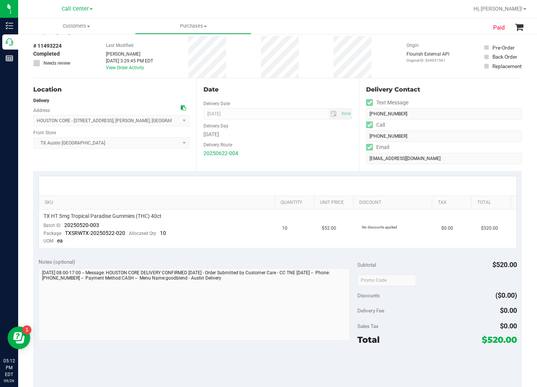
scroll to position [84, 0]
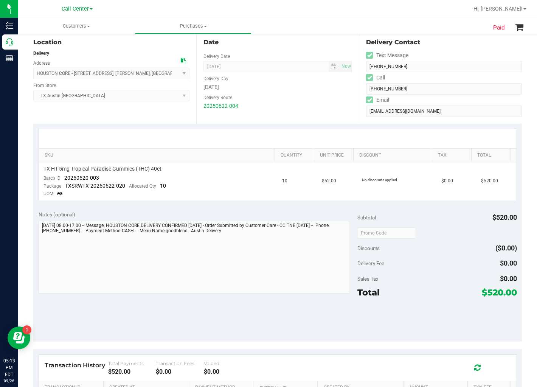
click at [292, 134] on div at bounding box center [278, 138] width 478 height 19
drag, startPoint x: 281, startPoint y: 179, endPoint x: 276, endPoint y: 179, distance: 4.9
click at [278, 179] on td "10" at bounding box center [298, 181] width 40 height 38
click at [317, 163] on td "$52.00" at bounding box center [337, 181] width 40 height 38
click at [301, 134] on div at bounding box center [278, 138] width 478 height 19
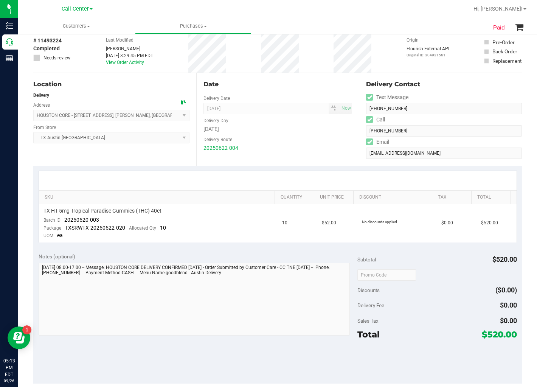
scroll to position [0, 0]
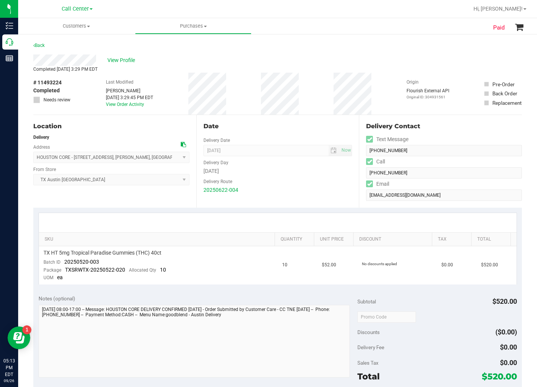
click at [303, 123] on div "Date" at bounding box center [278, 126] width 149 height 9
click at [128, 65] on div "View Profile" at bounding box center [277, 59] width 489 height 11
click at [131, 58] on span "View Profile" at bounding box center [122, 60] width 30 height 8
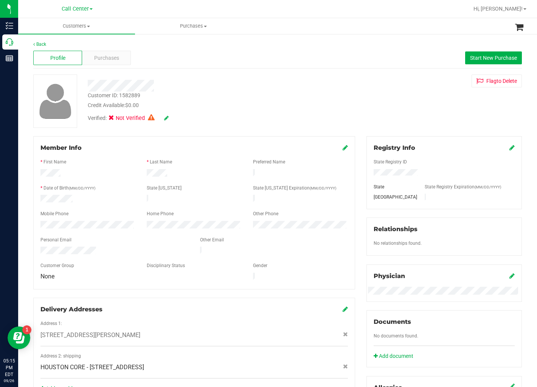
click at [337, 89] on div "Customer ID: 1582889 Credit Available: $0.00 Verified: Not Verified Flag to Del…" at bounding box center [278, 101] width 500 height 53
drag, startPoint x: 350, startPoint y: 110, endPoint x: 355, endPoint y: 110, distance: 4.2
click at [351, 110] on div "Customer ID: 1582889 Credit Available: $0.00 Verified: Not Verified Flag to Del…" at bounding box center [278, 101] width 500 height 53
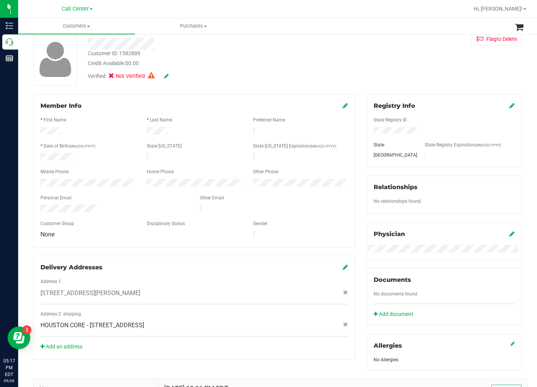
click at [353, 67] on div "Customer ID: 1582889 Credit Available: $0.00 Verified: Not Verified Flag to Del…" at bounding box center [278, 59] width 500 height 53
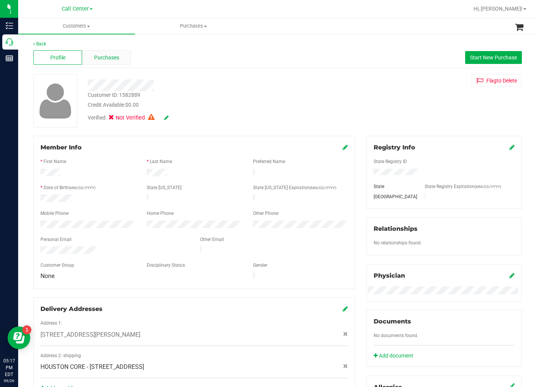
scroll to position [0, 0]
click at [94, 58] on span "Purchases" at bounding box center [106, 58] width 25 height 8
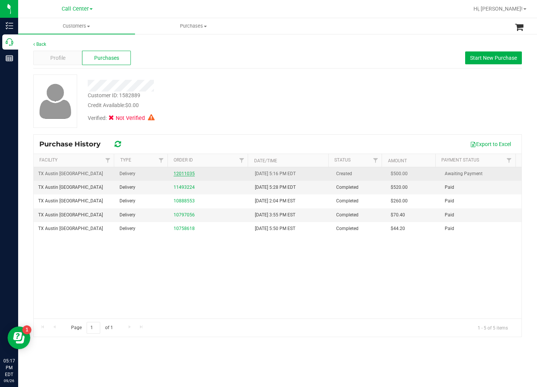
click at [182, 174] on link "12011035" at bounding box center [184, 173] width 21 height 5
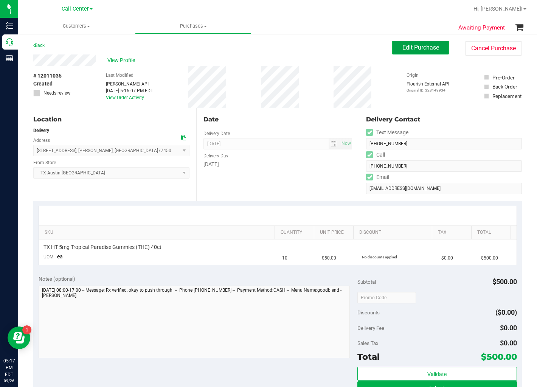
click at [407, 45] on span "Edit Purchase" at bounding box center [421, 47] width 37 height 7
click at [322, 54] on div "Back Edit Purchase Cancel Purchase" at bounding box center [277, 48] width 489 height 14
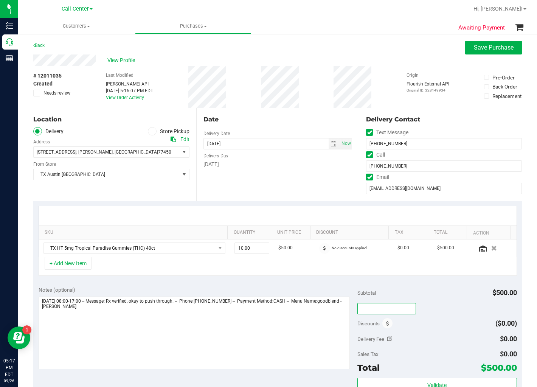
click at [379, 307] on input "text" at bounding box center [387, 308] width 59 height 11
type input "TXAIQ10"
click at [430, 296] on div "Subtotal $500.00" at bounding box center [438, 293] width 160 height 14
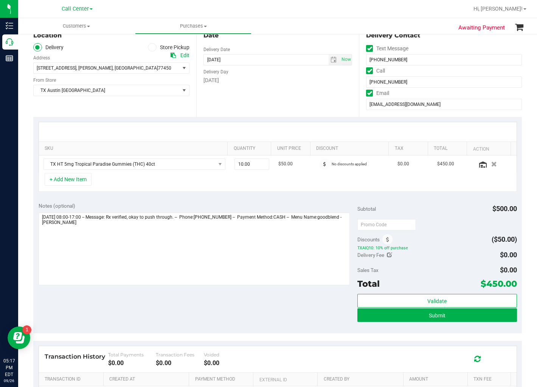
click at [324, 202] on div "Notes (optional)" at bounding box center [198, 206] width 319 height 8
click at [370, 248] on span "TXAIQ10: 10% off purchase" at bounding box center [438, 247] width 160 height 5
drag, startPoint x: 370, startPoint y: 248, endPoint x: 429, endPoint y: 239, distance: 59.4
click at [371, 248] on span "TXAIQ10: 10% off purchase" at bounding box center [438, 247] width 160 height 5
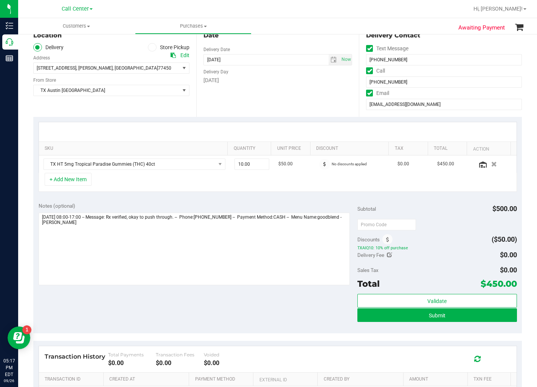
click at [444, 228] on div at bounding box center [438, 225] width 160 height 14
click at [302, 197] on div "SKU Quantity Unit Price Discount Tax Total Action TX HT 5mg Tropical Paradise G…" at bounding box center [277, 157] width 489 height 80
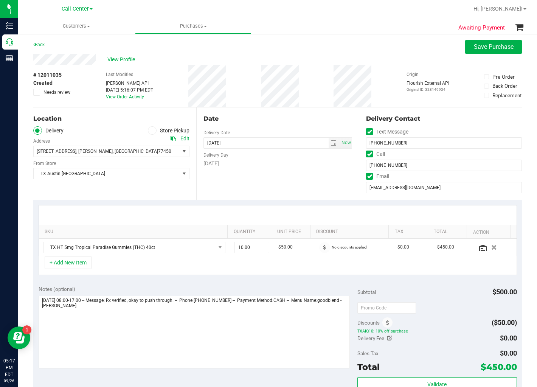
scroll to position [0, 0]
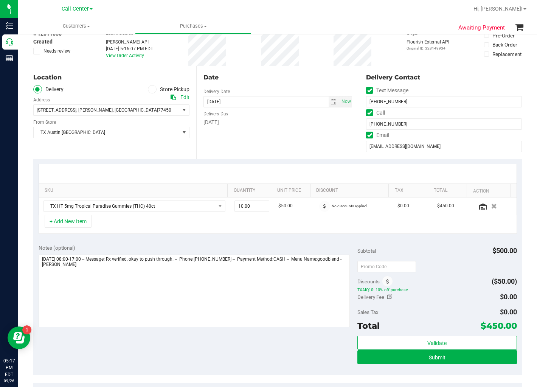
click at [298, 170] on div at bounding box center [278, 173] width 478 height 19
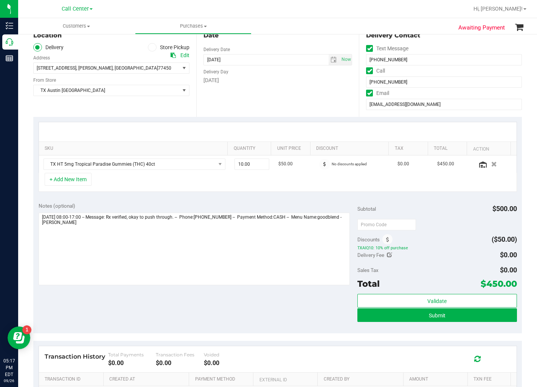
click at [316, 199] on div "Notes (optional) Subtotal $500.00 Discounts ($50.00) TXAIQ10: 10% off purchase …" at bounding box center [277, 265] width 489 height 136
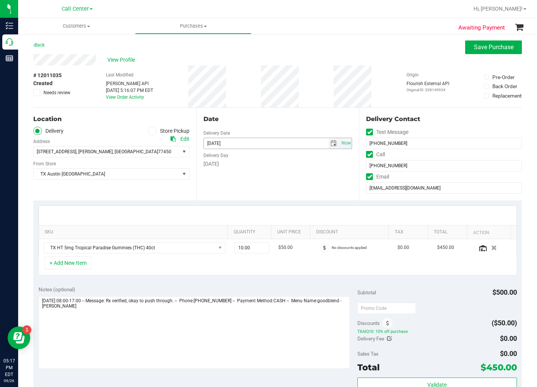
scroll to position [0, 0]
click at [407, 187] on input "jbui79@hotmail.com" at bounding box center [444, 188] width 156 height 11
click at [318, 179] on div "Date Delivery Date 09/29/2025 Now 09/29/2025 08:00 AM Now Delivery Day Monday" at bounding box center [277, 154] width 163 height 93
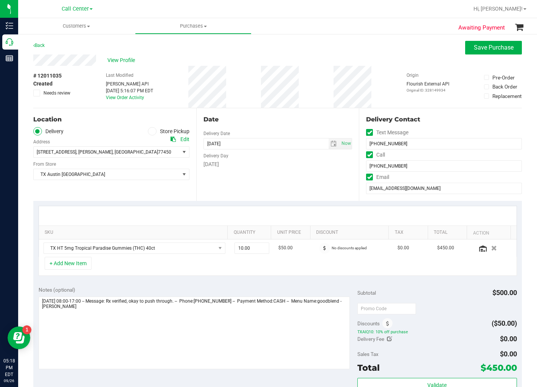
click at [266, 119] on div "Date" at bounding box center [278, 119] width 149 height 9
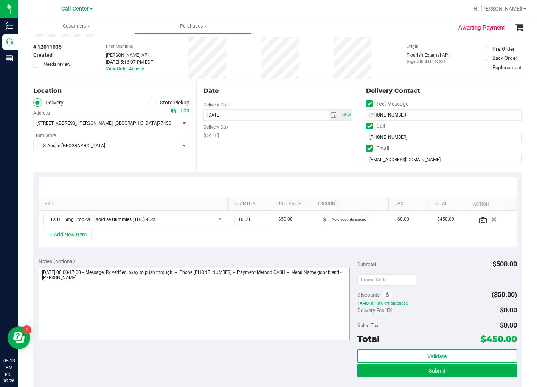
scroll to position [42, 0]
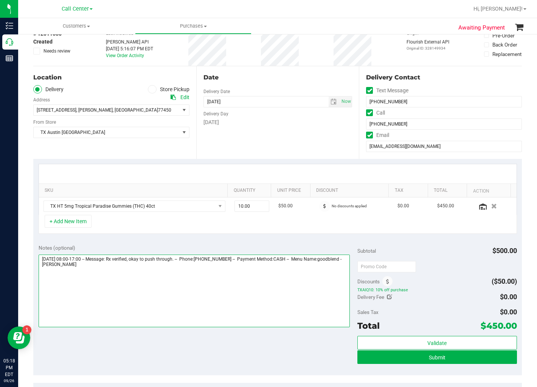
click at [168, 266] on textarea at bounding box center [194, 291] width 311 height 73
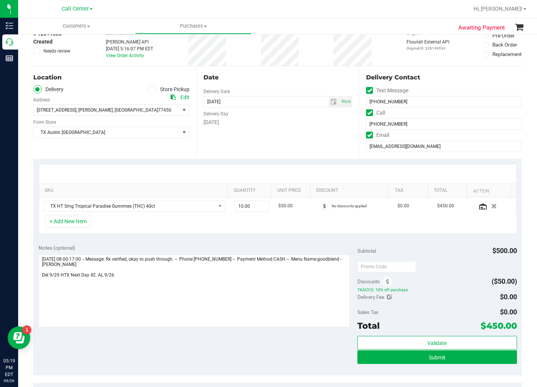
click at [283, 126] on div "Monday" at bounding box center [278, 122] width 149 height 8
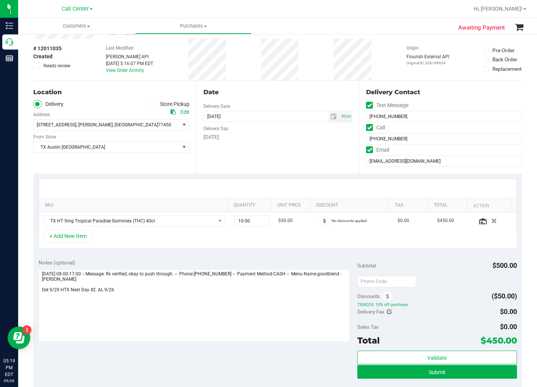
scroll to position [84, 0]
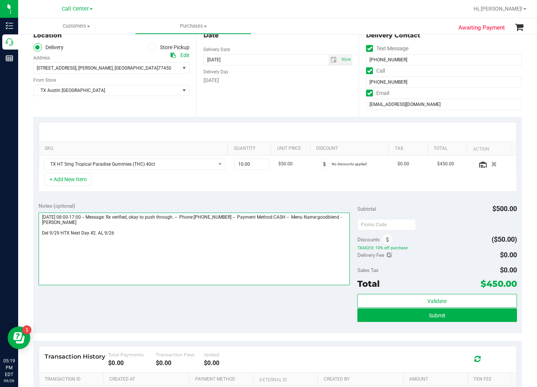
click at [171, 237] on textarea at bounding box center [194, 249] width 311 height 73
click at [319, 254] on textarea at bounding box center [194, 249] width 311 height 73
click at [109, 239] on textarea at bounding box center [194, 249] width 311 height 73
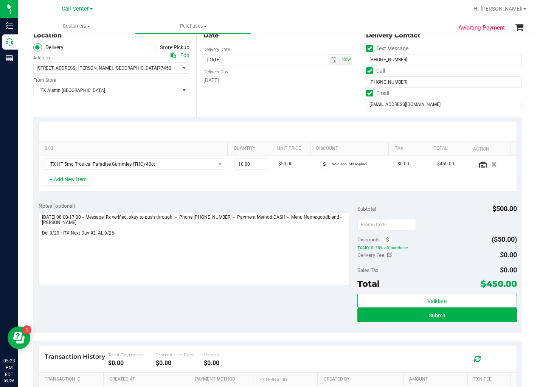
click at [328, 97] on div "Date Delivery Date 09/29/2025 Now 09/29/2025 08:00 AM Now Delivery Day Monday" at bounding box center [277, 70] width 163 height 93
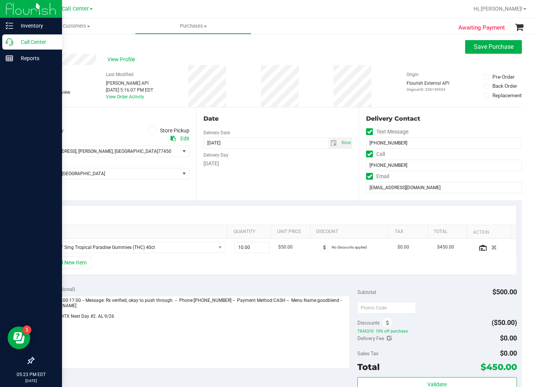
scroll to position [0, 0]
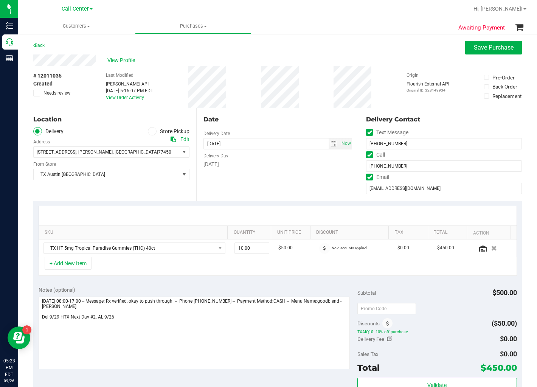
click at [297, 123] on div "Date" at bounding box center [278, 119] width 149 height 9
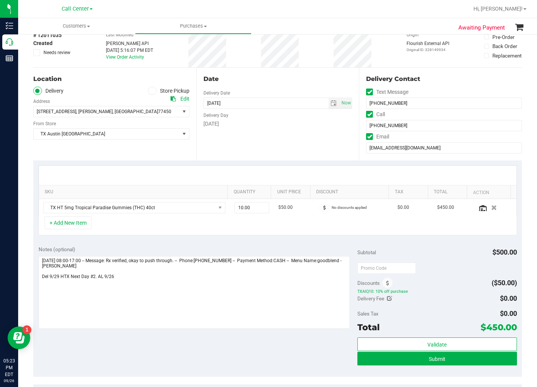
scroll to position [84, 0]
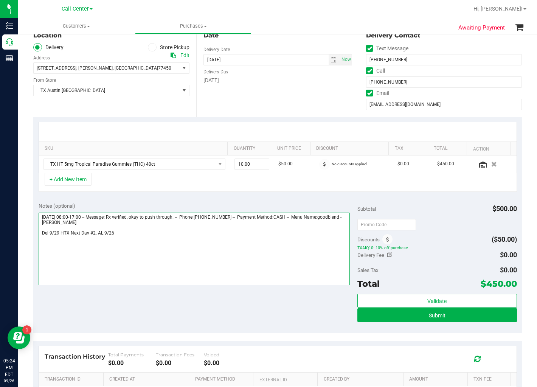
click at [135, 240] on textarea at bounding box center [194, 249] width 311 height 73
type textarea "Monday 09/29/2025 08:00-17:00 -- Message: Rx verified, okay to push through. --…"
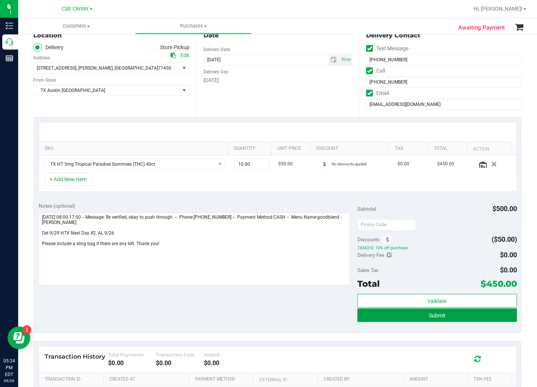
click at [380, 314] on button "Submit" at bounding box center [438, 315] width 160 height 14
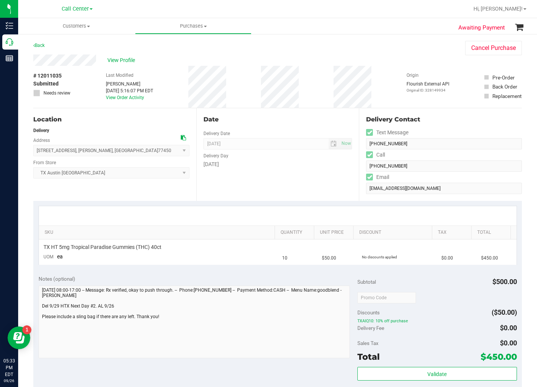
drag, startPoint x: 322, startPoint y: 161, endPoint x: 316, endPoint y: 163, distance: 6.2
click at [322, 161] on div "[DATE]" at bounding box center [278, 164] width 149 height 8
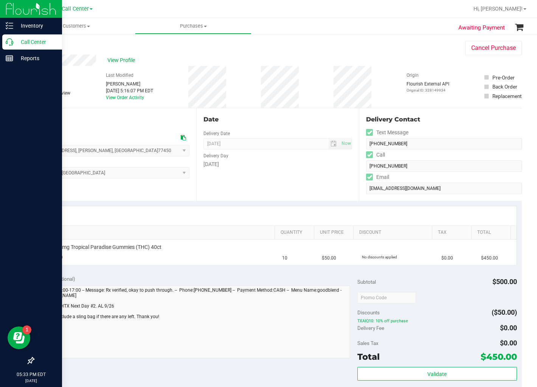
click at [11, 44] on icon at bounding box center [10, 42] width 8 height 8
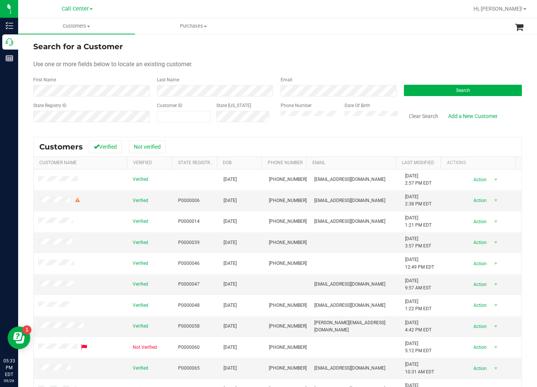
drag, startPoint x: 380, startPoint y: 53, endPoint x: 349, endPoint y: 75, distance: 37.9
click at [380, 53] on form "Search for a Customer Use one or more fields below to locate an existing custom…" at bounding box center [277, 85] width 489 height 88
click at [291, 124] on div "Phone Number" at bounding box center [310, 115] width 58 height 27
click at [445, 89] on button "Search" at bounding box center [463, 90] width 118 height 11
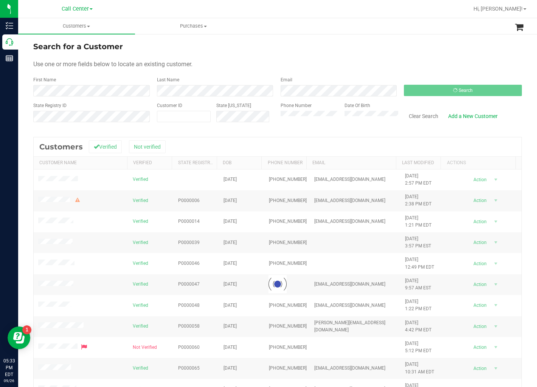
click at [300, 56] on form "Search for a Customer Use one or more fields below to locate an existing custom…" at bounding box center [277, 85] width 489 height 88
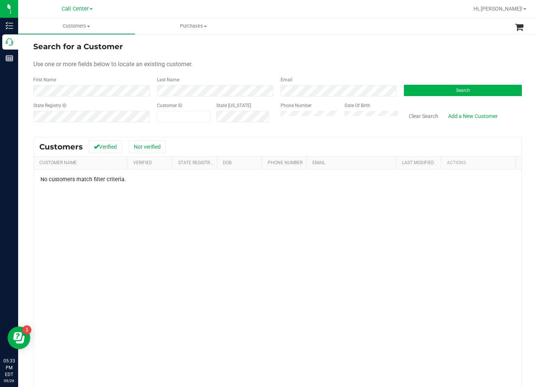
click at [341, 54] on form "Search for a Customer Use one or more fields below to locate an existing custom…" at bounding box center [277, 85] width 489 height 88
click at [314, 53] on form "Search for a Customer Use one or more fields below to locate an existing custom…" at bounding box center [277, 85] width 489 height 88
click at [377, 65] on div "Use one or more fields below to locate an existing customer." at bounding box center [277, 64] width 489 height 9
click at [414, 93] on button "Search" at bounding box center [463, 90] width 118 height 11
click at [304, 51] on div "Search for a Customer" at bounding box center [277, 46] width 489 height 11
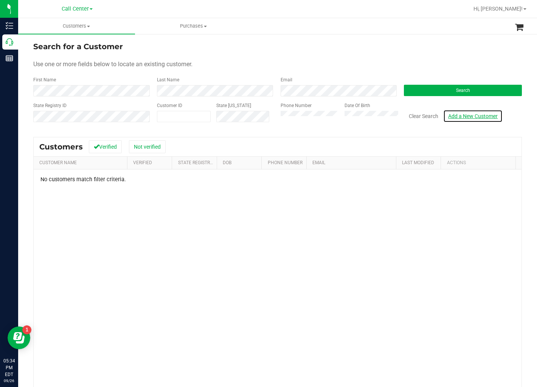
click at [457, 117] on link "Add a New Customer" at bounding box center [472, 116] width 59 height 13
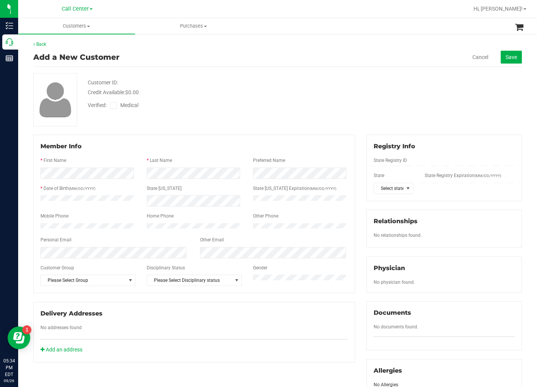
click at [294, 63] on div "Add a New Customer Cancel Save" at bounding box center [277, 57] width 489 height 19
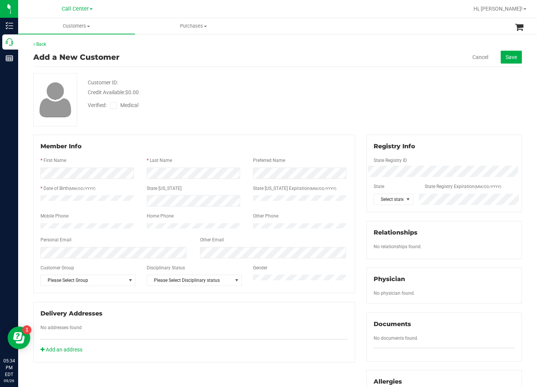
click at [384, 89] on div "Customer ID: Credit Available: $0.00 Verified: Medical" at bounding box center [278, 99] width 500 height 53
drag, startPoint x: 409, startPoint y: 93, endPoint x: 395, endPoint y: 100, distance: 15.6
click at [407, 94] on div "Customer ID: Credit Available: $0.00 Verified: Medical" at bounding box center [278, 99] width 500 height 53
click at [233, 136] on div "Member Info * First Name * Last Name Preferred Name * Date of Birth (MM/DD/YYYY…" at bounding box center [194, 214] width 322 height 159
click at [193, 135] on div "Member Info * First Name * Last Name Preferred Name * Date of Birth (MM/DD/YYYY…" at bounding box center [194, 214] width 322 height 159
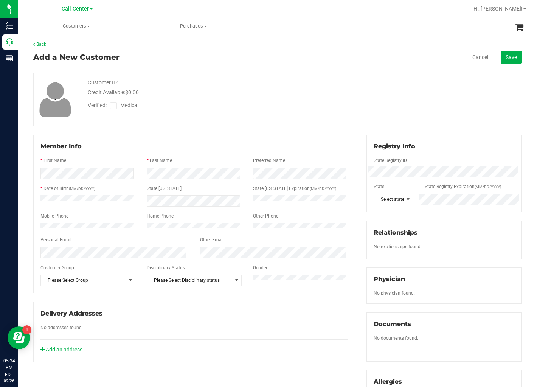
click at [115, 106] on icon at bounding box center [113, 106] width 5 height 0
click at [0, 0] on input "Medical" at bounding box center [0, 0] width 0 height 0
click at [269, 84] on div "Customer ID: Credit Available: $0.00" at bounding box center [207, 88] width 250 height 18
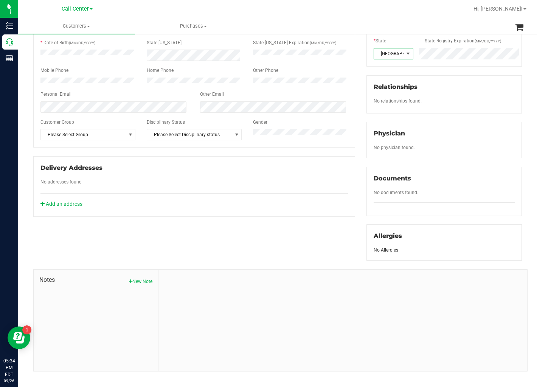
scroll to position [154, 0]
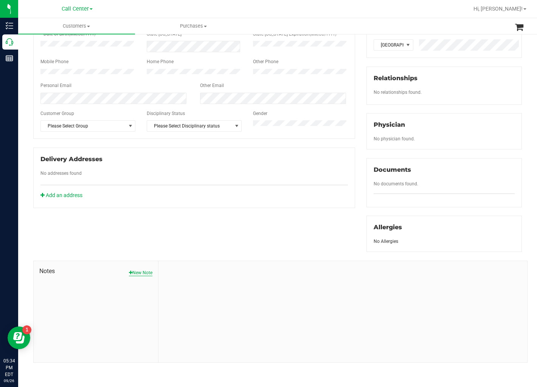
click at [134, 276] on button "New Note" at bounding box center [140, 272] width 23 height 7
click at [134, 274] on span "Notes" at bounding box center [95, 271] width 113 height 9
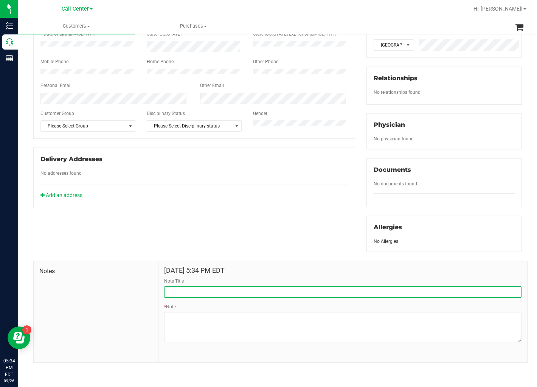
click at [207, 290] on input "Note Title" at bounding box center [343, 291] width 358 height 11
type input "CURT"
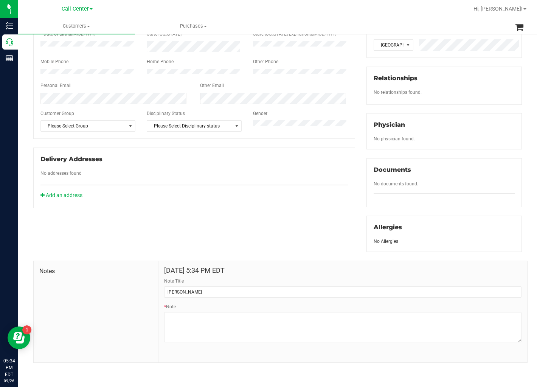
drag, startPoint x: 302, startPoint y: 229, endPoint x: 279, endPoint y: 236, distance: 23.9
click at [302, 229] on div "Member Info * First Name * Last Name Preferred Name * Date of Birth (MM/DD/YYYY…" at bounding box center [278, 171] width 500 height 382
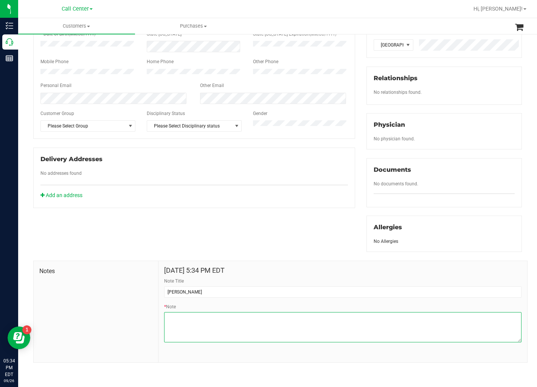
click at [262, 325] on textarea "* Note" at bounding box center [343, 327] width 358 height 30
paste textarea "Patient Name: Julia Williams Address: 2000 Tulane Street Gainesville, TX, 76240…"
type textarea "Patient Name: Julia Williams Address: 2000 Tulane Street Gainesville, TX, 76240…"
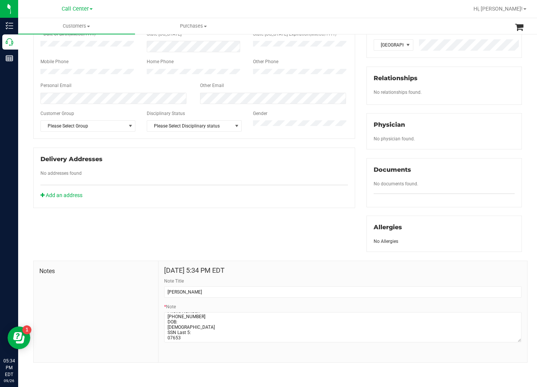
click at [287, 235] on div "Member Info * First Name * Last Name Preferred Name * Date of Birth (MM/DD/YYYY…" at bounding box center [278, 171] width 500 height 382
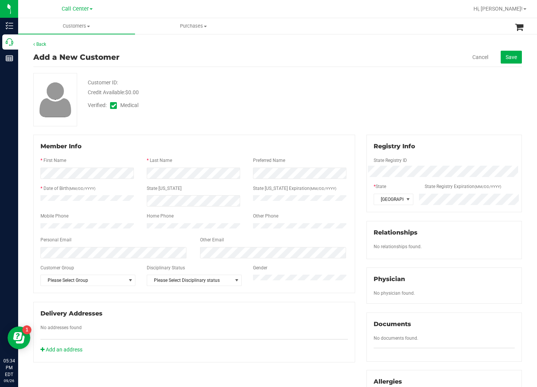
scroll to position [42, 0]
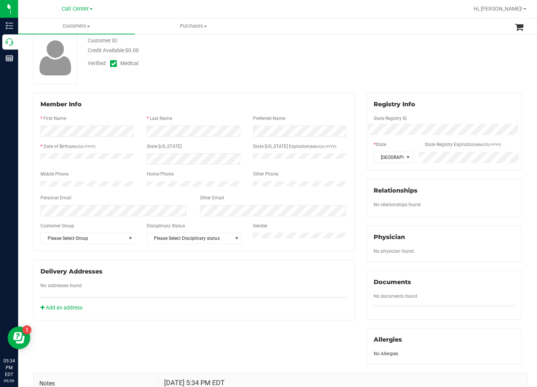
click at [354, 188] on div "Member Info * First Name * Last Name Preferred Name * Date of Birth (MM/DD/YYYY…" at bounding box center [194, 207] width 333 height 228
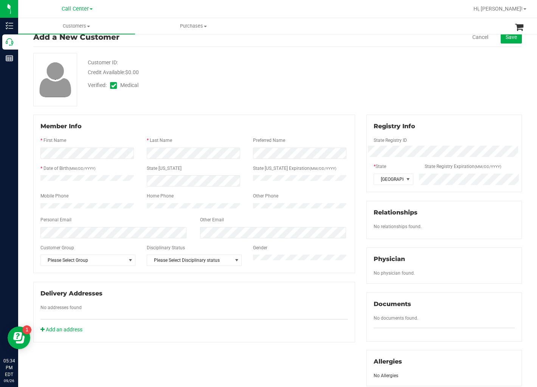
scroll to position [0, 0]
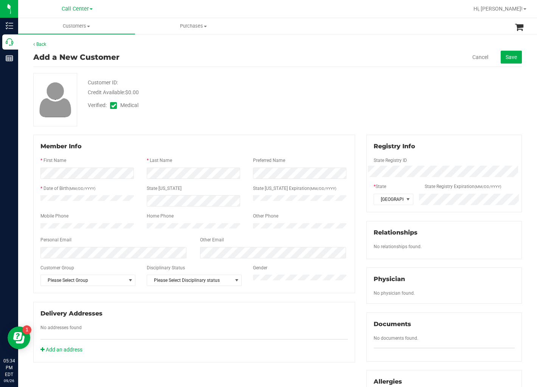
click at [354, 188] on div "Member Info * First Name * Last Name Preferred Name * Date of Birth (MM/DD/YYYY…" at bounding box center [194, 249] width 333 height 228
click at [509, 53] on button "Save" at bounding box center [511, 57] width 21 height 13
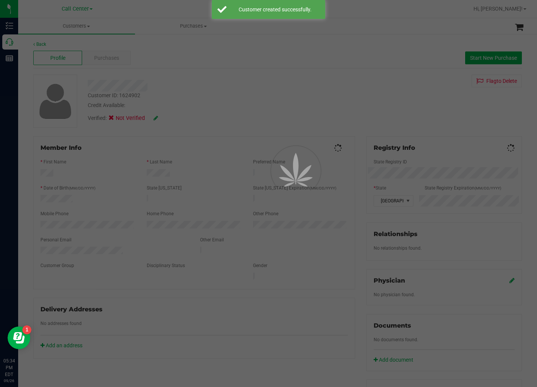
click at [366, 101] on div "Customer ID: 1624902 Credit Available: Verified: Not Verified Flag to Delete" at bounding box center [278, 101] width 500 height 53
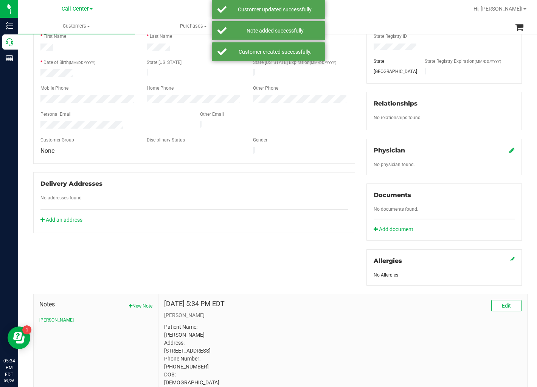
scroll to position [126, 0]
click at [510, 149] on icon at bounding box center [512, 150] width 5 height 6
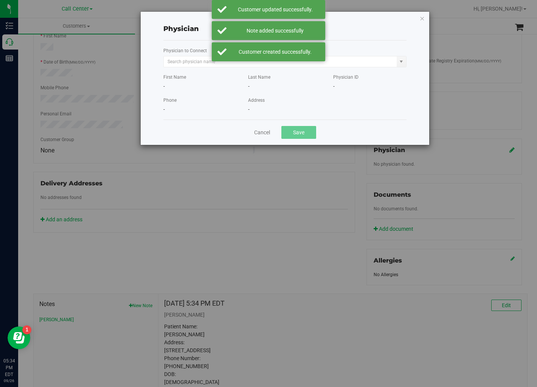
click at [188, 55] on div "Physician to Connect" at bounding box center [284, 57] width 243 height 21
click at [182, 63] on input "text" at bounding box center [280, 61] width 233 height 11
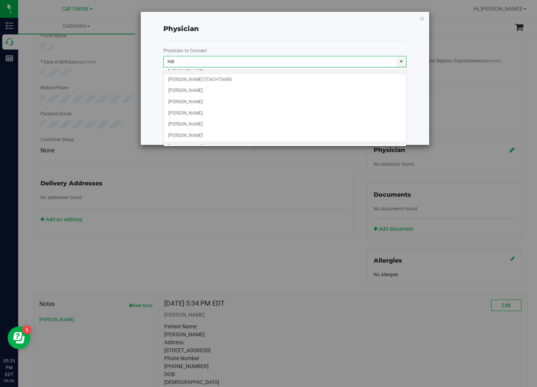
scroll to position [0, 0]
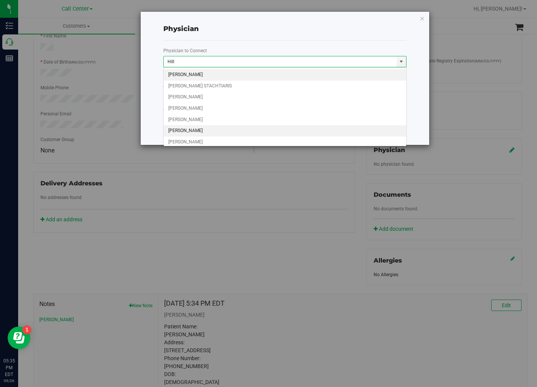
click at [218, 129] on li "JAMES HILL" at bounding box center [285, 130] width 243 height 11
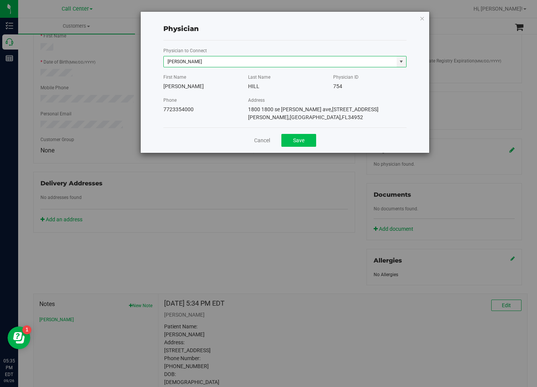
type input "JAMES HILL"
click at [302, 144] on button "Save" at bounding box center [299, 140] width 35 height 13
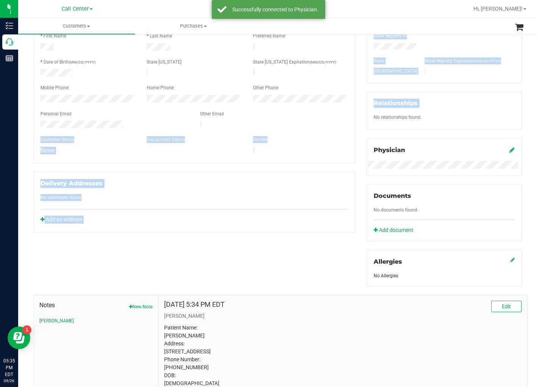
click at [356, 110] on div "Member Info * First Name * Last Name Preferred Name * Date of Birth (MM/DD/YYYY…" at bounding box center [278, 209] width 500 height 399
click at [353, 111] on div "Member Info * First Name * Last Name Preferred Name * Date of Birth (MM/DD/YYYY…" at bounding box center [194, 121] width 333 height 222
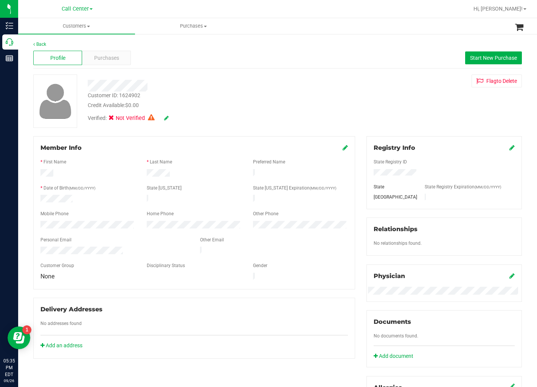
click at [165, 118] on icon at bounding box center [166, 117] width 5 height 5
click at [166, 120] on icon at bounding box center [166, 118] width 6 height 5
click at [262, 103] on div "Credit Available: $0.00" at bounding box center [207, 105] width 239 height 8
click at [363, 91] on div "Customer ID: 1624902 Credit Available: $0.00 Verified: Not Verified Flag to Del…" at bounding box center [278, 101] width 500 height 53
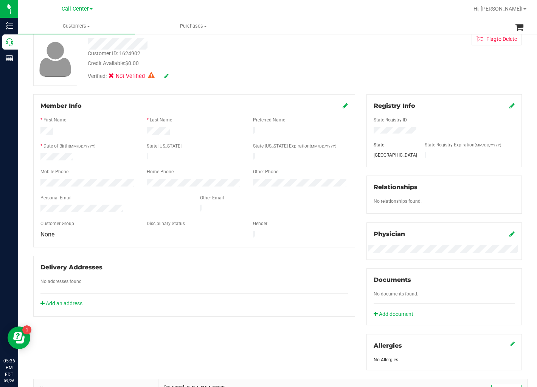
scroll to position [84, 0]
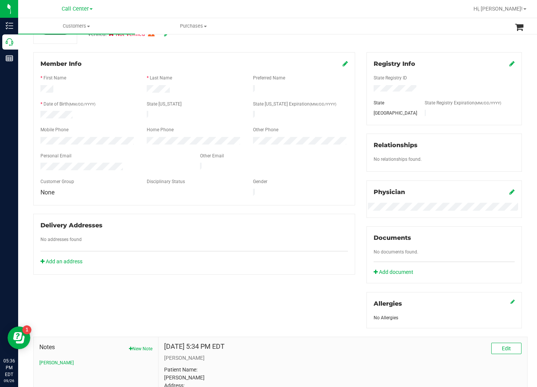
click at [356, 109] on div "Member Info * First Name * Last Name Preferred Name * Date of Birth (MM/DD/YYYY…" at bounding box center [194, 163] width 333 height 222
drag, startPoint x: 358, startPoint y: 135, endPoint x: 356, endPoint y: 148, distance: 13.9
click at [361, 137] on div "Registry Info State Registry ID State State Registry Expiration (MM/DD/YYYY) TX…" at bounding box center [444, 190] width 167 height 276
click at [353, 112] on div "Member Info * First Name * Last Name Preferred Name * Date of Birth (MM/DD/YYYY…" at bounding box center [194, 163] width 333 height 222
click at [356, 100] on div "Member Info * First Name * Last Name Preferred Name * Date of Birth (MM/DD/YYYY…" at bounding box center [194, 163] width 333 height 222
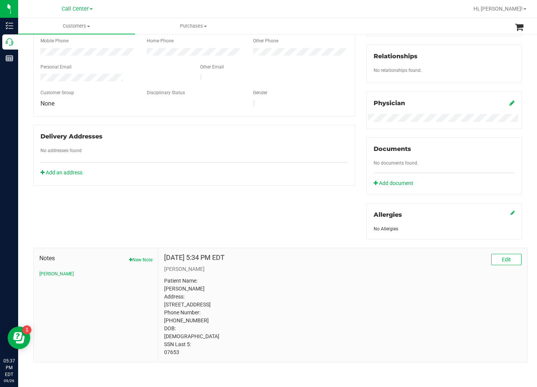
scroll to position [0, 0]
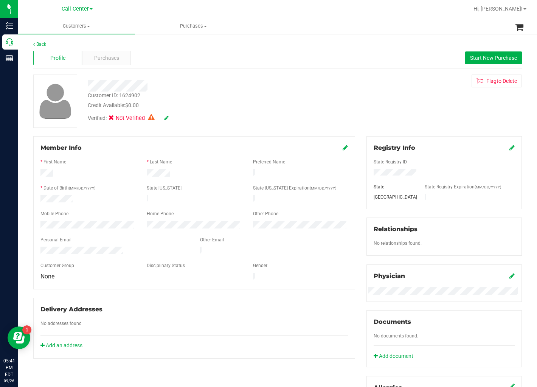
drag, startPoint x: 299, startPoint y: 67, endPoint x: 364, endPoint y: 116, distance: 81.3
click at [302, 67] on div "Profile Purchases Start New Purchase" at bounding box center [277, 58] width 489 height 21
click at [235, 98] on div "Customer ID: 1624902 Credit Available: $0.00" at bounding box center [207, 101] width 250 height 18
click at [384, 99] on div "Customer ID: 1624902 Credit Available: $0.00 Verified: Not Verified Flag to Del…" at bounding box center [278, 101] width 500 height 53
drag, startPoint x: 358, startPoint y: 106, endPoint x: 352, endPoint y: 111, distance: 7.0
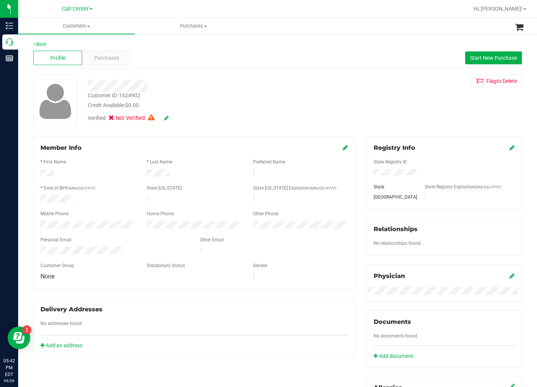
click at [356, 107] on div "Customer ID: 1624902 Credit Available: $0.00 Verified: Not Verified Flag to Del…" at bounding box center [278, 101] width 500 height 53
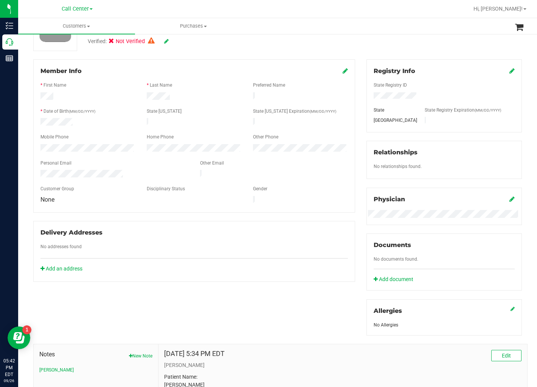
scroll to position [84, 0]
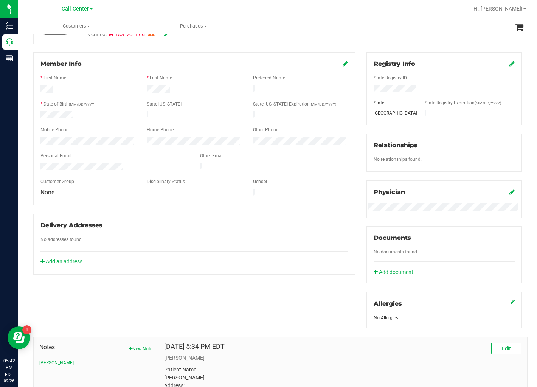
click at [353, 108] on div "Member Info * First Name * Last Name Preferred Name * Date of Birth (MM/DD/YYYY…" at bounding box center [194, 163] width 333 height 222
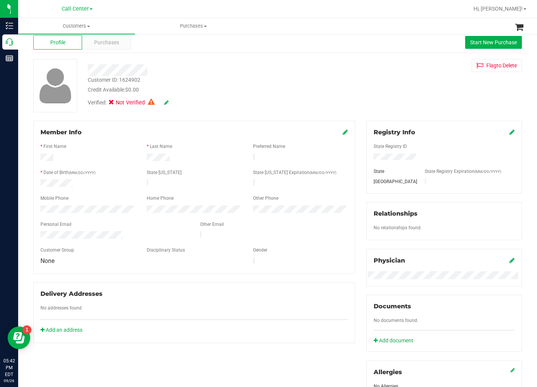
scroll to position [0, 0]
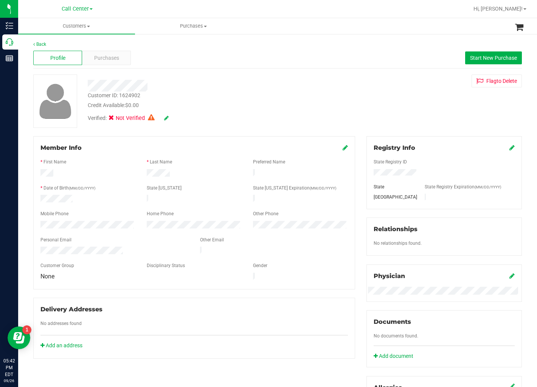
click at [354, 108] on div "Customer ID: 1624902 Credit Available: $0.00 Verified: Not Verified Flag to Del…" at bounding box center [278, 101] width 500 height 53
click at [167, 117] on icon at bounding box center [166, 117] width 5 height 5
click at [166, 118] on icon at bounding box center [166, 118] width 6 height 5
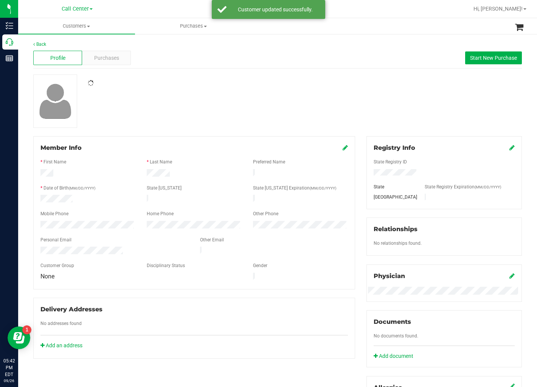
click at [324, 78] on div at bounding box center [207, 81] width 250 height 12
click at [363, 90] on div "Customer ID: 1624902 Credit Available: $0.00 Verified: Not Verified Flag to Del…" at bounding box center [278, 101] width 500 height 53
click at [470, 57] on span "Start New Purchase" at bounding box center [493, 58] width 47 height 6
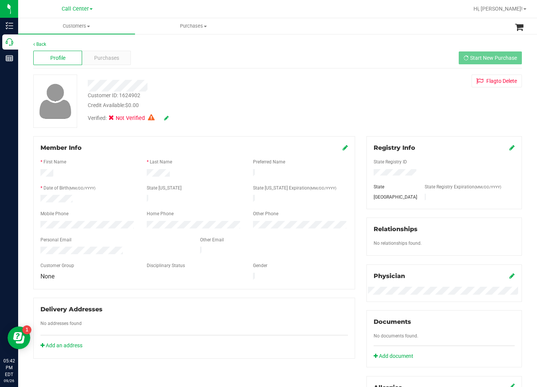
click at [396, 97] on div "Customer ID: 1624902 Credit Available: $0.00 Verified: Not Verified Flag to Del…" at bounding box center [278, 101] width 500 height 53
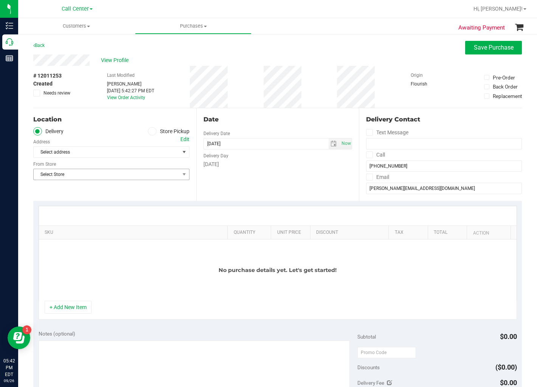
click at [115, 178] on span "Select Store" at bounding box center [107, 174] width 146 height 11
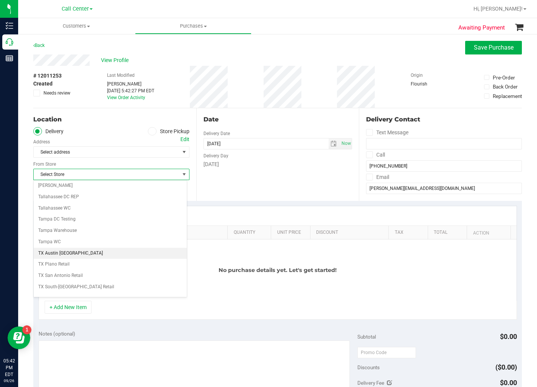
scroll to position [554, 0]
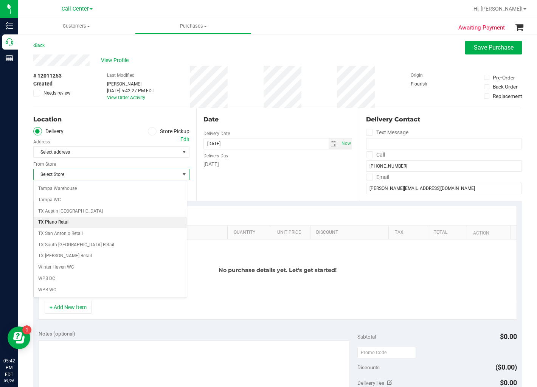
click at [109, 218] on li "TX Plano Retail" at bounding box center [110, 222] width 153 height 11
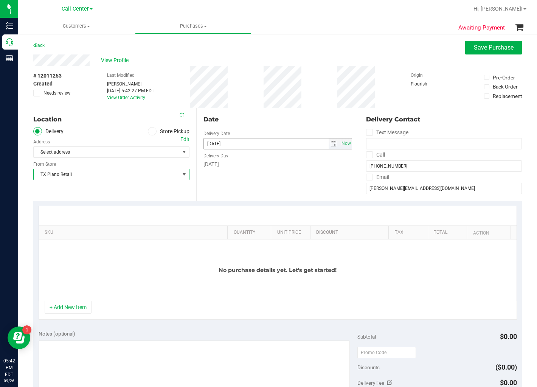
drag, startPoint x: 302, startPoint y: 160, endPoint x: 316, endPoint y: 141, distance: 23.5
click at [304, 160] on div "Delivery Day Friday" at bounding box center [278, 158] width 149 height 19
click at [331, 144] on span "select" at bounding box center [334, 144] width 6 height 6
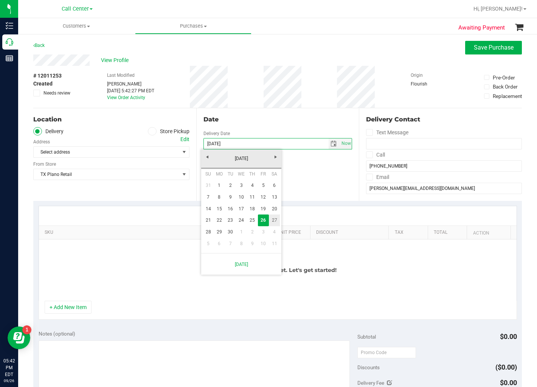
click at [271, 216] on link "27" at bounding box center [274, 221] width 11 height 12
type input "09/27/2025"
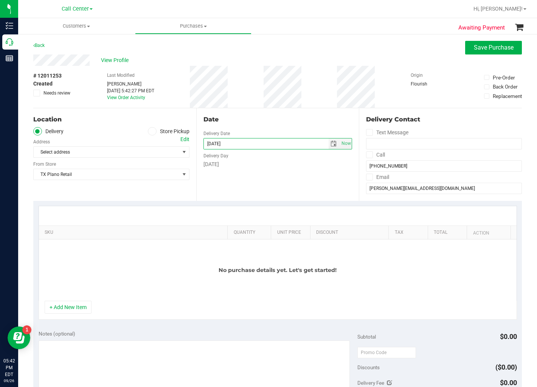
click at [274, 191] on div "Date Delivery Date 09/27/2025 Now 09/27/2025 05:42 PM Now Delivery Day Saturday" at bounding box center [277, 154] width 163 height 93
click at [272, 121] on div "Date" at bounding box center [278, 119] width 149 height 9
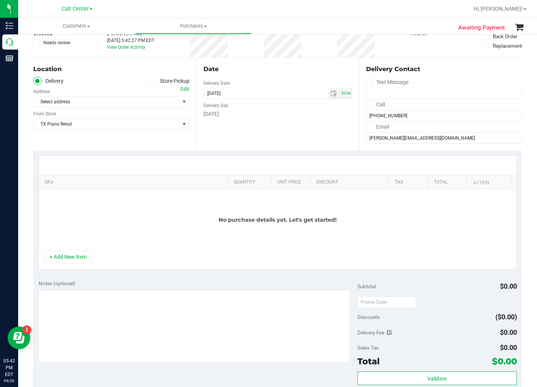
scroll to position [126, 0]
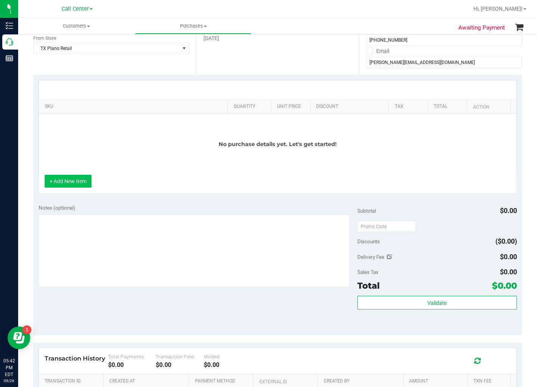
click at [66, 187] on button "+ Add New Item" at bounding box center [68, 181] width 47 height 13
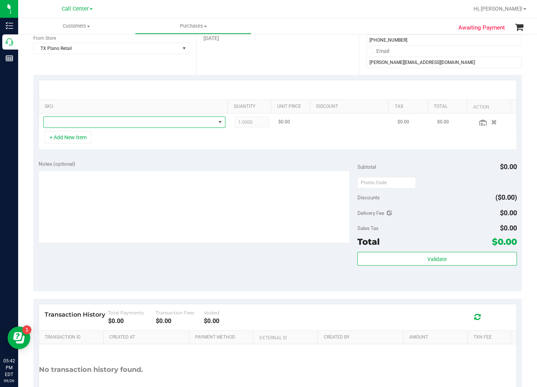
click at [93, 125] on span "NO DATA FOUND" at bounding box center [130, 122] width 172 height 11
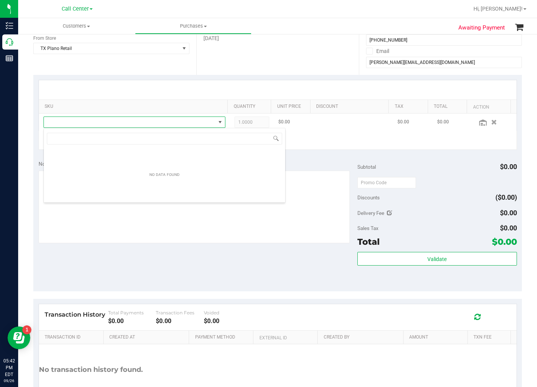
scroll to position [11, 177]
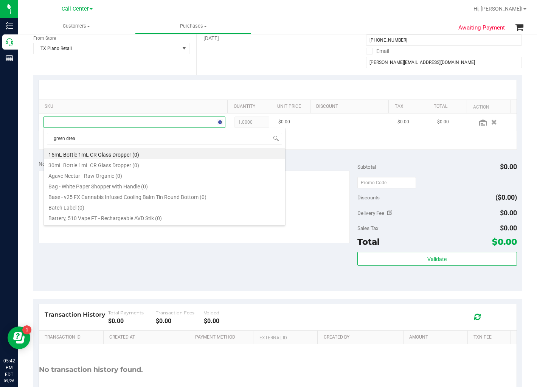
type input "green dream"
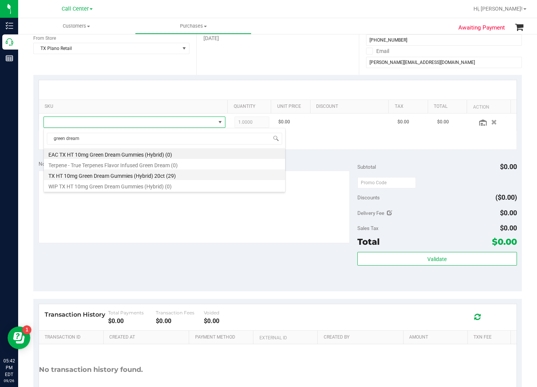
click at [137, 173] on li "TX HT 10mg Green Dream Gummies (Hybrid) 20ct (29)" at bounding box center [164, 175] width 241 height 11
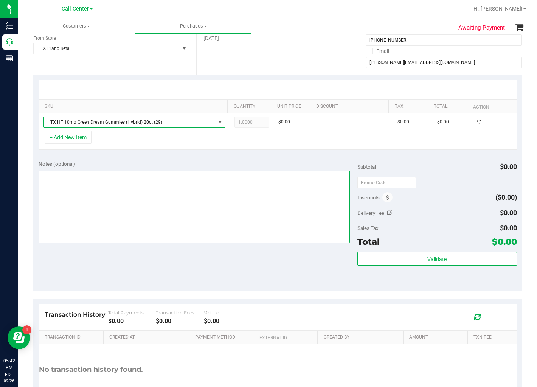
click at [138, 171] on textarea at bounding box center [194, 207] width 311 height 73
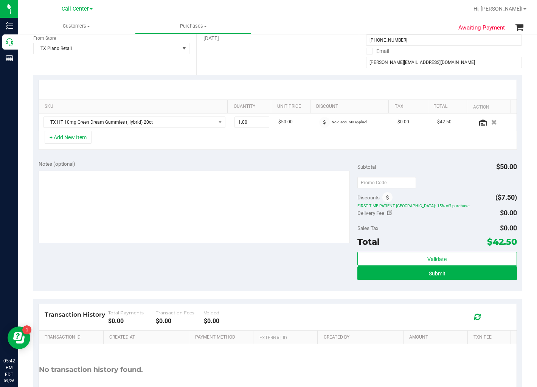
click at [236, 148] on div "+ Add New Item" at bounding box center [278, 140] width 479 height 19
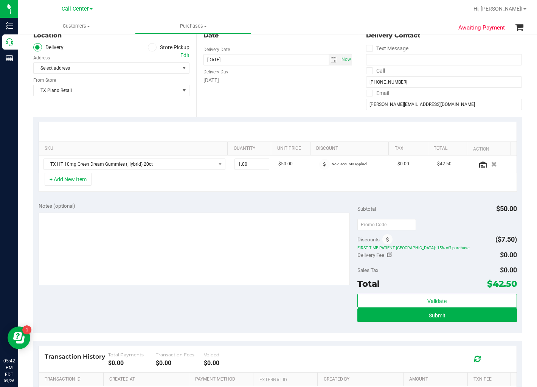
click at [293, 128] on div at bounding box center [278, 131] width 478 height 19
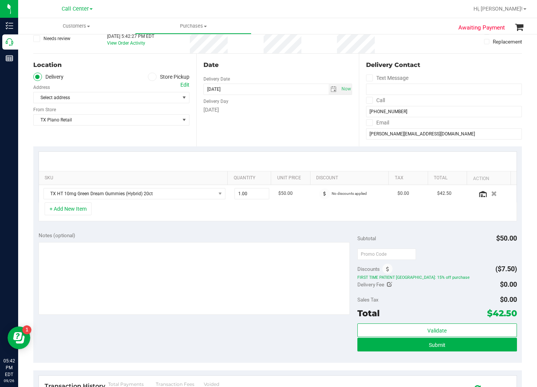
scroll to position [42, 0]
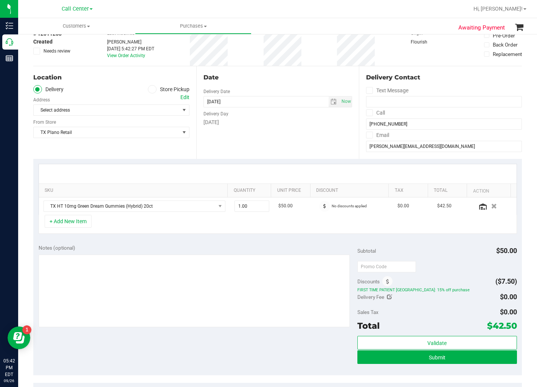
click at [260, 120] on div "Saturday" at bounding box center [278, 122] width 149 height 8
click at [182, 95] on div "Edit" at bounding box center [184, 97] width 9 height 8
click at [288, 135] on div "Date Delivery Date 09/27/2025 Now 09/27/2025 08:00 AM Now Delivery Day Saturday" at bounding box center [277, 112] width 163 height 93
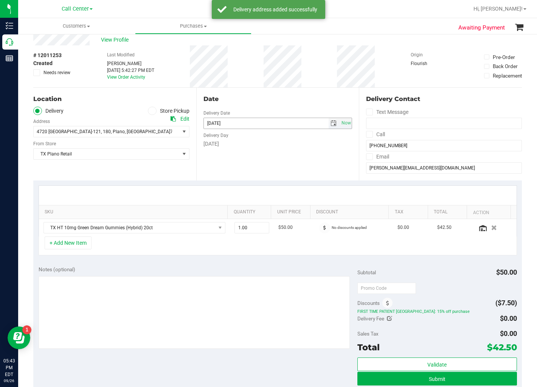
scroll to position [0, 0]
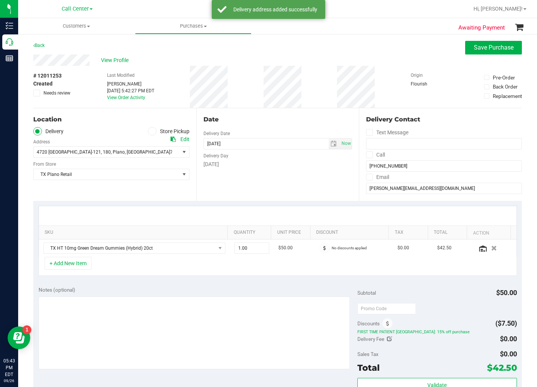
click at [279, 120] on div "Date" at bounding box center [278, 119] width 149 height 9
click at [292, 122] on div "Date" at bounding box center [278, 119] width 149 height 9
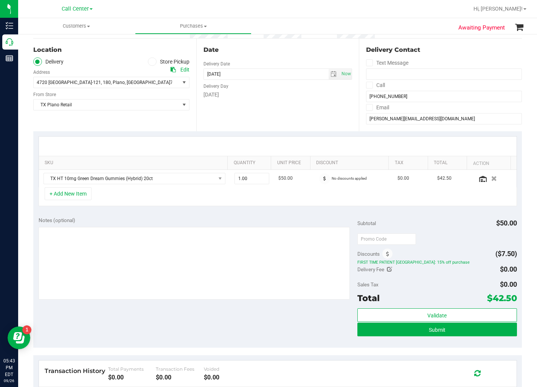
scroll to position [84, 0]
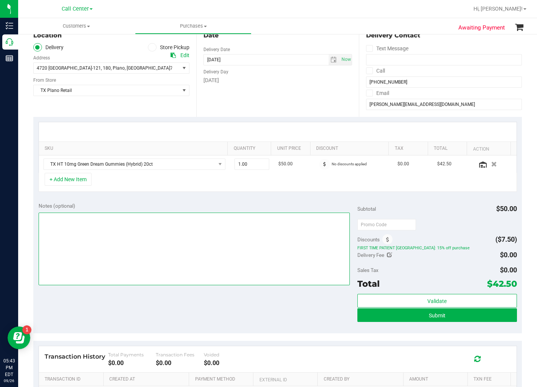
click at [239, 250] on textarea at bounding box center [194, 249] width 311 height 73
type textarea "pu 9/27 Plano. AL 9/26"
click at [286, 184] on div "+ Add New Item" at bounding box center [278, 182] width 479 height 19
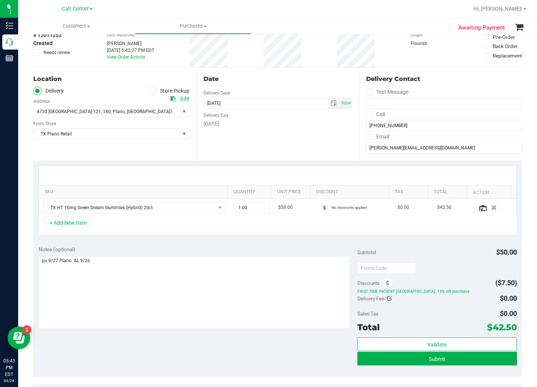
scroll to position [0, 0]
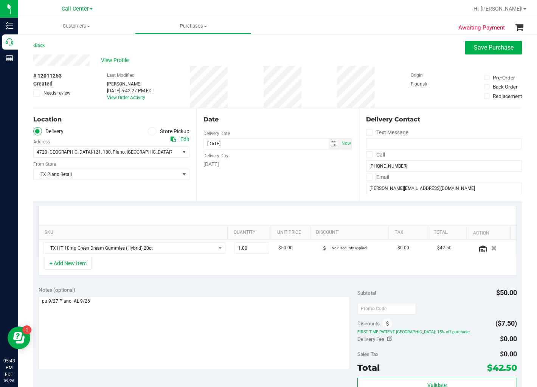
click at [282, 176] on div "Date Delivery Date 09/27/2025 Now 09/27/2025 08:00 AM Now Delivery Day Saturday" at bounding box center [277, 154] width 163 height 93
click at [277, 121] on div "Date" at bounding box center [278, 119] width 149 height 9
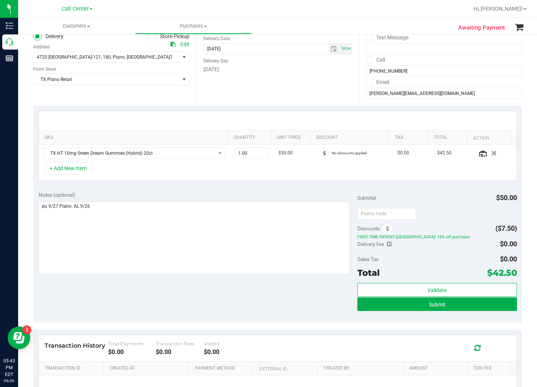
scroll to position [126, 0]
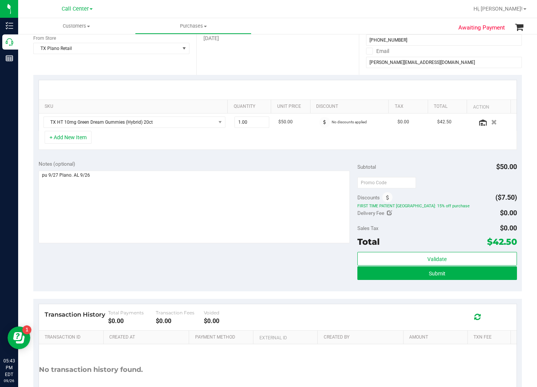
click at [288, 157] on div "Notes (optional) Subtotal $50.00 Discounts ($7.50) FIRST TIME PATIENT TX: 15% o…" at bounding box center [277, 223] width 489 height 136
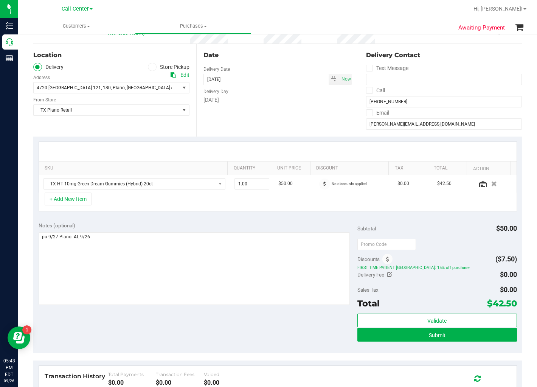
scroll to position [84, 0]
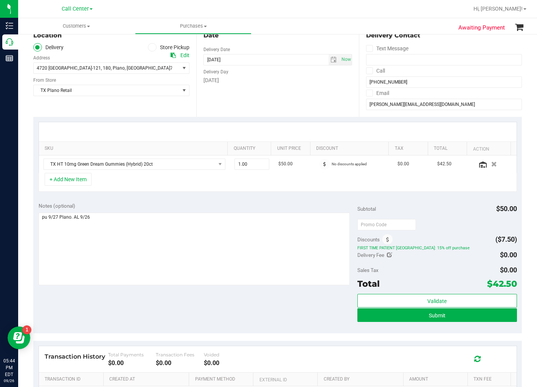
click at [295, 169] on td "$50.00" at bounding box center [294, 164] width 40 height 17
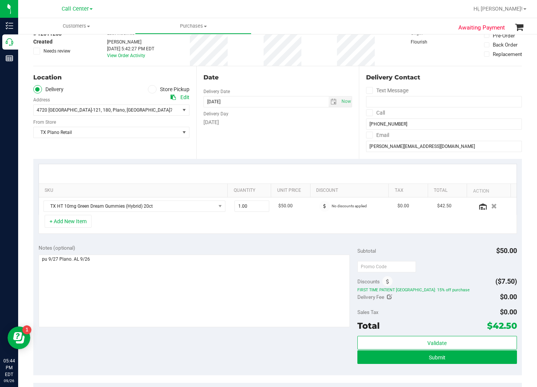
click at [298, 169] on div at bounding box center [278, 173] width 478 height 19
click at [297, 169] on div at bounding box center [278, 173] width 478 height 19
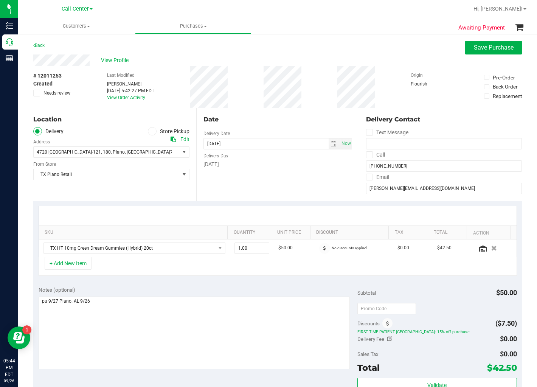
scroll to position [42, 0]
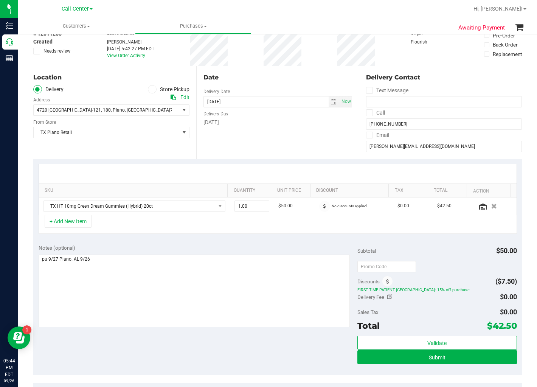
click at [297, 169] on div at bounding box center [278, 173] width 478 height 19
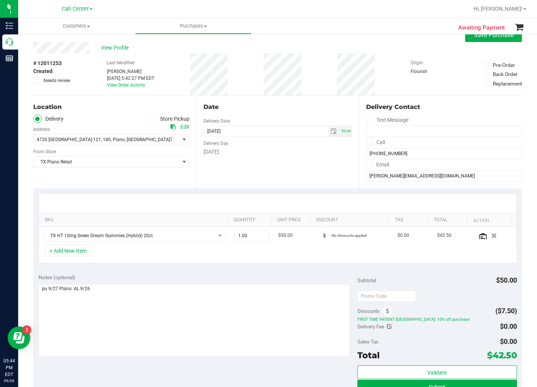
scroll to position [0, 0]
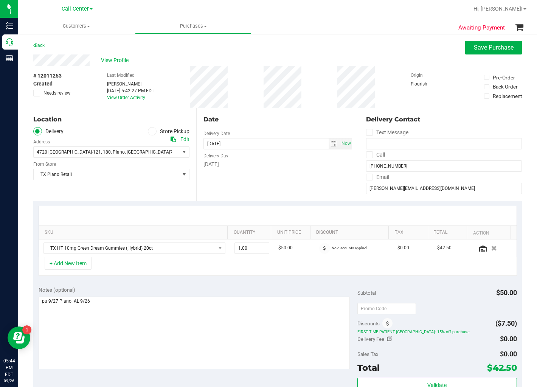
click at [297, 169] on div "Date Delivery Date 09/27/2025 Now 09/27/2025 08:00 AM Now Delivery Day Saturday" at bounding box center [277, 154] width 163 height 93
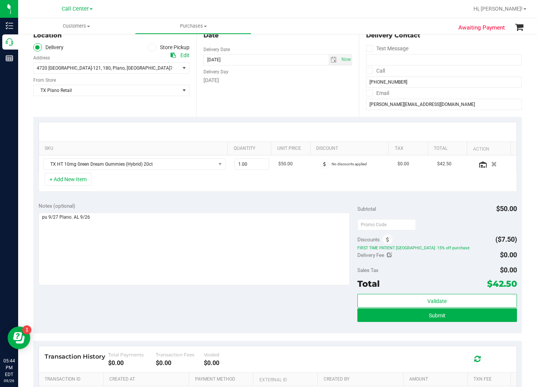
click at [297, 199] on div "Notes (optional) Subtotal $50.00 Discounts ($7.50) FIRST TIME PATIENT TX: 15% o…" at bounding box center [277, 265] width 489 height 136
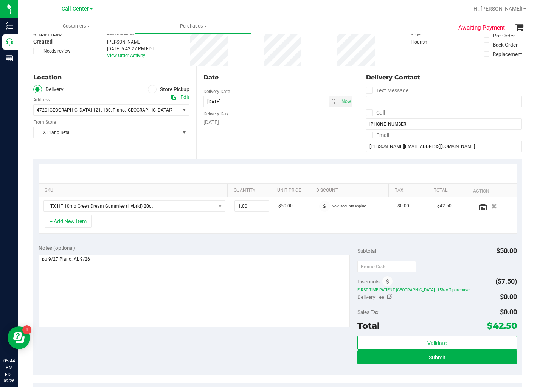
click at [294, 172] on div at bounding box center [278, 173] width 478 height 19
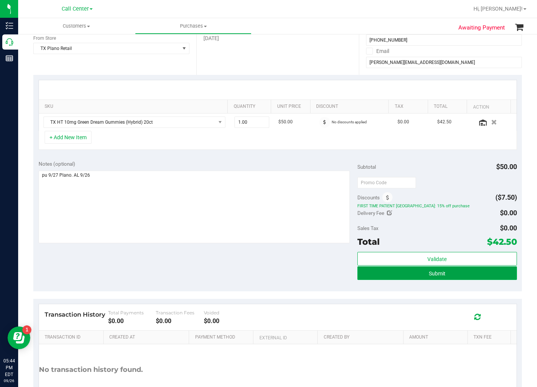
click at [399, 277] on button "Submit" at bounding box center [438, 273] width 160 height 14
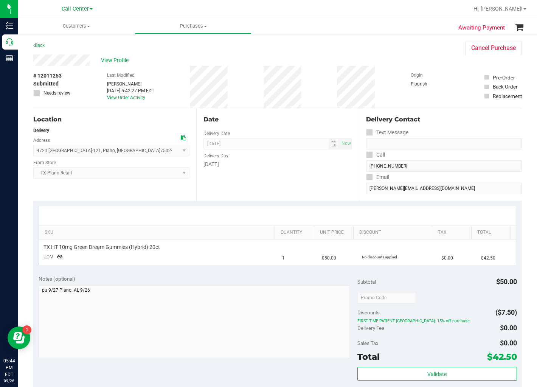
click at [318, 101] on div "# 12011253 Submitted Needs review Last Modified Alexander Lawson Sep 26, 2025 5…" at bounding box center [277, 87] width 489 height 42
click at [289, 120] on div "Date" at bounding box center [278, 119] width 149 height 9
click at [288, 176] on div "Date Delivery Date 09/27/2025 Now 09/27/2025 08:00 AM Now Delivery Day Saturday" at bounding box center [277, 154] width 163 height 93
drag, startPoint x: 327, startPoint y: 89, endPoint x: 323, endPoint y: 92, distance: 5.4
click at [327, 89] on div "# 12011253 Submitted Needs review Last Modified Alexander Lawson Sep 26, 2025 5…" at bounding box center [277, 87] width 489 height 42
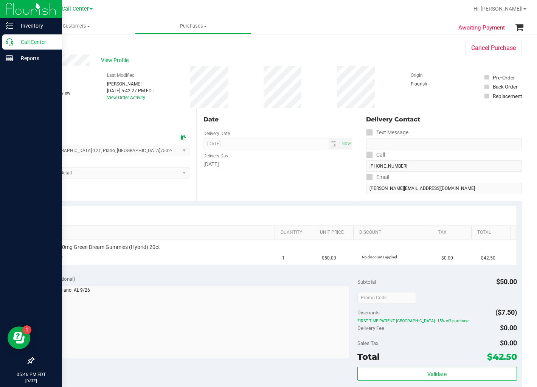
click at [12, 42] on icon at bounding box center [10, 42] width 8 height 8
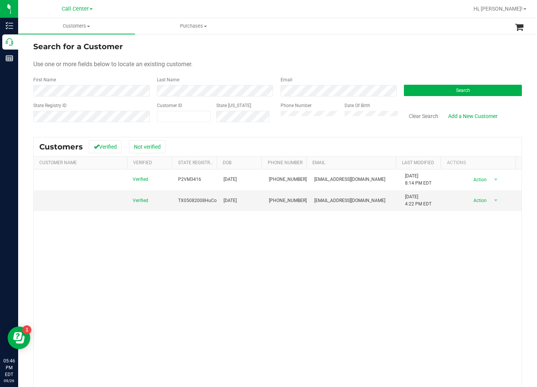
click at [345, 31] on ul "Customers All customers Add a new customer All physicians Purchases All purchas…" at bounding box center [286, 26] width 537 height 16
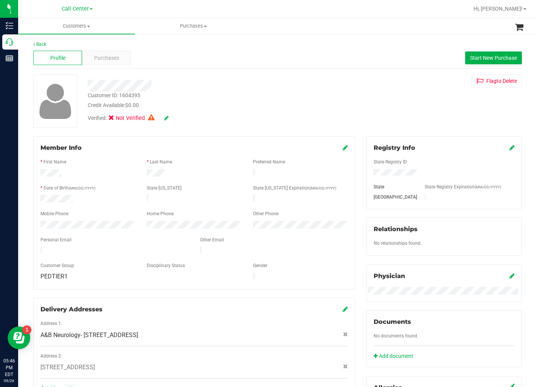
click at [399, 93] on div "Customer ID: 1604395 Credit Available: $0.00 Verified: Not Verified Flag to Del…" at bounding box center [278, 101] width 500 height 53
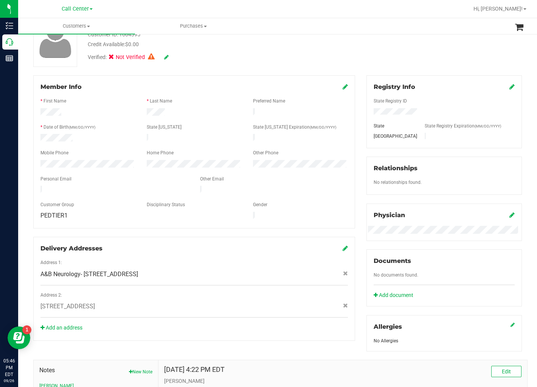
scroll to position [210, 0]
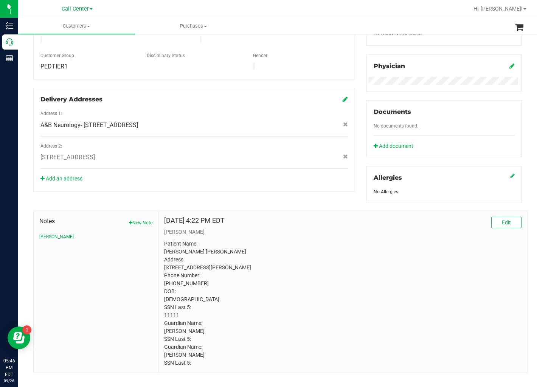
click at [330, 217] on div "Jul 22, 2025 4:22 PM EDT Edit CURT Patient Name: Hudson Collins Address: 2201 G…" at bounding box center [343, 292] width 369 height 162
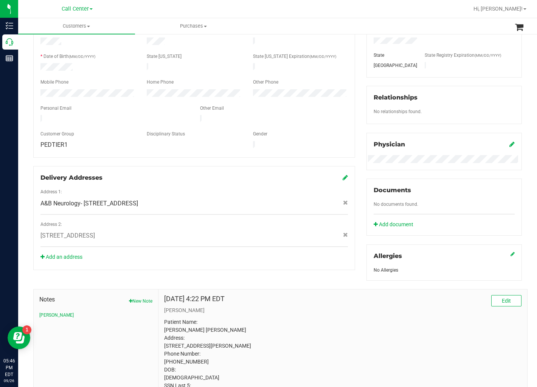
scroll to position [0, 0]
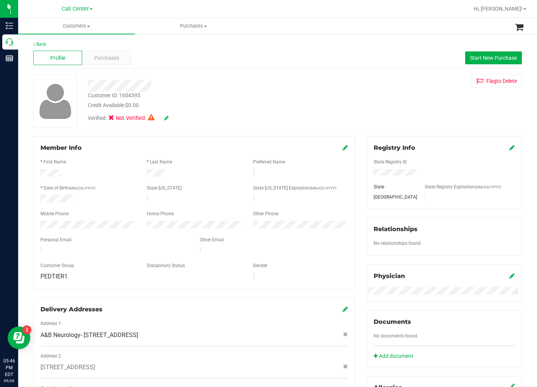
click at [259, 102] on div "Credit Available: $0.00" at bounding box center [207, 105] width 239 height 8
click at [109, 59] on span "Purchases" at bounding box center [106, 58] width 25 height 8
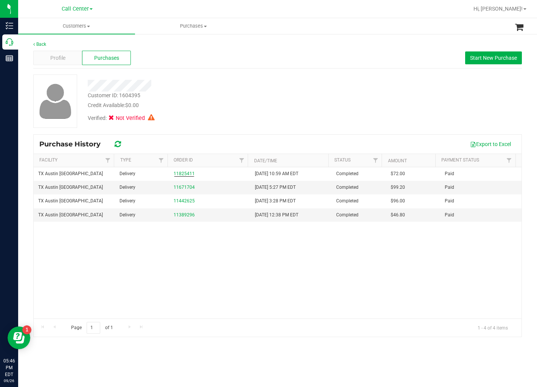
click at [211, 104] on div "Credit Available: $0.00" at bounding box center [207, 105] width 239 height 8
click at [75, 60] on div "Profile" at bounding box center [57, 58] width 49 height 14
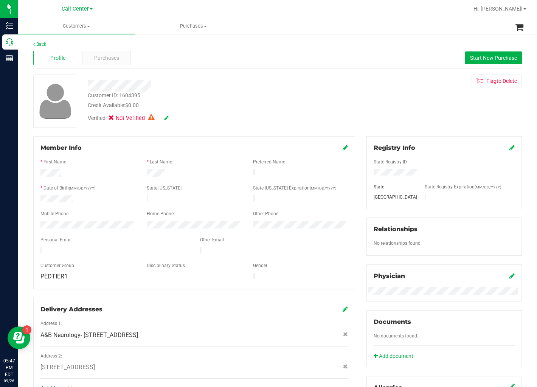
click at [262, 110] on div "Verified: Not Verified" at bounding box center [207, 117] width 250 height 17
click at [476, 57] on span "Start New Purchase" at bounding box center [493, 58] width 47 height 6
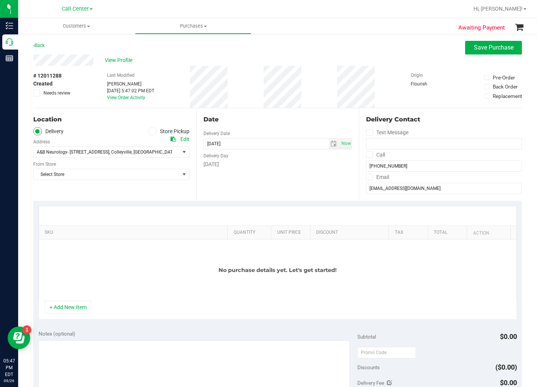
click at [296, 109] on div "Date Delivery Date 09/26/2025 Now 09/26/2025 05:47 PM Now Delivery Day Friday" at bounding box center [277, 154] width 163 height 93
click at [149, 155] on span "A&B Neurology- 6213 Colleyville Blvd , Colleyville , TX 76304" at bounding box center [103, 152] width 138 height 11
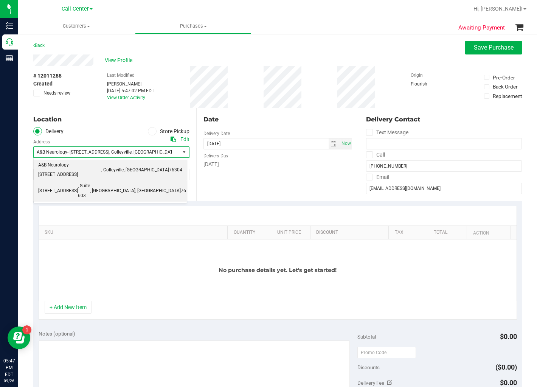
click at [135, 180] on li "1307 8th Ave , Suite 603 , Fort Worth , TX 76104" at bounding box center [110, 190] width 153 height 21
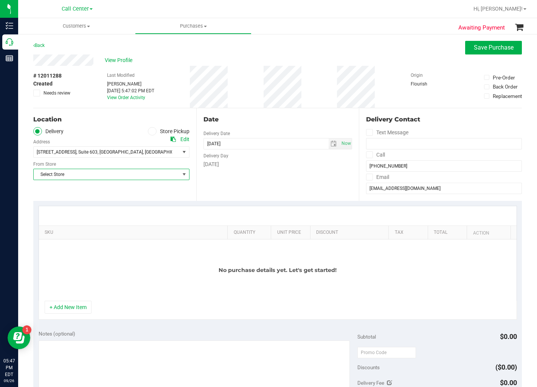
click at [135, 174] on span "Select Store" at bounding box center [107, 174] width 146 height 11
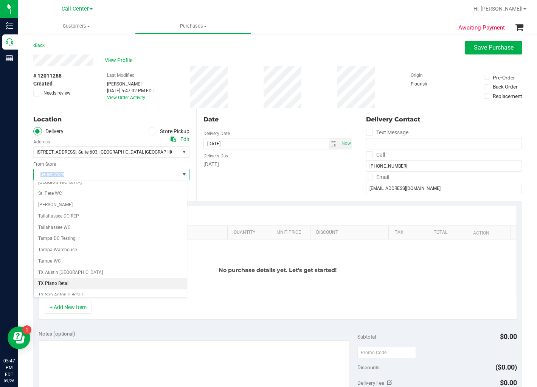
scroll to position [554, 0]
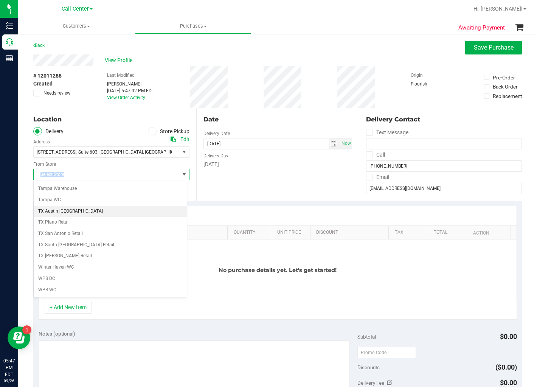
click at [109, 211] on li "TX Austin [GEOGRAPHIC_DATA]" at bounding box center [110, 211] width 153 height 11
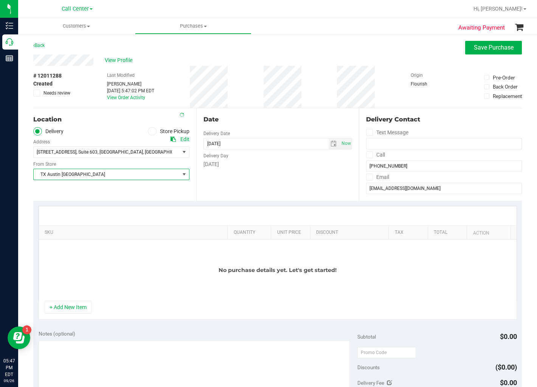
click at [241, 171] on div "Date Delivery Date 09/26/2025 Now 09/26/2025 05:47 PM Now Delivery Day Friday" at bounding box center [277, 154] width 163 height 93
click at [331, 143] on span "select" at bounding box center [334, 144] width 6 height 6
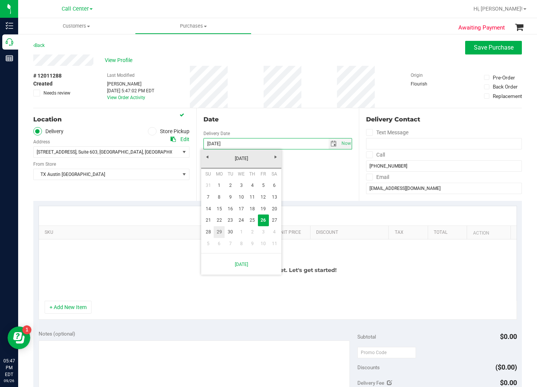
click at [221, 231] on link "29" at bounding box center [219, 232] width 11 height 12
type input "09/29/2025"
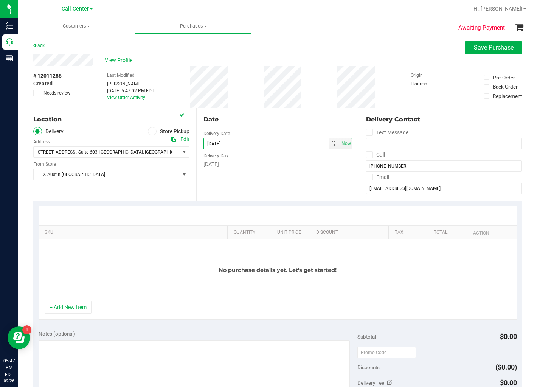
click at [259, 187] on div "Date Delivery Date 09/29/2025 Now 09/29/2025 05:47 PM Now Delivery Day Monday" at bounding box center [277, 154] width 163 height 93
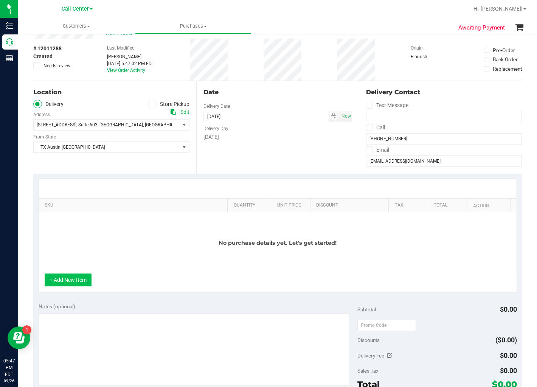
scroll to position [42, 0]
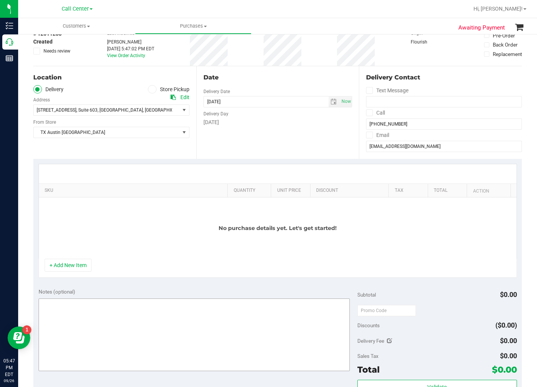
click at [80, 264] on button "+ Add New Item" at bounding box center [68, 265] width 47 height 13
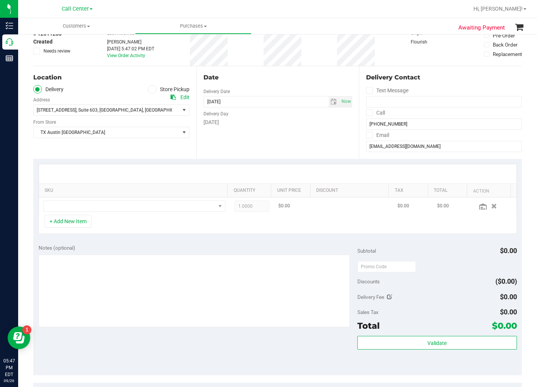
click at [109, 213] on td at bounding box center [134, 206] width 191 height 17
click at [112, 208] on span "NO DATA FOUND" at bounding box center [130, 206] width 172 height 11
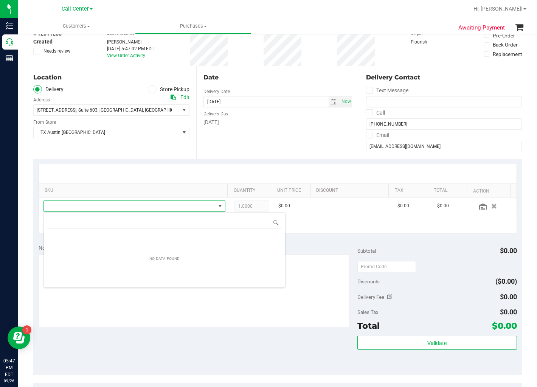
scroll to position [11, 177]
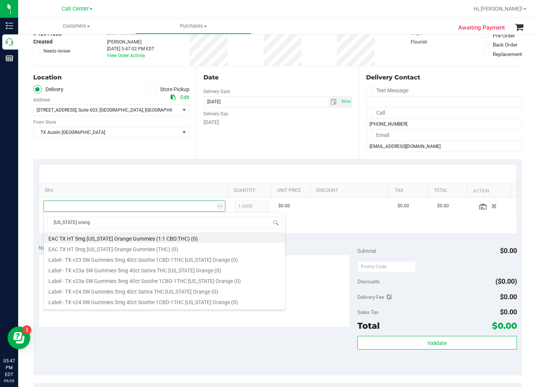
type input "texas orange"
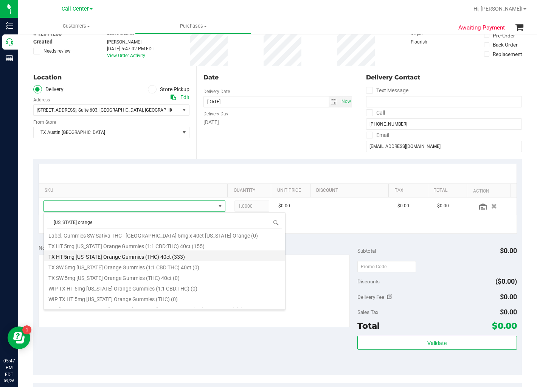
scroll to position [84, 0]
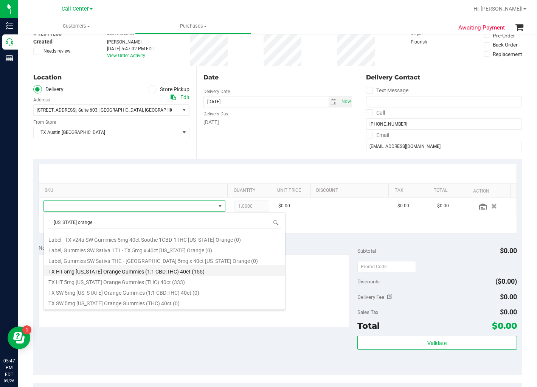
click at [194, 271] on li "TX HT 5mg Texas Orange Gummies (1:1 CBD:THC) 40ct (155)" at bounding box center [164, 270] width 241 height 11
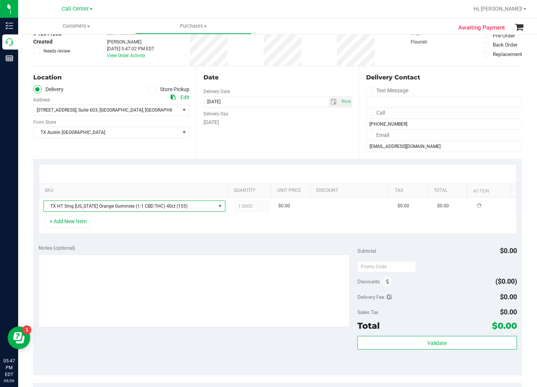
click at [184, 245] on div "Notes (optional)" at bounding box center [198, 248] width 319 height 8
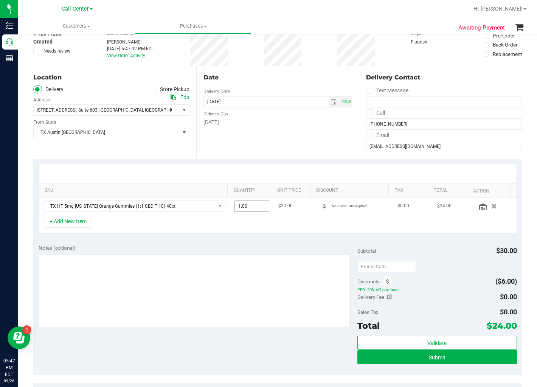
click at [247, 205] on span "1.00 1" at bounding box center [252, 206] width 35 height 11
click at [247, 205] on input "1" at bounding box center [252, 206] width 34 height 11
type input "4"
type input "4.00"
click at [273, 144] on div "Date Delivery Date 09/29/2025 Now 09/29/2025 08:00 AM Now Delivery Day Monday" at bounding box center [277, 112] width 163 height 93
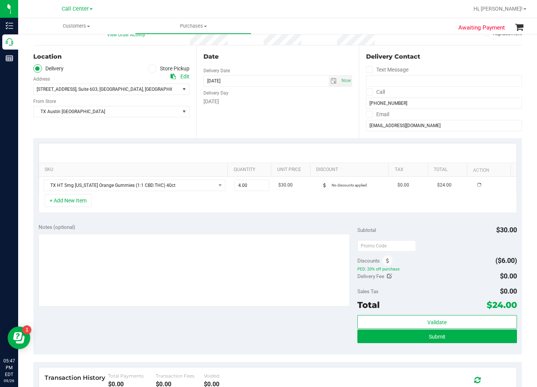
scroll to position [84, 0]
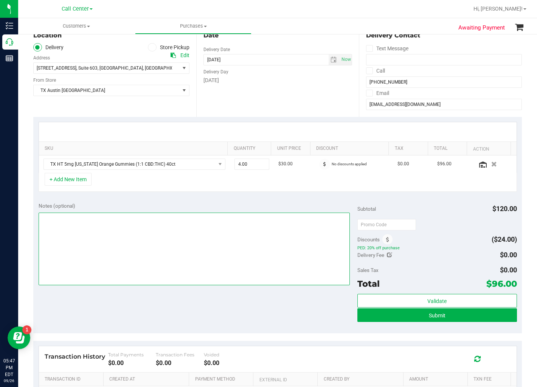
click at [236, 233] on textarea at bounding box center [194, 249] width 311 height 73
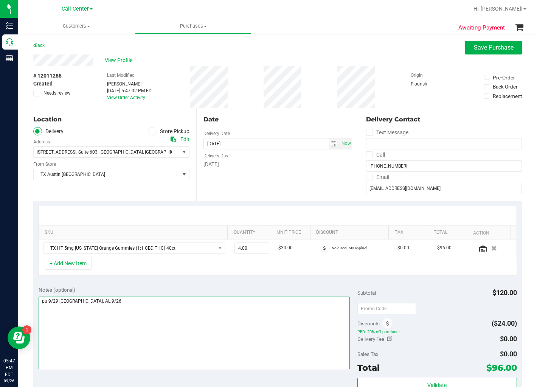
type textarea "pu 9/29 Fort Worth. AL 9/26"
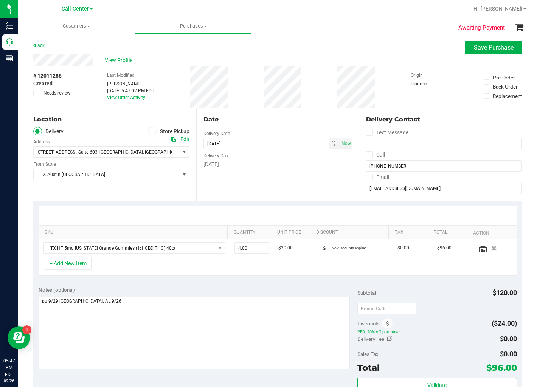
click at [286, 197] on div "Date Delivery Date 09/29/2025 Now 09/29/2025 08:00 AM Now Delivery Day Monday" at bounding box center [277, 154] width 163 height 93
click at [305, 193] on div "Date Delivery Date 09/29/2025 Now 09/29/2025 08:00 AM Now Delivery Day Monday" at bounding box center [277, 154] width 163 height 93
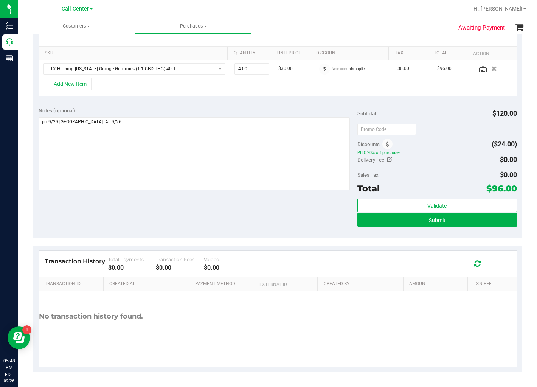
scroll to position [180, 0]
click at [372, 223] on button "Submit" at bounding box center [438, 220] width 160 height 14
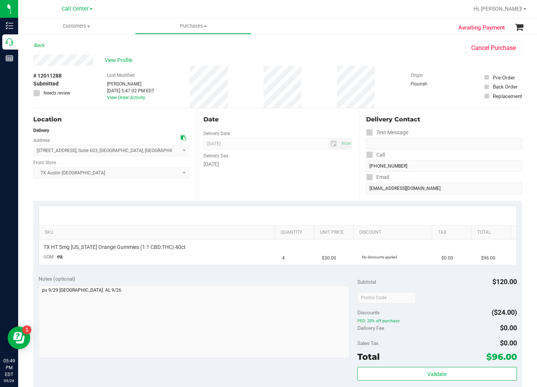
click at [289, 116] on div "Date" at bounding box center [278, 119] width 149 height 9
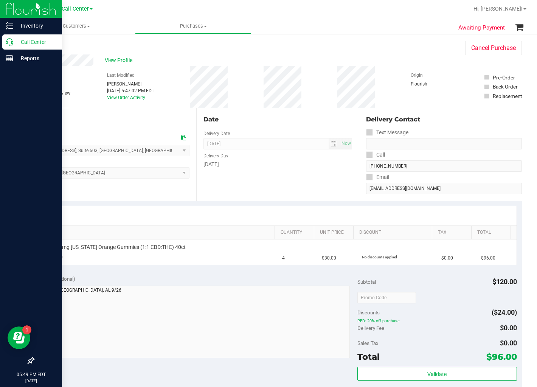
click at [17, 39] on div "Inventory Call Center Reports 05:49 PM EDT 09/26/2025 09/26 Call Center Hi, Ale…" at bounding box center [268, 193] width 537 height 387
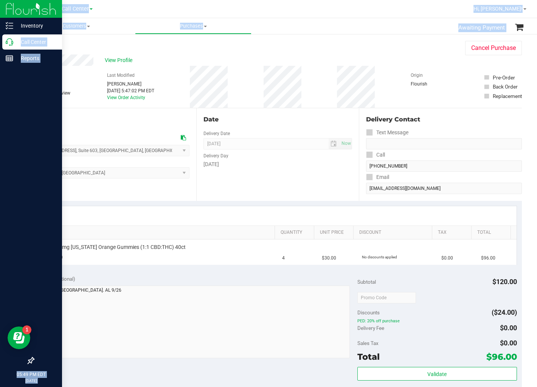
click at [14, 40] on p "Call Center" at bounding box center [35, 41] width 45 height 9
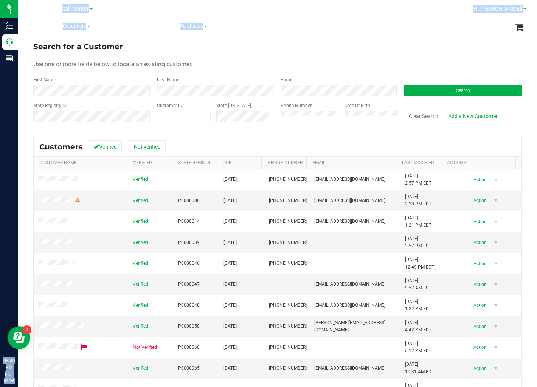
click at [263, 61] on div "Use one or more fields below to locate an existing customer." at bounding box center [277, 64] width 489 height 9
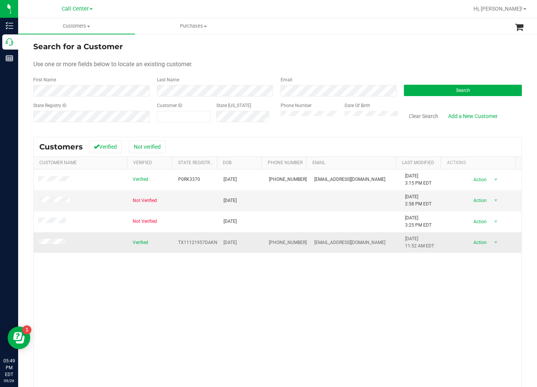
click at [45, 238] on td at bounding box center [81, 242] width 95 height 20
click at [47, 240] on span at bounding box center [53, 243] width 30 height 8
click at [53, 239] on span at bounding box center [53, 243] width 30 height 8
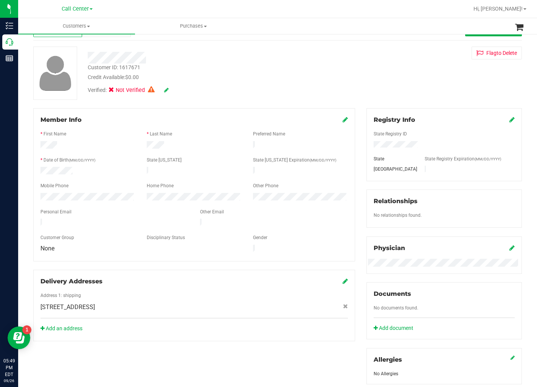
scroll to position [84, 0]
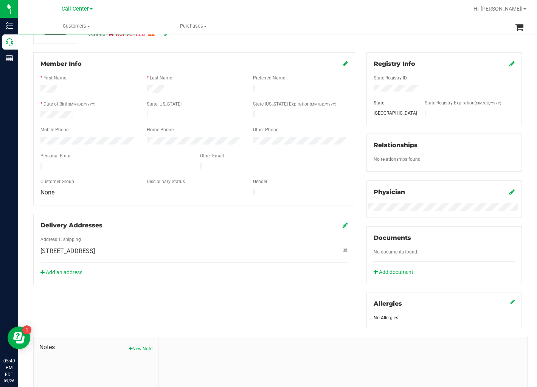
click at [95, 247] on span "128 E Esparada Dr , Georgetown , TX 78628" at bounding box center [67, 251] width 54 height 9
copy div "128 E Esparada Dr , Georgetown , TX 78628"
click at [240, 236] on div "Address 1: shipping" at bounding box center [194, 240] width 319 height 9
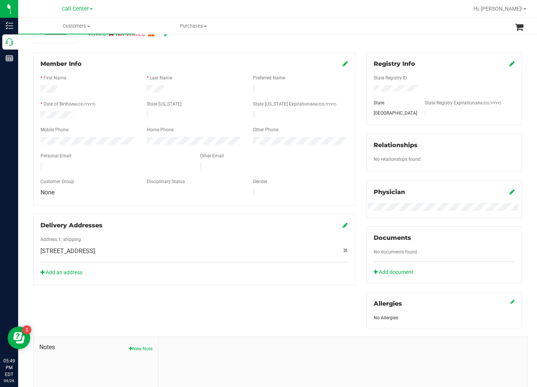
click at [350, 133] on div "Member Info * First Name * Last Name Preferred Name * Date of Birth (MM/DD/YYYY…" at bounding box center [194, 128] width 322 height 153
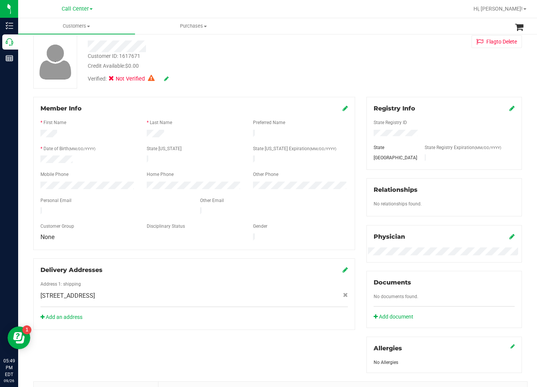
scroll to position [0, 0]
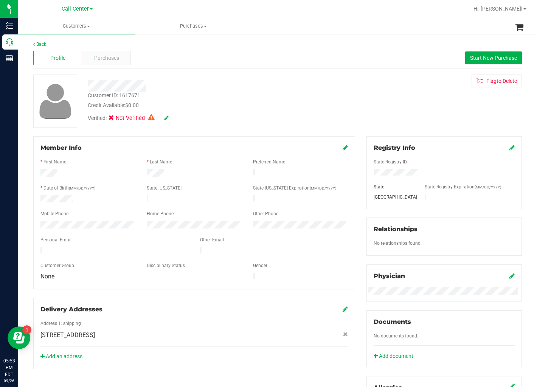
click at [323, 101] on div "Credit Available: $0.00" at bounding box center [207, 105] width 239 height 8
click at [106, 62] on div "Purchases" at bounding box center [106, 58] width 49 height 14
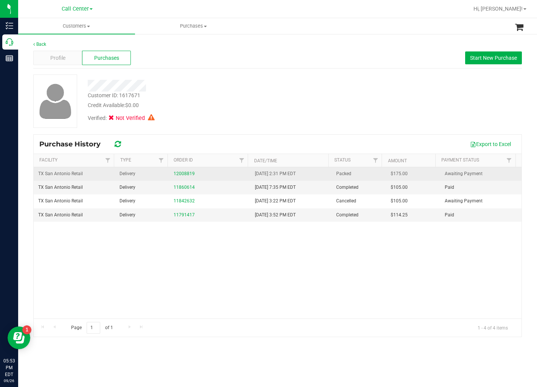
click at [184, 169] on td "12008819" at bounding box center [209, 174] width 81 height 14
click at [185, 172] on link "12008819" at bounding box center [184, 173] width 21 height 5
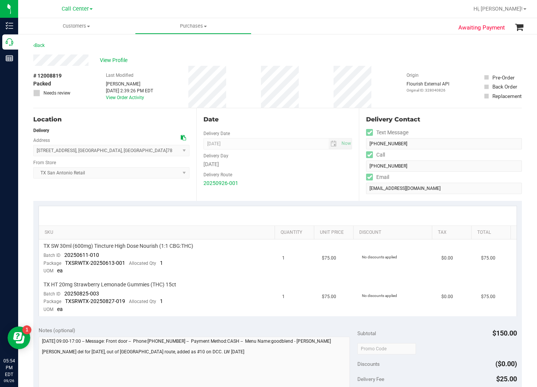
click at [70, 66] on div "# 12008819 Packed Needs review" at bounding box center [52, 87] width 38 height 42
click at [55, 76] on span "# 12008819" at bounding box center [47, 76] width 28 height 8
copy span "12008819"
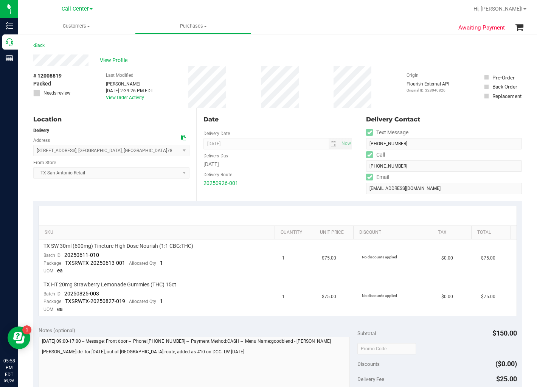
click at [316, 116] on div "Date" at bounding box center [278, 119] width 149 height 9
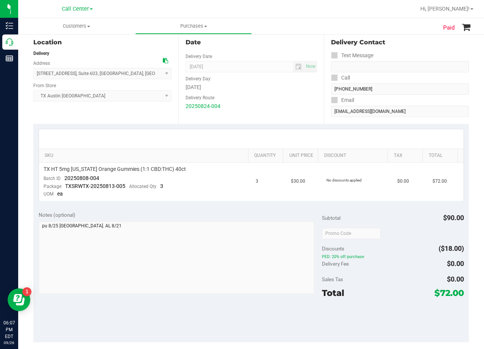
scroll to position [84, 0]
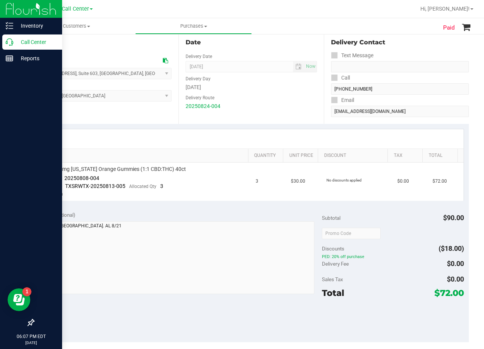
click at [7, 39] on icon at bounding box center [10, 42] width 8 height 8
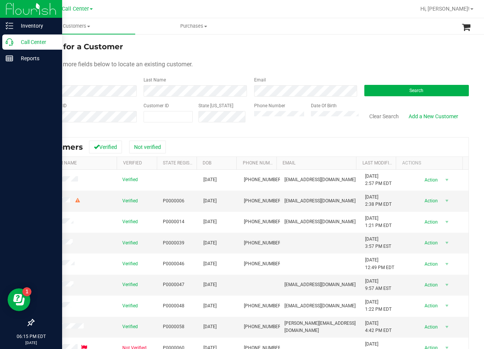
click at [311, 60] on div "Use one or more fields below to locate an existing customer." at bounding box center [250, 64] width 435 height 9
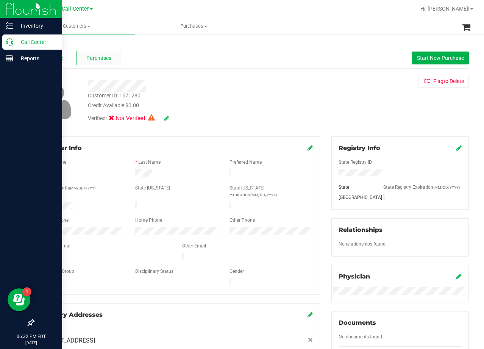
click at [97, 64] on div "Purchases" at bounding box center [99, 58] width 44 height 14
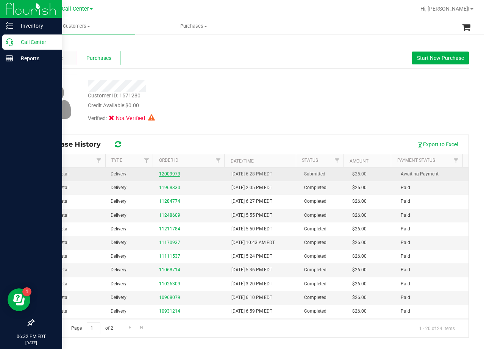
click at [162, 175] on link "12009973" at bounding box center [169, 173] width 21 height 5
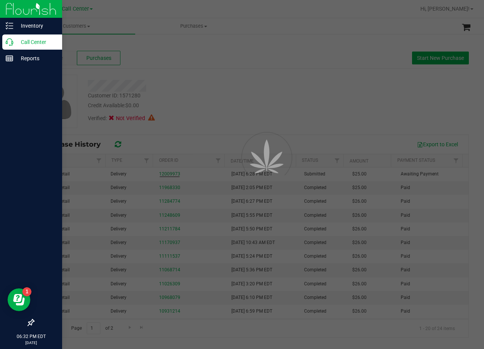
click at [186, 94] on div at bounding box center [242, 174] width 484 height 349
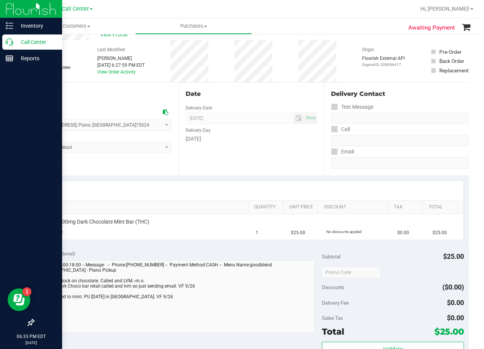
scroll to position [38, 0]
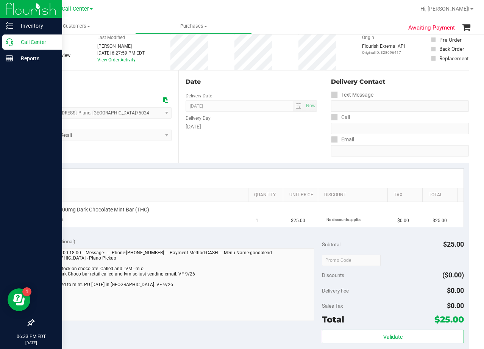
click at [311, 132] on div "Date Delivery Date [DATE] Now [DATE] 08:00 AM Now Delivery Day [DATE]" at bounding box center [250, 116] width 145 height 93
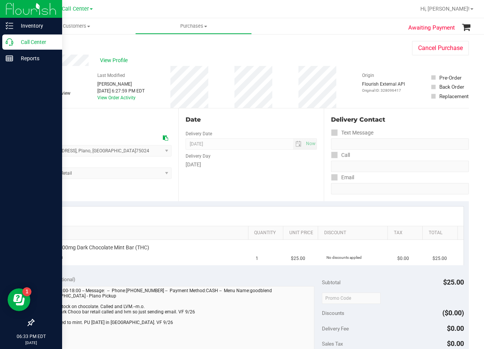
click at [297, 122] on div "Date" at bounding box center [250, 119] width 131 height 9
click at [270, 112] on div "Date Delivery Date [DATE] Now [DATE] 08:00 AM Now Delivery Day [DATE]" at bounding box center [250, 154] width 145 height 93
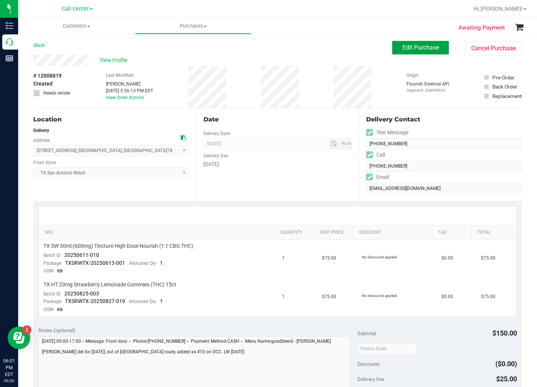
click at [403, 47] on span "Edit Purchase" at bounding box center [421, 47] width 37 height 7
click at [290, 54] on div "View Profile" at bounding box center [212, 59] width 359 height 11
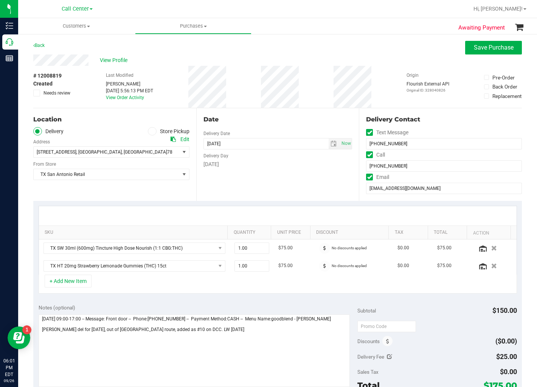
click at [40, 93] on label "Needs review" at bounding box center [52, 93] width 38 height 7
click at [0, 0] on input "Needs review" at bounding box center [0, 0] width 0 height 0
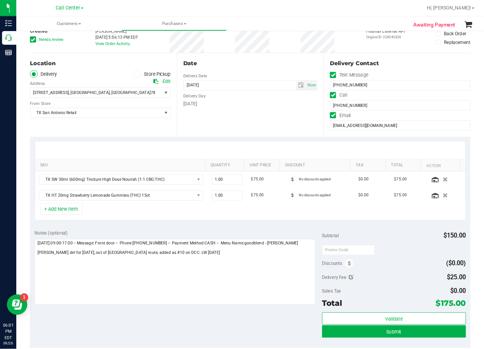
scroll to position [126, 0]
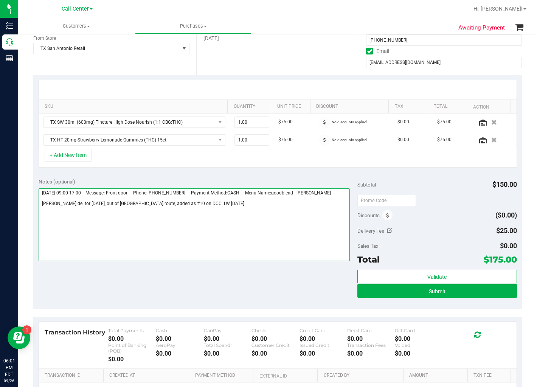
click at [246, 206] on textarea at bounding box center [194, 224] width 311 height 73
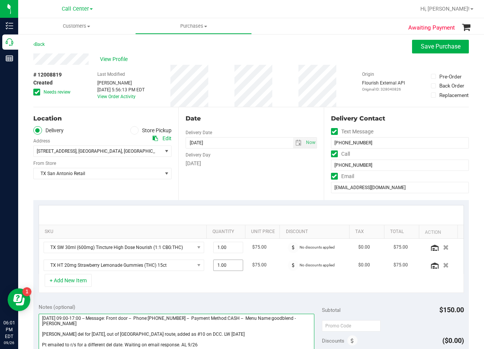
scroll to position [0, 0]
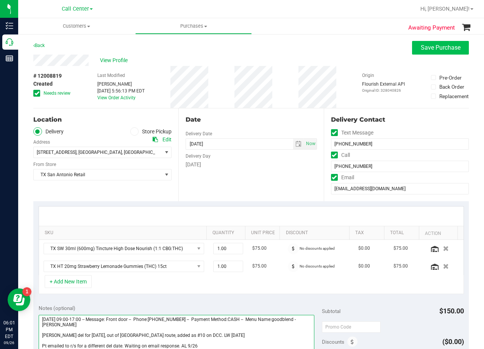
type textarea "[DATE] 09:00-17:00 -- Message: Front door -- Phone:[PHONE_NUMBER] -- Payment Me…"
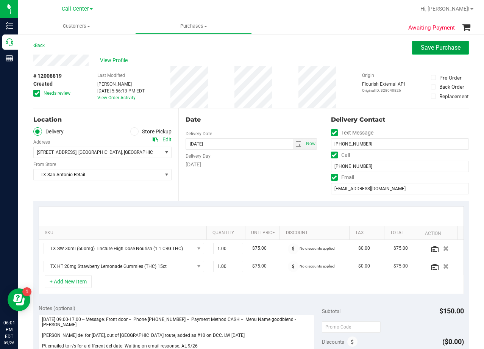
drag, startPoint x: 414, startPoint y: 42, endPoint x: 407, endPoint y: 49, distance: 9.9
click at [415, 42] on button "Save Purchase" at bounding box center [440, 48] width 57 height 14
click at [345, 60] on div "View Profile" at bounding box center [250, 59] width 435 height 11
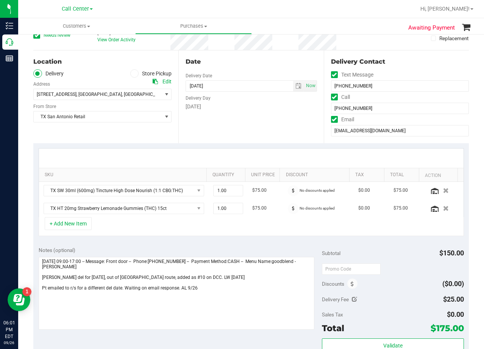
scroll to position [38, 0]
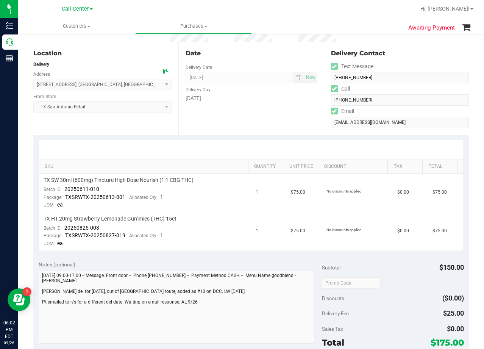
scroll to position [114, 0]
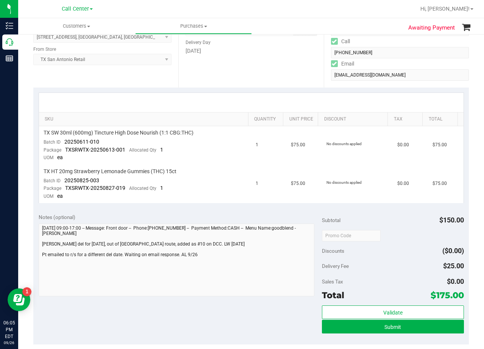
click at [289, 73] on div "Date Delivery Date [DATE] Now [DATE] 08:00 AM Now Delivery Day [DATE]" at bounding box center [250, 41] width 145 height 93
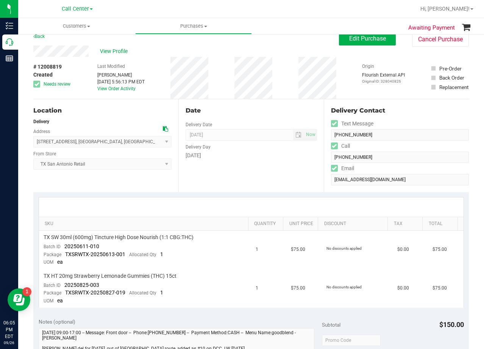
scroll to position [0, 0]
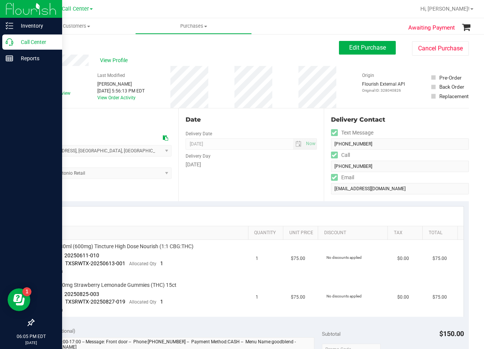
click at [14, 41] on p "Call Center" at bounding box center [35, 41] width 45 height 9
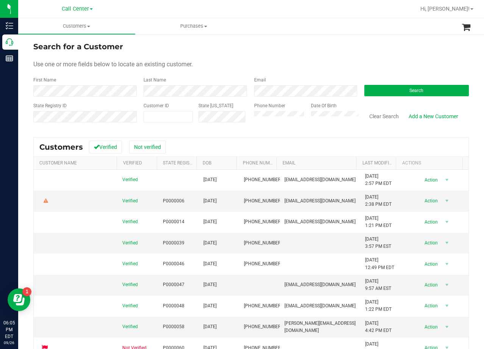
click at [82, 98] on form "Search for a Customer Use one or more fields below to locate an existing custom…" at bounding box center [250, 85] width 435 height 88
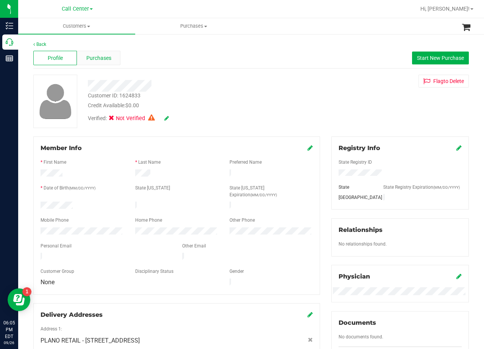
click at [97, 59] on span "Purchases" at bounding box center [98, 58] width 25 height 8
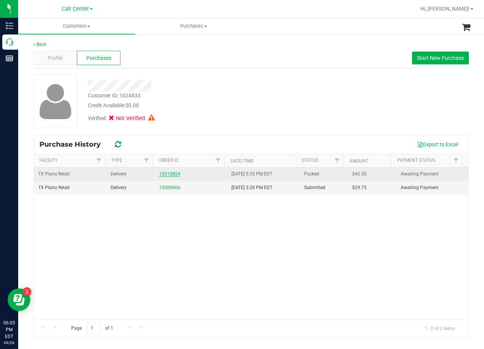
click at [166, 173] on link "12010824" at bounding box center [169, 173] width 21 height 5
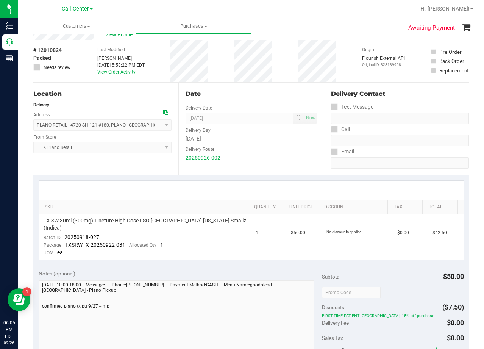
scroll to position [38, 0]
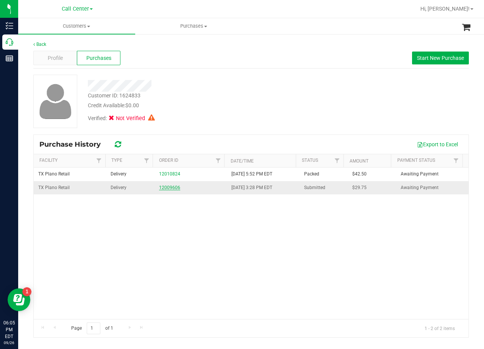
click at [176, 187] on link "12009606" at bounding box center [169, 187] width 21 height 5
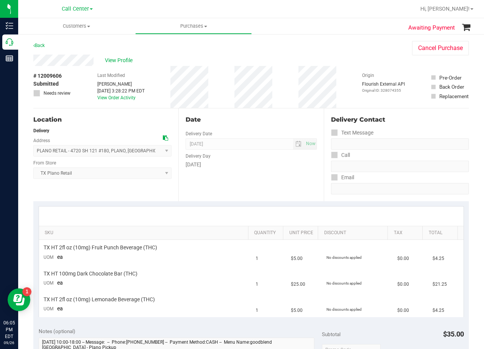
click at [105, 55] on div "View Profile" at bounding box center [214, 59] width 363 height 11
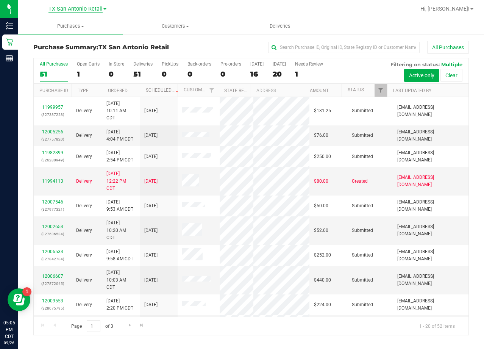
click at [57, 9] on span "TX San Antonio Retail" at bounding box center [75, 9] width 54 height 7
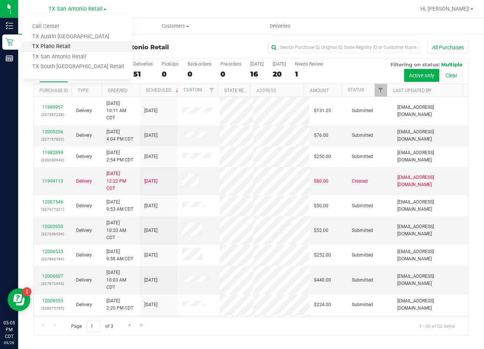
click at [67, 47] on link "TX Plano Retail" at bounding box center [77, 47] width 110 height 10
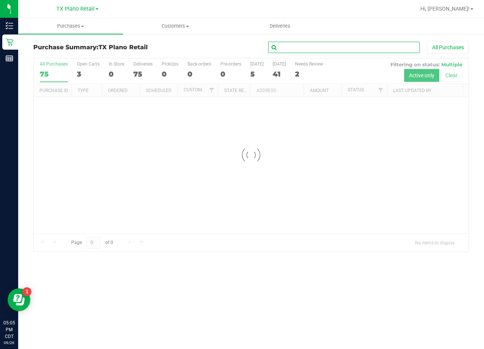
click at [316, 46] on input "text" at bounding box center [343, 47] width 151 height 11
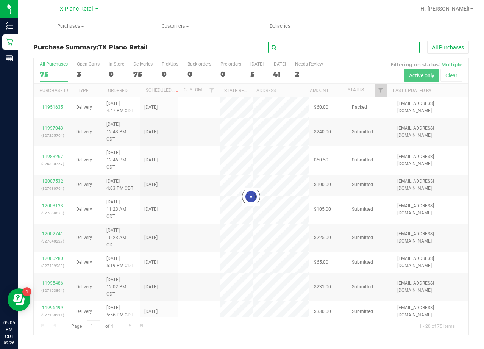
paste input "[PERSON_NAME]"
type input "[PERSON_NAME]"
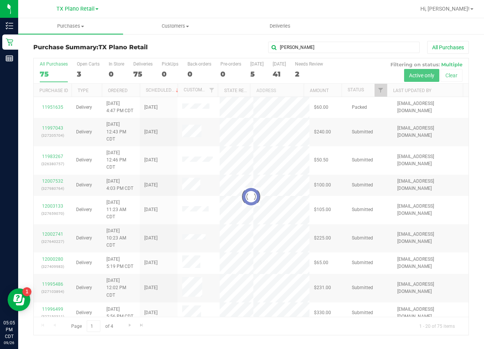
click at [195, 40] on div "Purchase Summary: TX Plano Retail [PERSON_NAME] All Purchases Loading... All Pu…" at bounding box center [250, 187] width 465 height 309
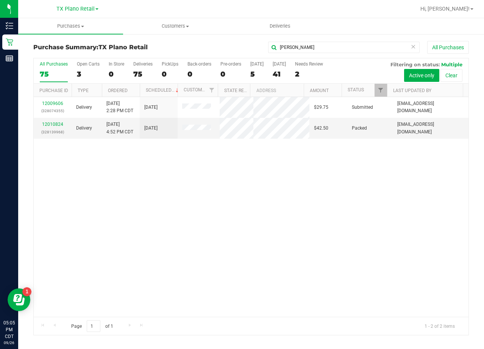
click at [374, 229] on div "12009606 (328074355) Delivery [DATE] 2:28 PM CDT 9/27/2025 $29.75 Submitted [EM…" at bounding box center [251, 206] width 434 height 219
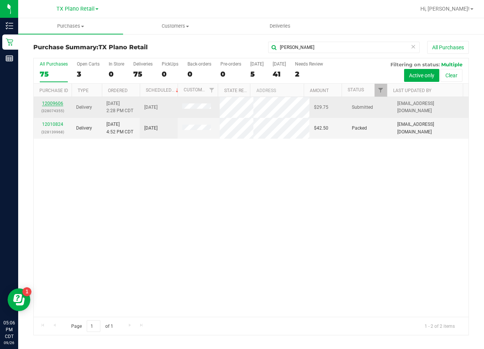
click at [54, 106] on link "12009606" at bounding box center [52, 103] width 21 height 5
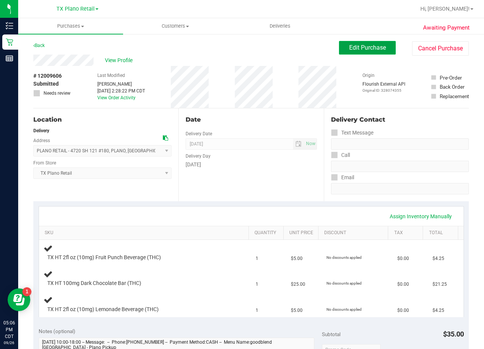
click at [349, 49] on span "Edit Purchase" at bounding box center [367, 47] width 37 height 7
drag, startPoint x: 276, startPoint y: 61, endPoint x: 270, endPoint y: 65, distance: 8.1
click at [274, 62] on div "View Profile" at bounding box center [185, 59] width 305 height 11
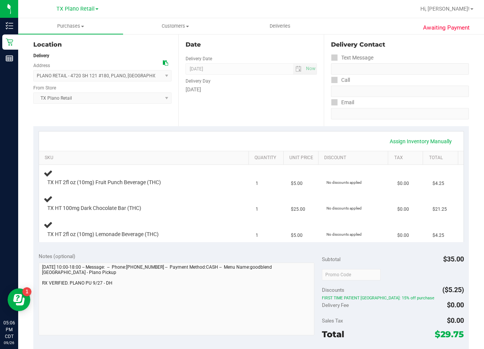
scroll to position [76, 0]
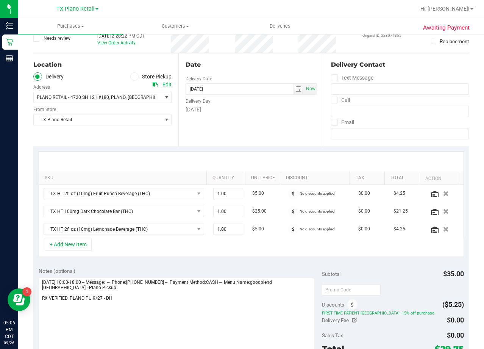
scroll to position [38, 0]
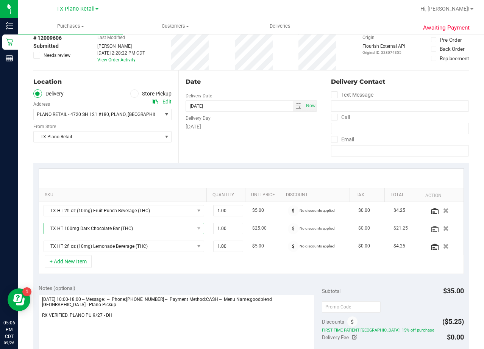
click at [146, 229] on span "TX HT 100mg Dark Chocolate Bar (THC)" at bounding box center [119, 228] width 150 height 11
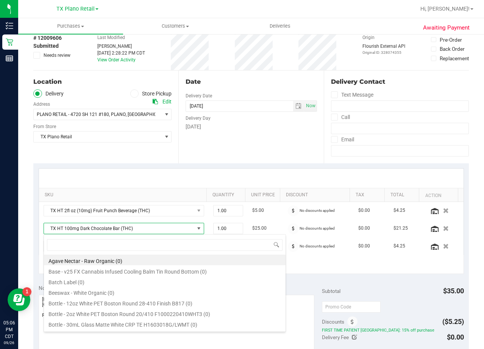
scroll to position [11, 152]
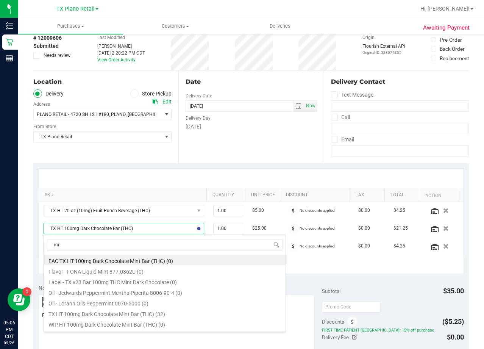
type input "m"
type input "dark choc"
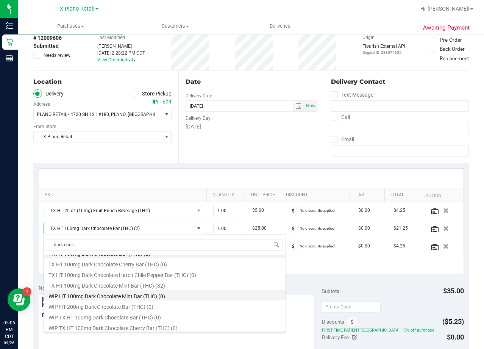
scroll to position [127, 0]
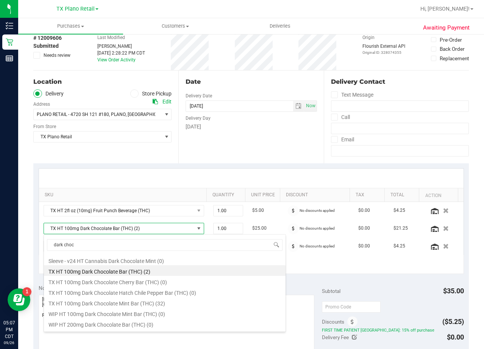
click at [225, 134] on div "Date Delivery Date [DATE] Now [DATE] 08:00 AM Now Delivery Day [DATE]" at bounding box center [250, 116] width 145 height 93
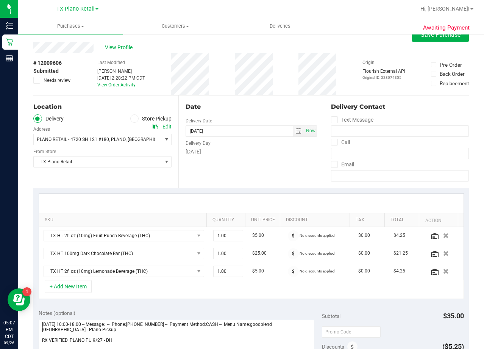
scroll to position [0, 0]
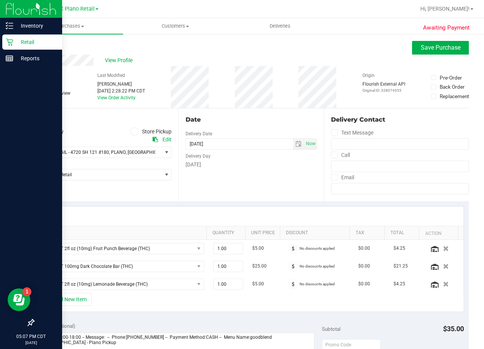
click at [9, 40] on icon at bounding box center [10, 42] width 8 height 8
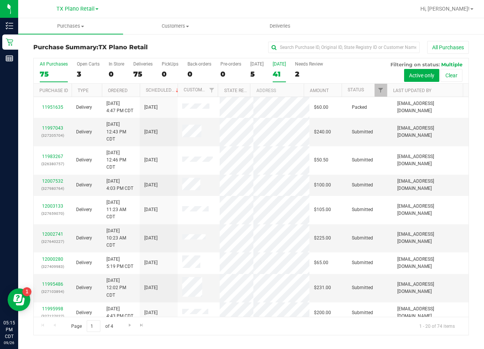
click at [277, 69] on label "[DATE] 41" at bounding box center [278, 71] width 13 height 21
click at [0, 0] on input "[DATE] 41" at bounding box center [0, 0] width 0 height 0
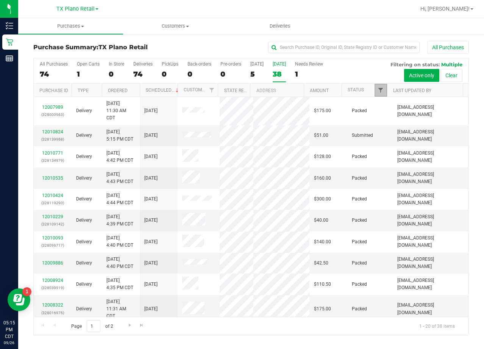
click at [381, 89] on span "Filter" at bounding box center [380, 90] width 6 height 6
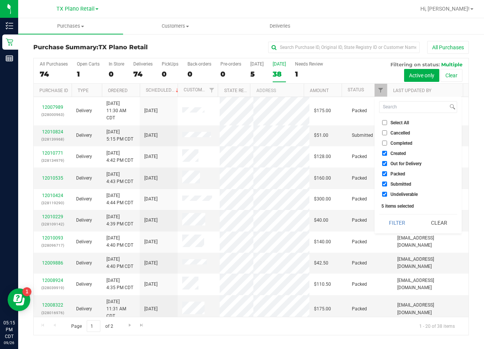
click at [387, 161] on label "Out for Delivery" at bounding box center [401, 163] width 39 height 5
click at [387, 161] on input "Out for Delivery" at bounding box center [384, 163] width 5 height 5
checkbox input "false"
click at [386, 172] on input "Packed" at bounding box center [384, 173] width 5 height 5
checkbox input "false"
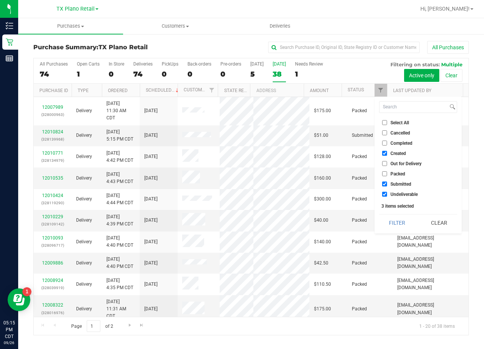
click at [385, 185] on input "Submitted" at bounding box center [384, 183] width 5 height 5
checkbox input "false"
click at [385, 193] on input "Undeliverable" at bounding box center [384, 193] width 5 height 5
checkbox input "false"
click at [395, 219] on button "Filter" at bounding box center [397, 222] width 36 height 17
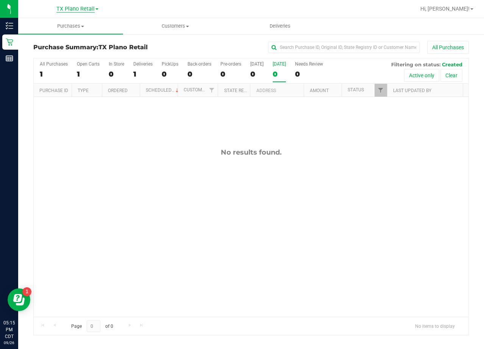
click at [81, 9] on span "TX Plano Retail" at bounding box center [75, 9] width 38 height 7
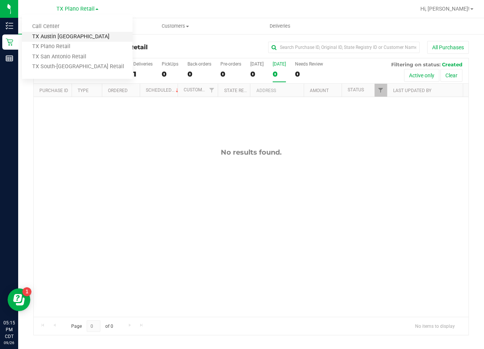
click at [74, 40] on link "TX Austin [GEOGRAPHIC_DATA]" at bounding box center [77, 37] width 110 height 10
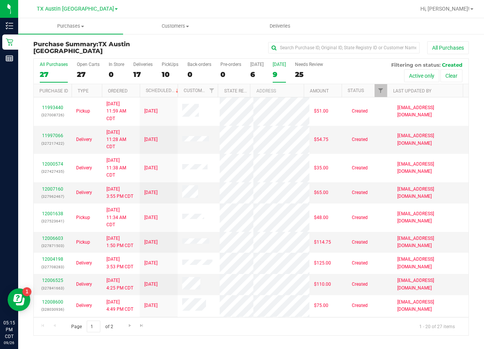
click at [280, 71] on div "9" at bounding box center [278, 74] width 13 height 9
click at [0, 0] on input "[DATE] 9" at bounding box center [0, 0] width 0 height 0
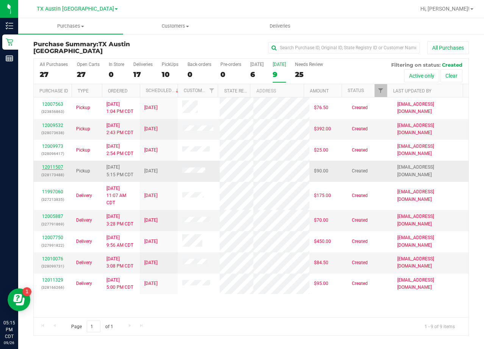
click at [54, 170] on link "12011507" at bounding box center [52, 166] width 21 height 5
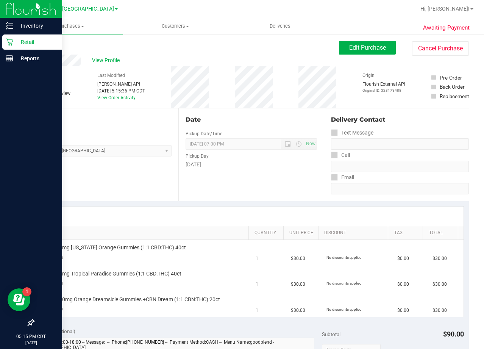
click at [12, 42] on icon at bounding box center [9, 42] width 7 height 7
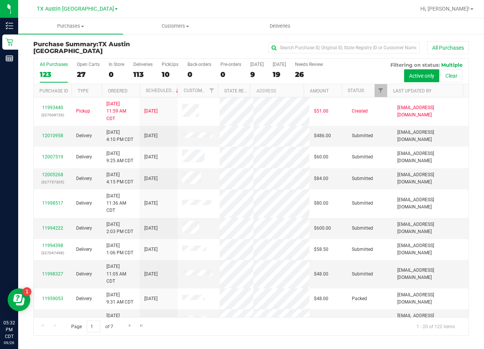
click at [263, 46] on div "All Purchases" at bounding box center [323, 47] width 290 height 13
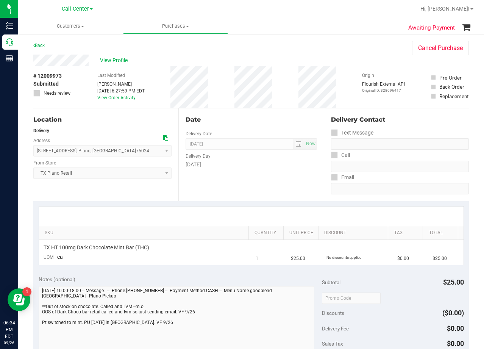
click at [285, 177] on div "Date Delivery Date [DATE] Now [DATE] 08:00 AM Now Delivery Day [DATE]" at bounding box center [250, 154] width 145 height 93
click at [240, 122] on div "Date" at bounding box center [250, 119] width 131 height 9
click at [261, 118] on div "Date" at bounding box center [250, 119] width 131 height 9
click at [263, 119] on div "Date" at bounding box center [250, 119] width 131 height 9
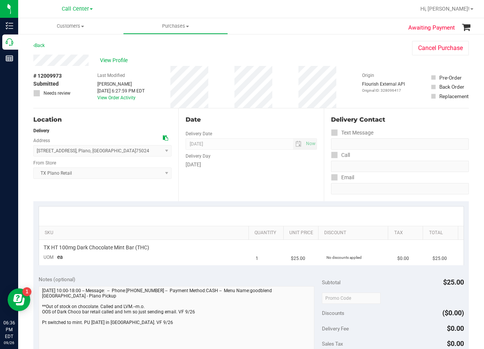
click at [263, 121] on div "Date" at bounding box center [250, 119] width 131 height 9
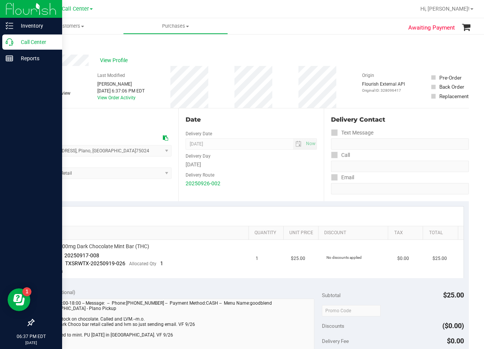
click at [10, 44] on icon at bounding box center [10, 42] width 8 height 8
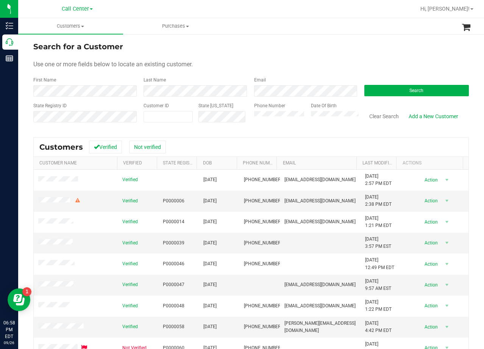
click at [300, 62] on div "Use one or more fields below to locate an existing customer." at bounding box center [250, 64] width 435 height 9
